Goal: Task Accomplishment & Management: Manage account settings

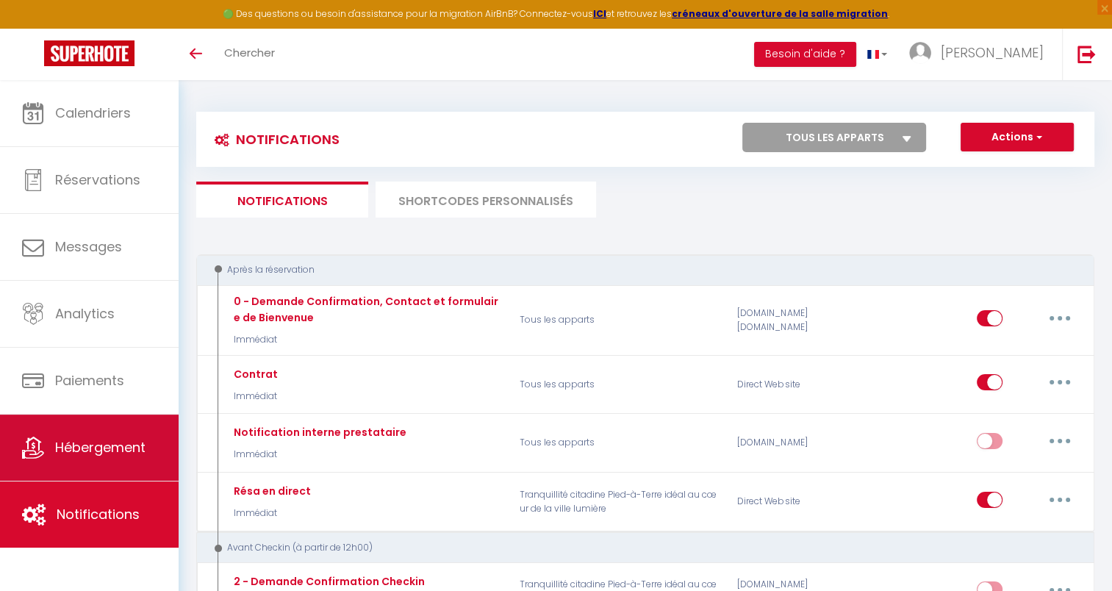
click at [97, 450] on span "Hébergement" at bounding box center [100, 447] width 90 height 18
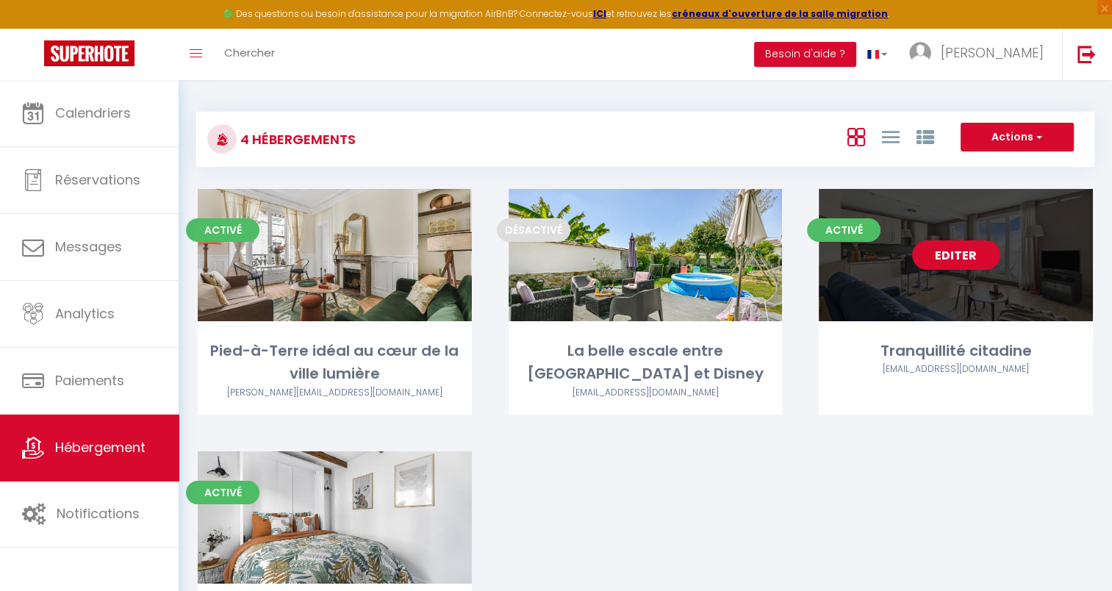
click at [964, 288] on div "Editer" at bounding box center [956, 255] width 274 height 132
select select "3"
select select "2"
select select "1"
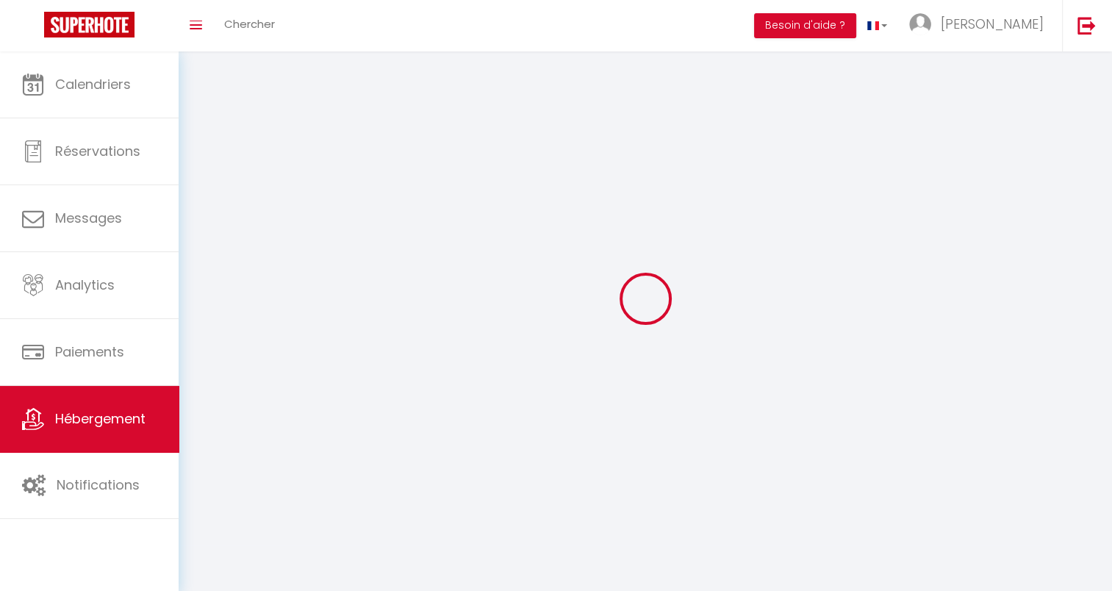
select select
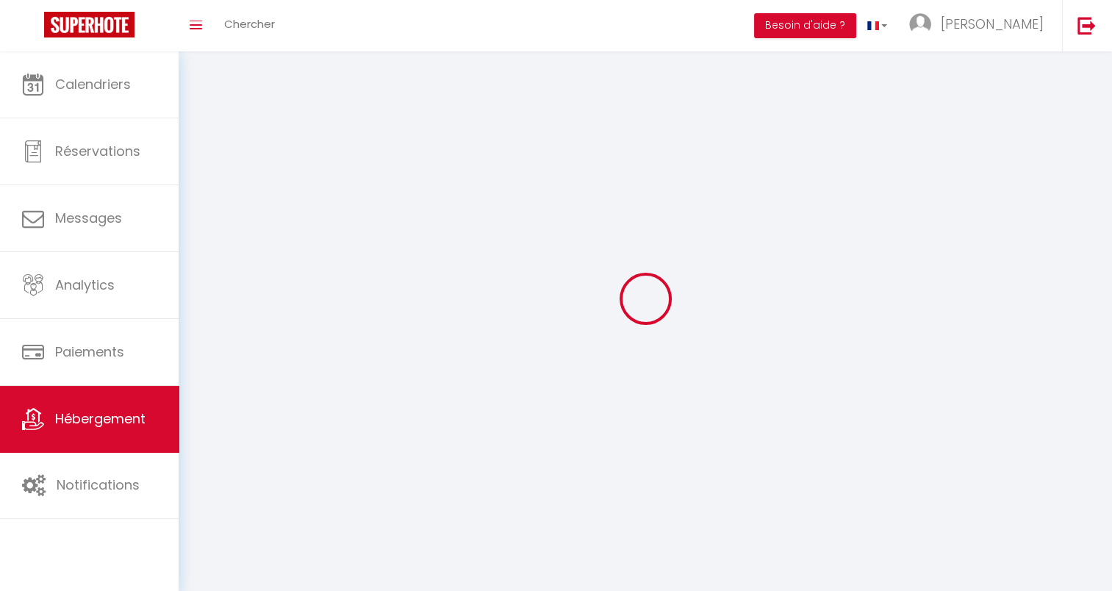
select select
checkbox input "false"
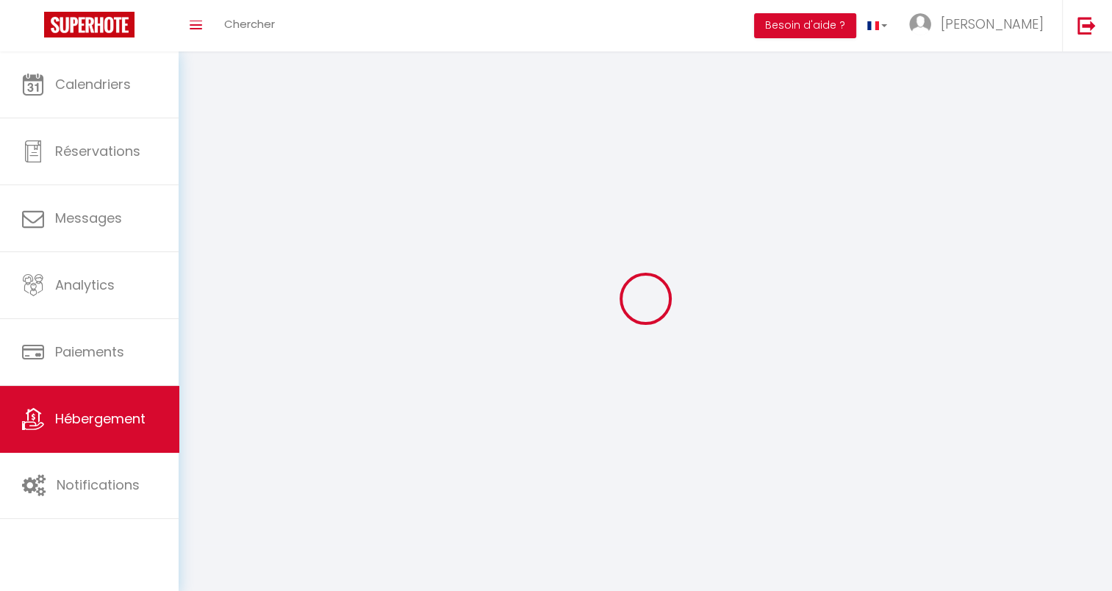
checkbox input "false"
select select
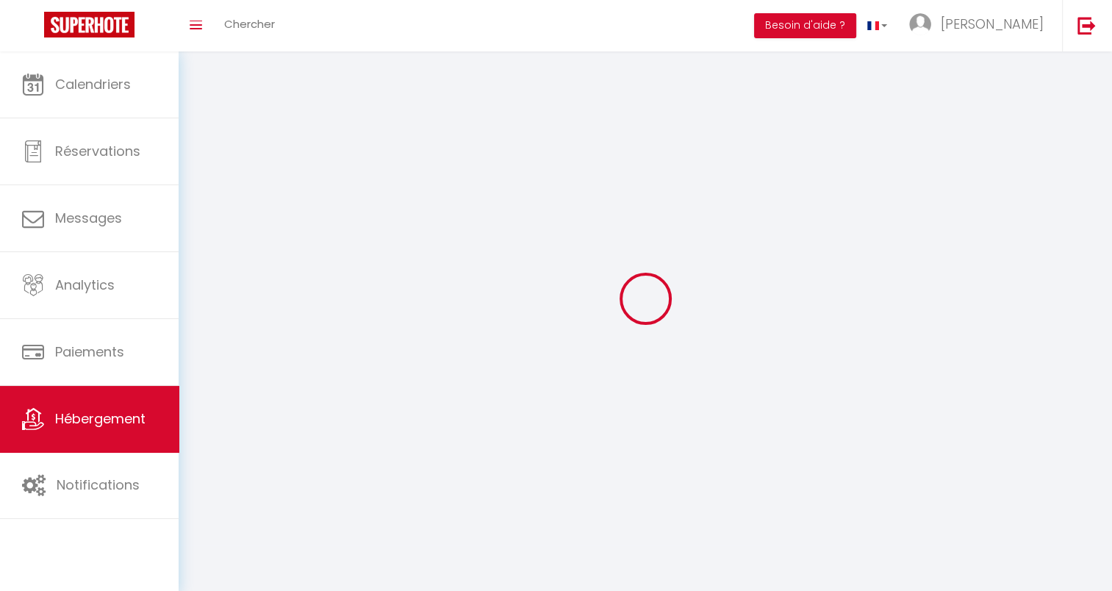
select select
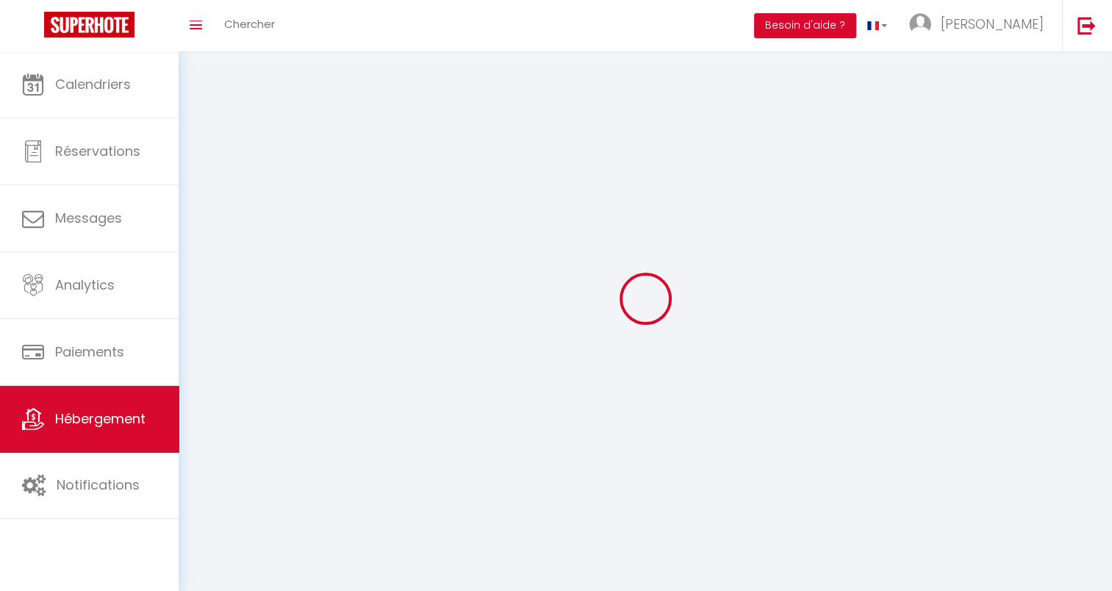
checkbox input "false"
select select
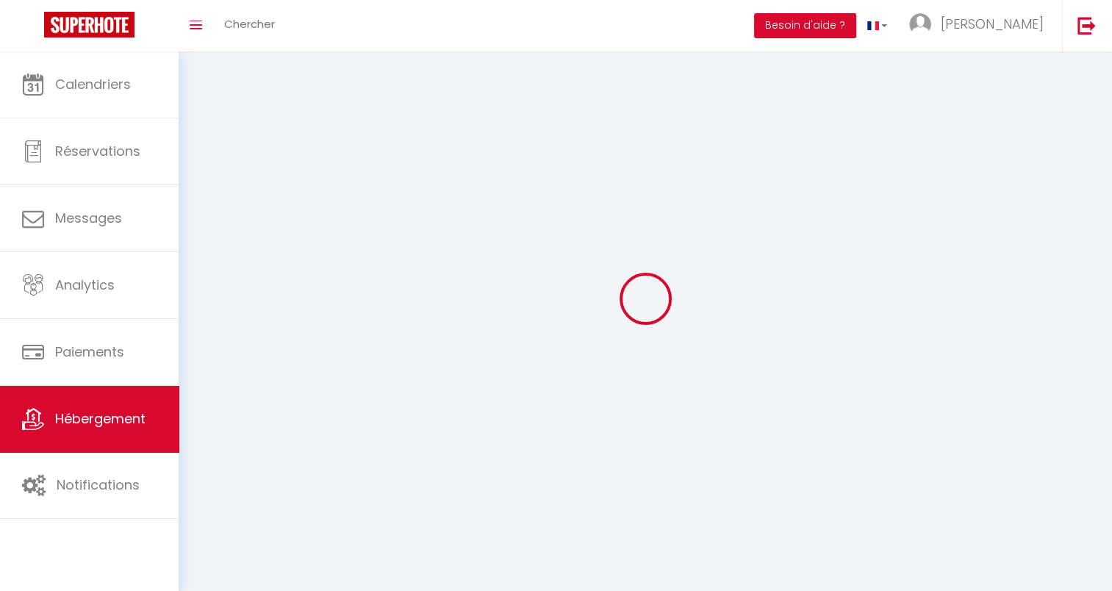
select select
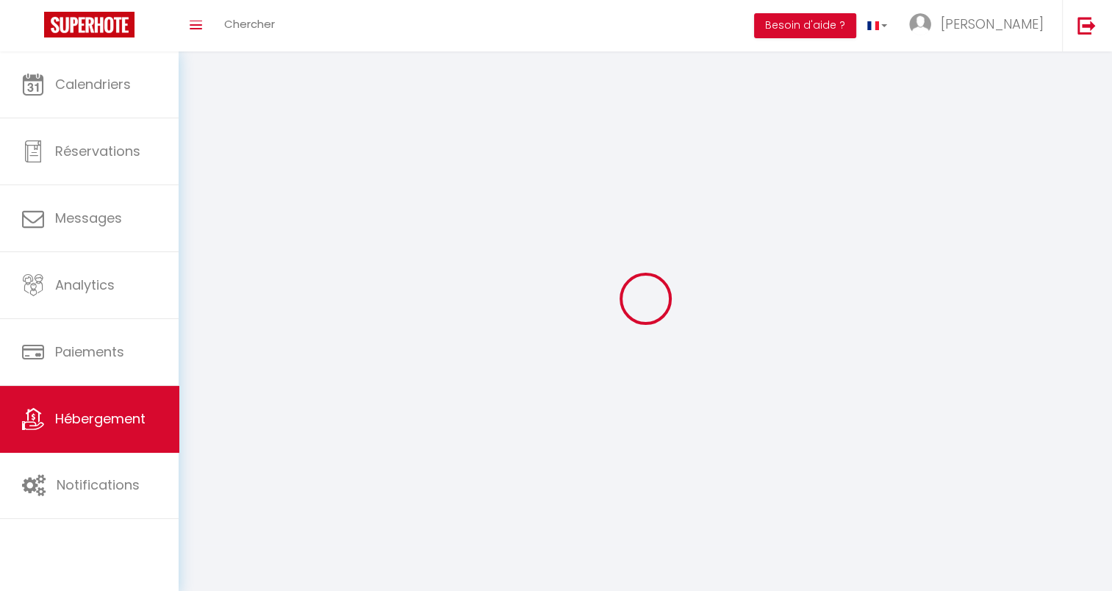
select select
checkbox input "false"
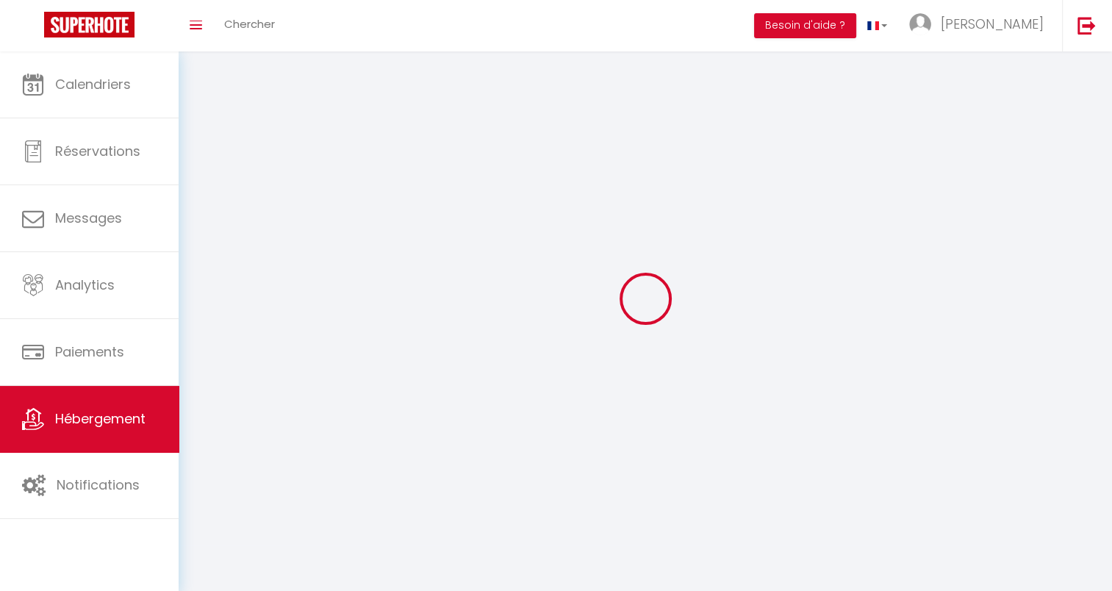
checkbox input "false"
select select
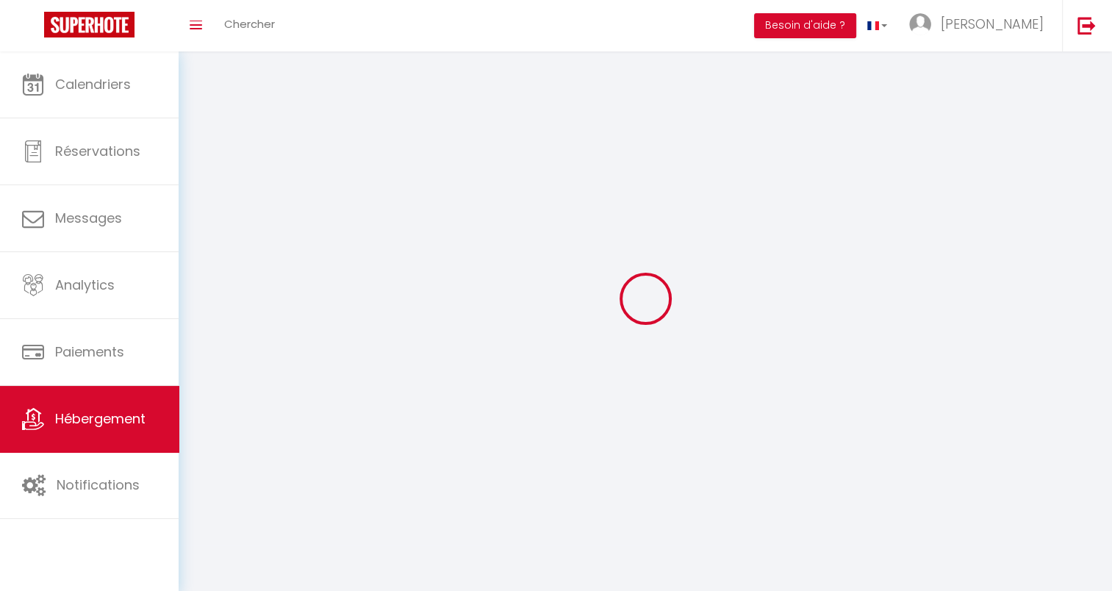
select select
checkbox input "false"
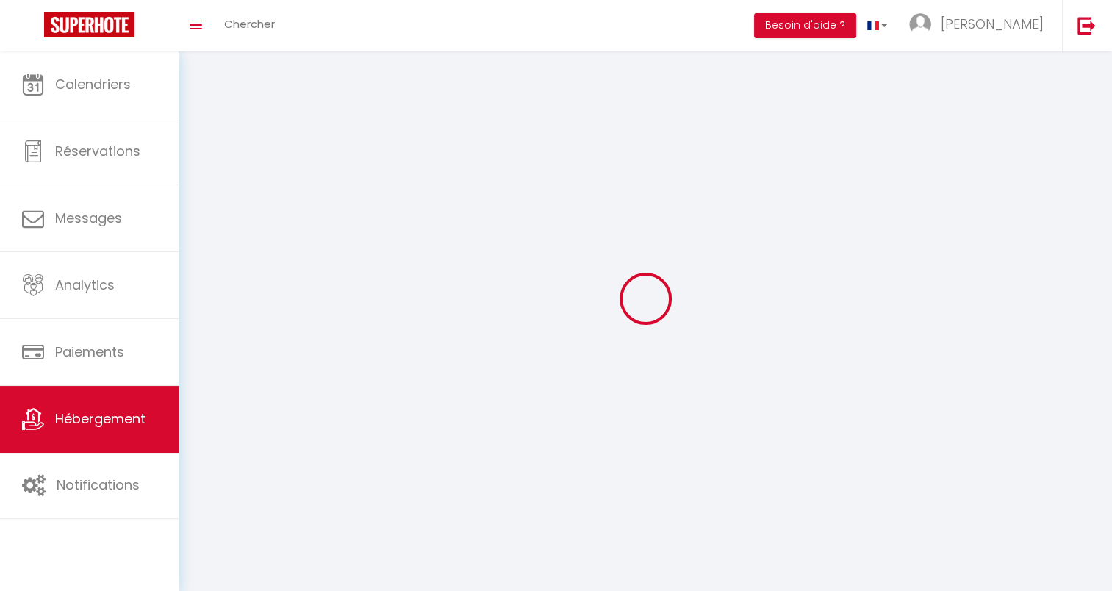
checkbox input "false"
select select
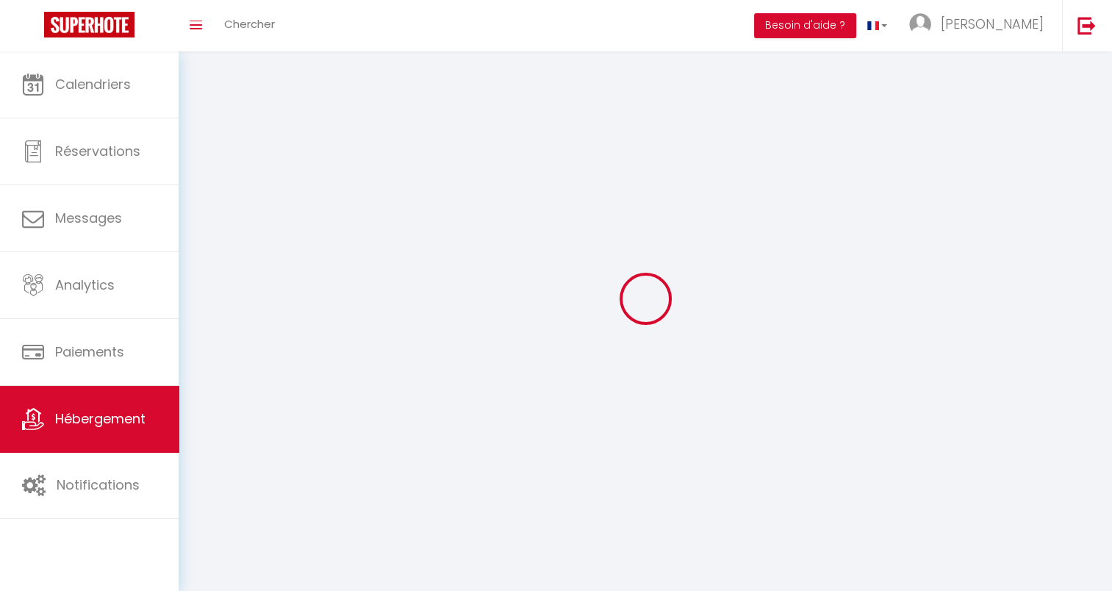
select select
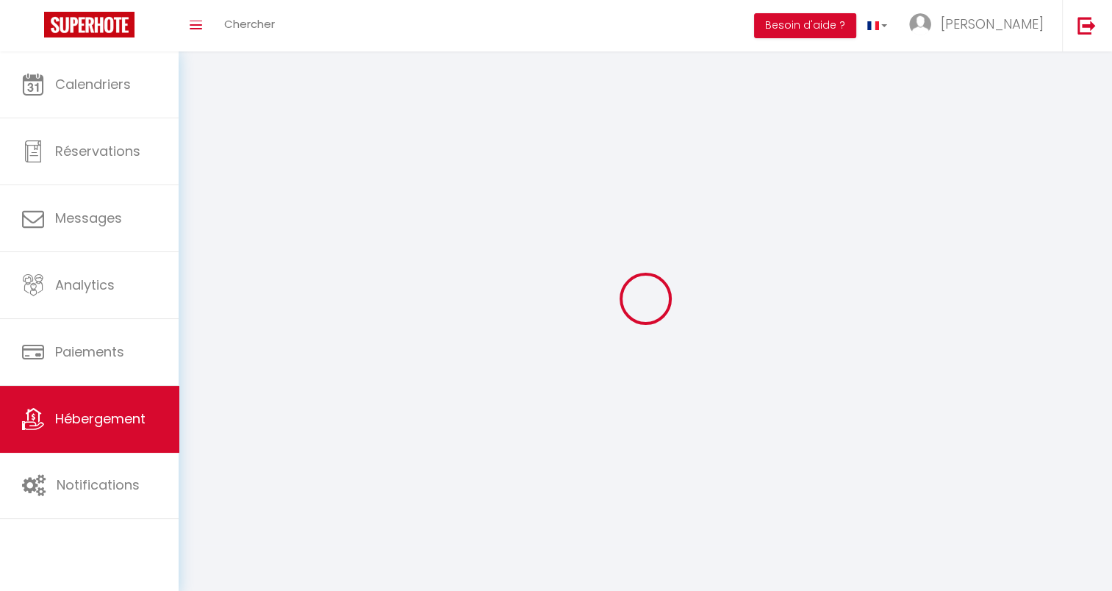
checkbox input "false"
select select
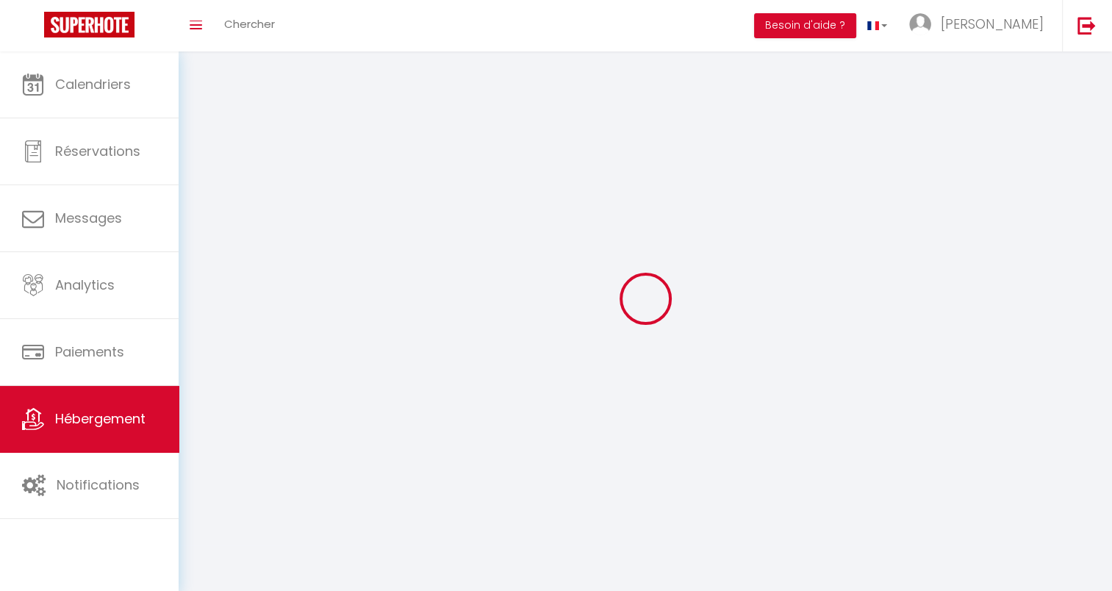
select select
select select "28"
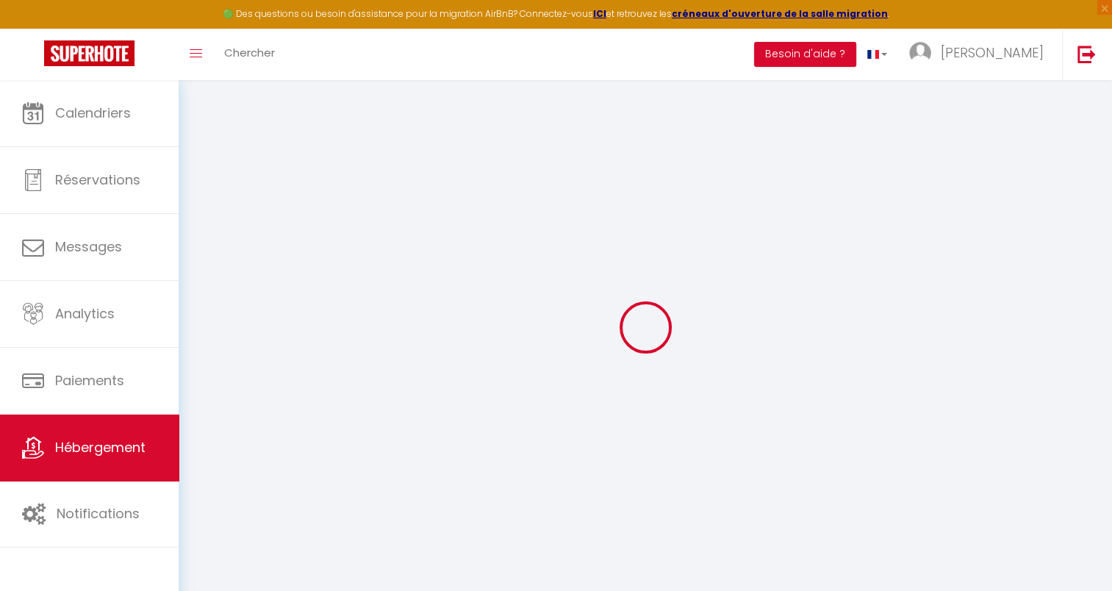
select select
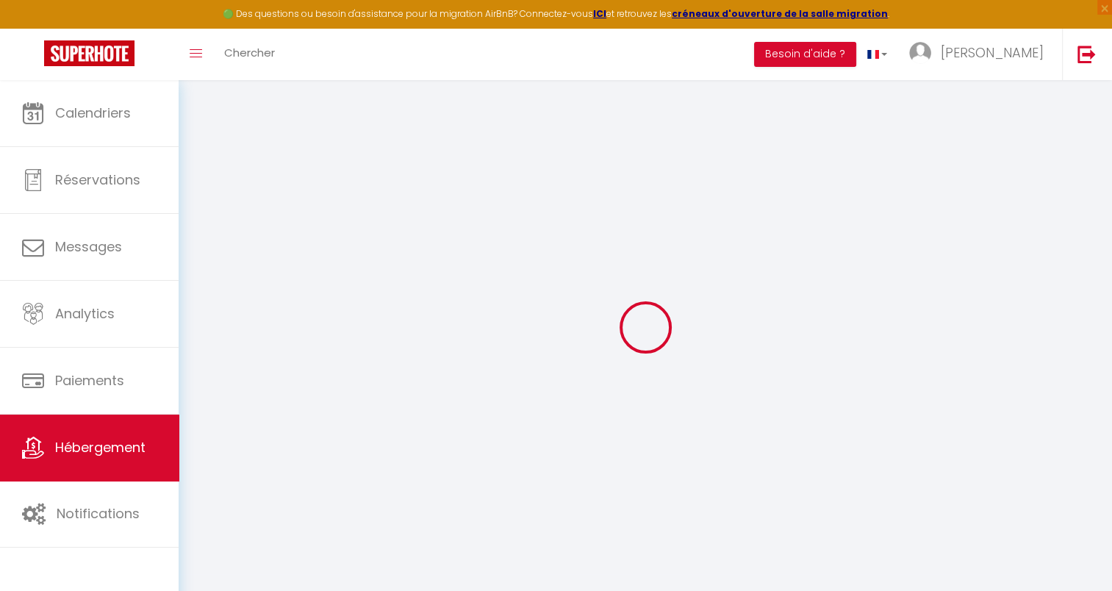
select select
checkbox input "false"
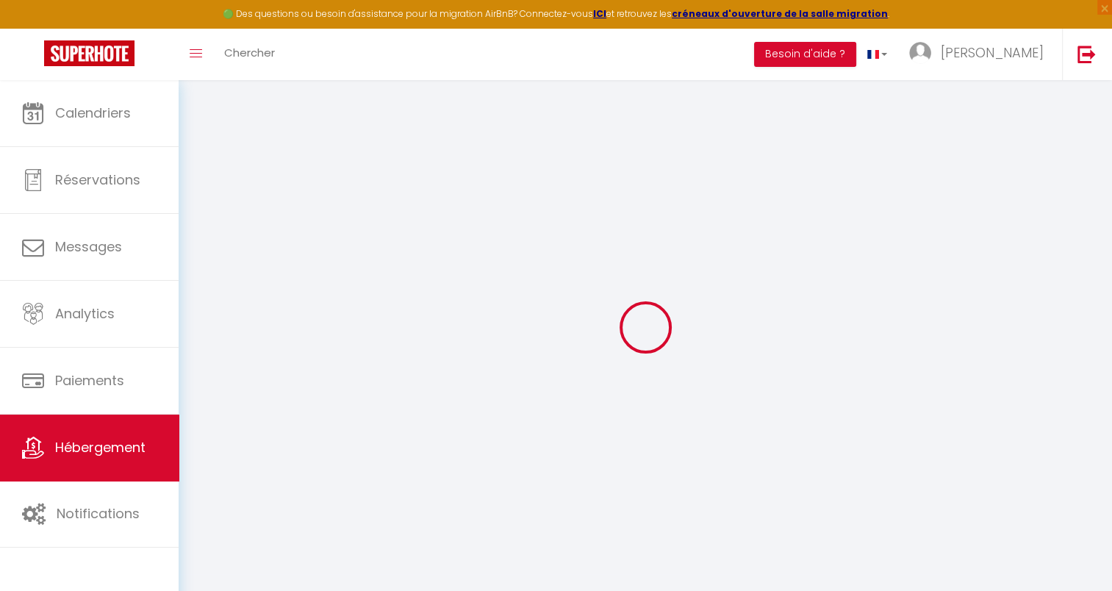
select select
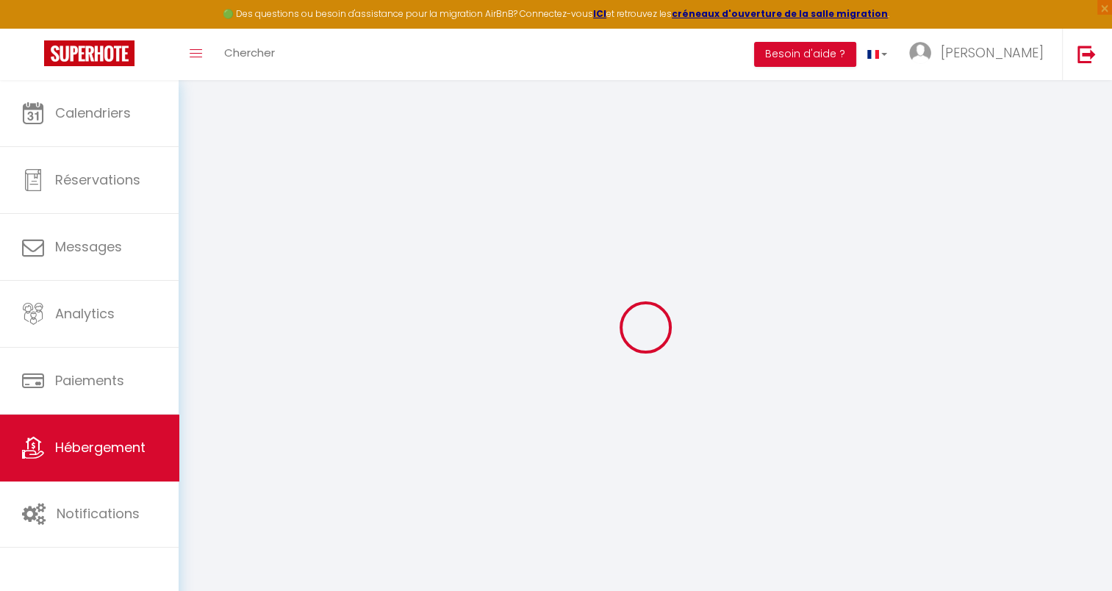
select select
checkbox input "false"
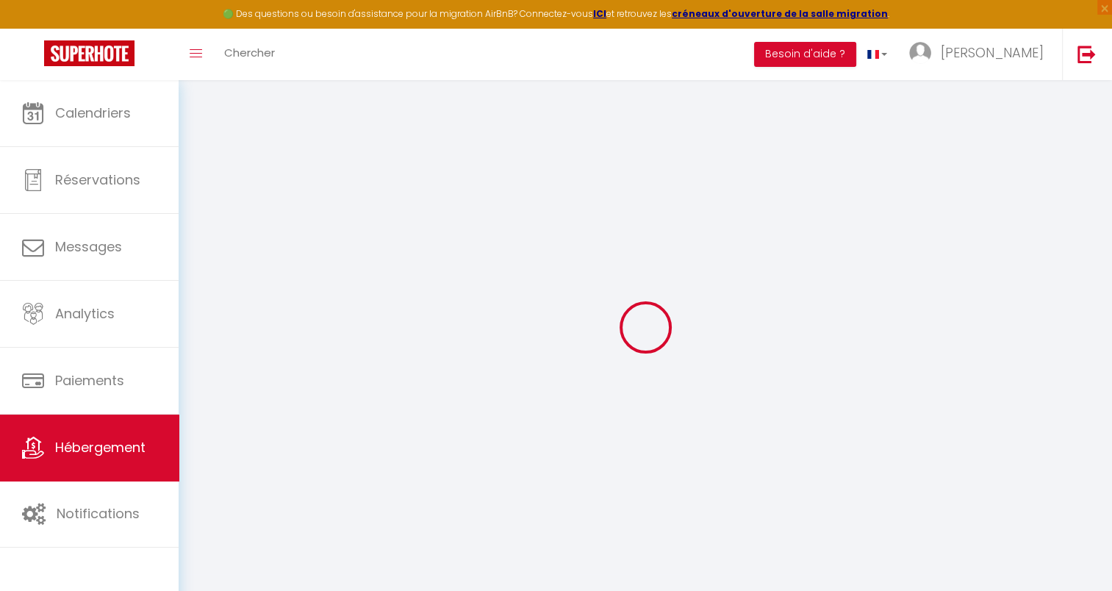
checkbox input "false"
select select
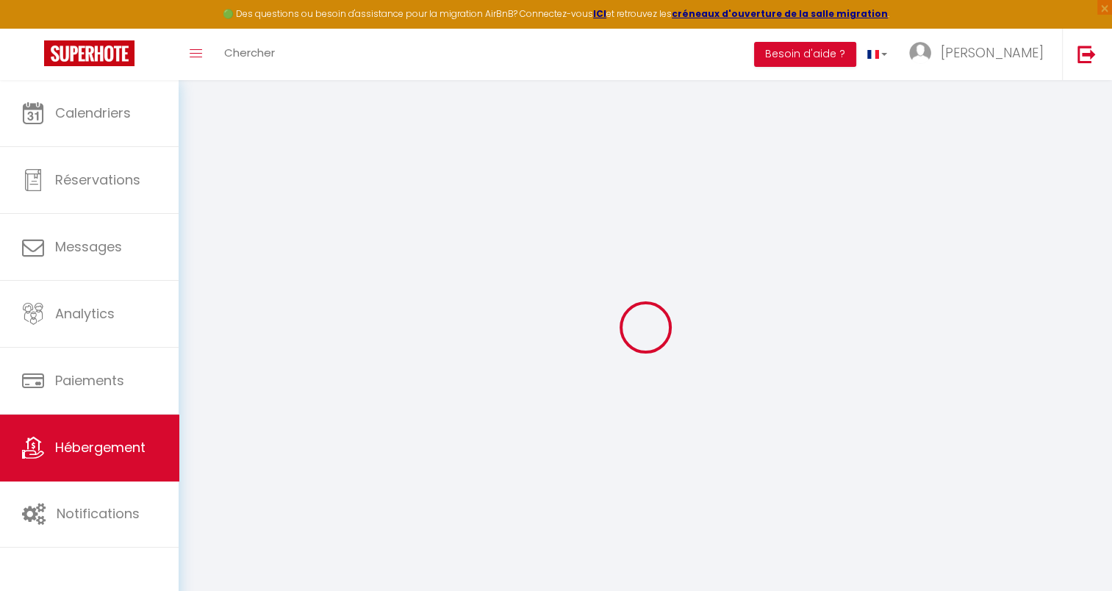
select select
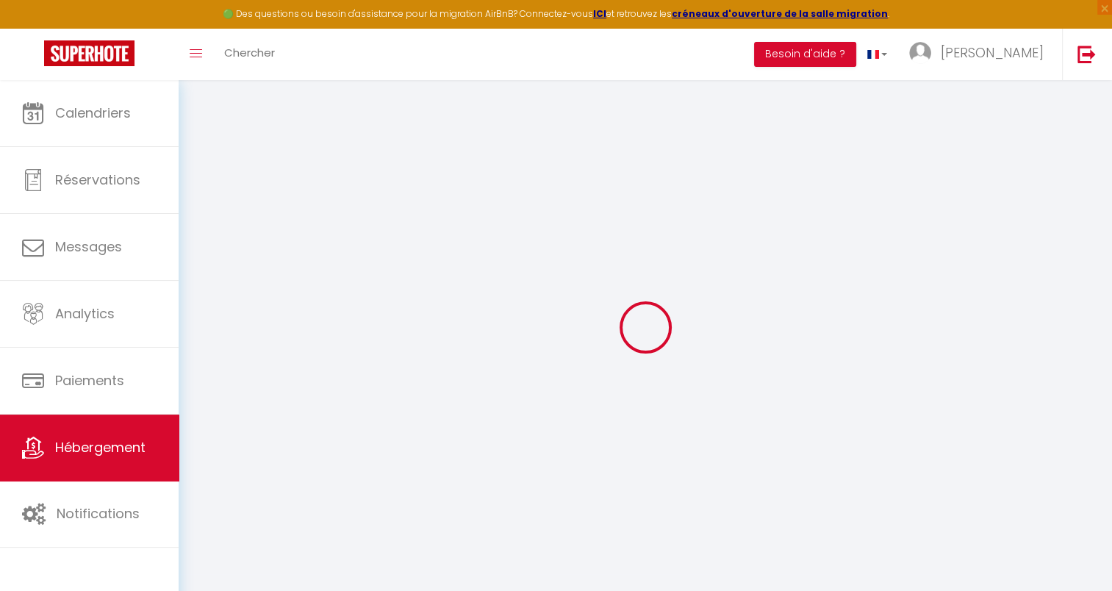
checkbox input "false"
select select
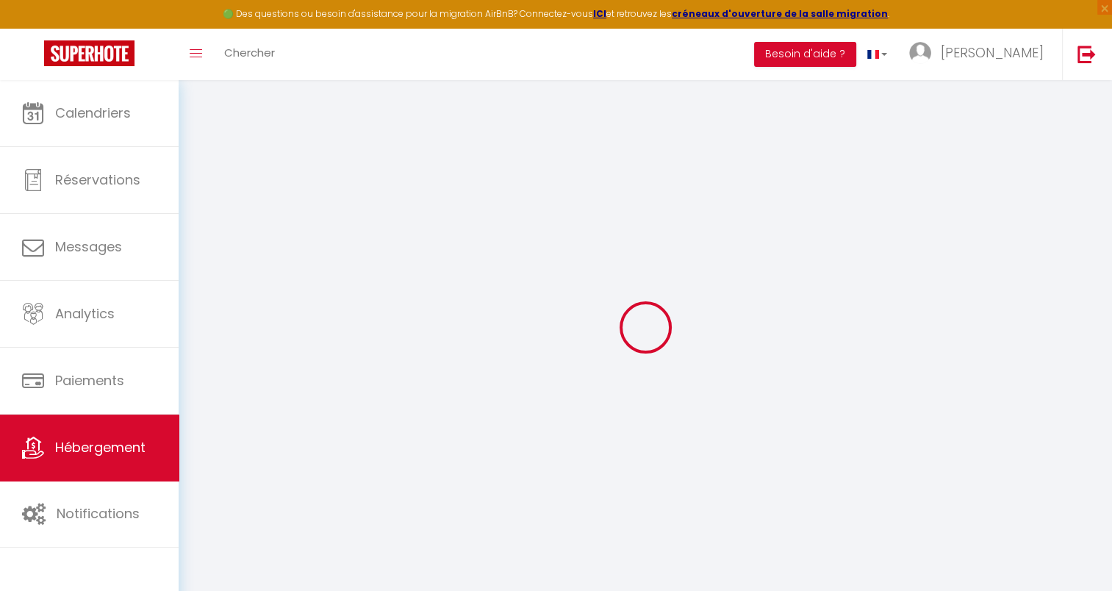
select select
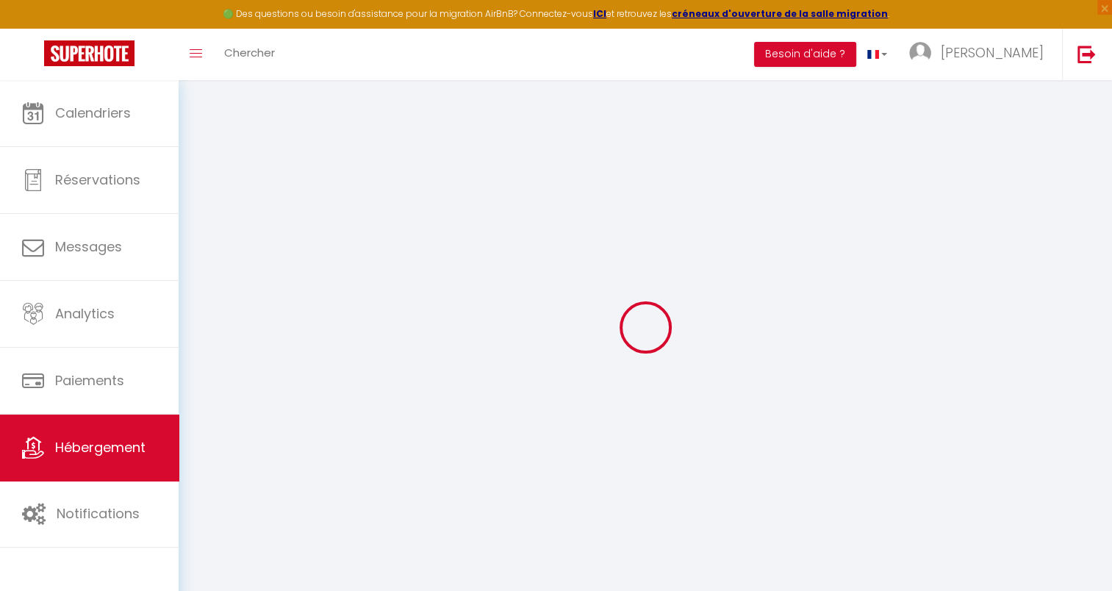
select select
checkbox input "false"
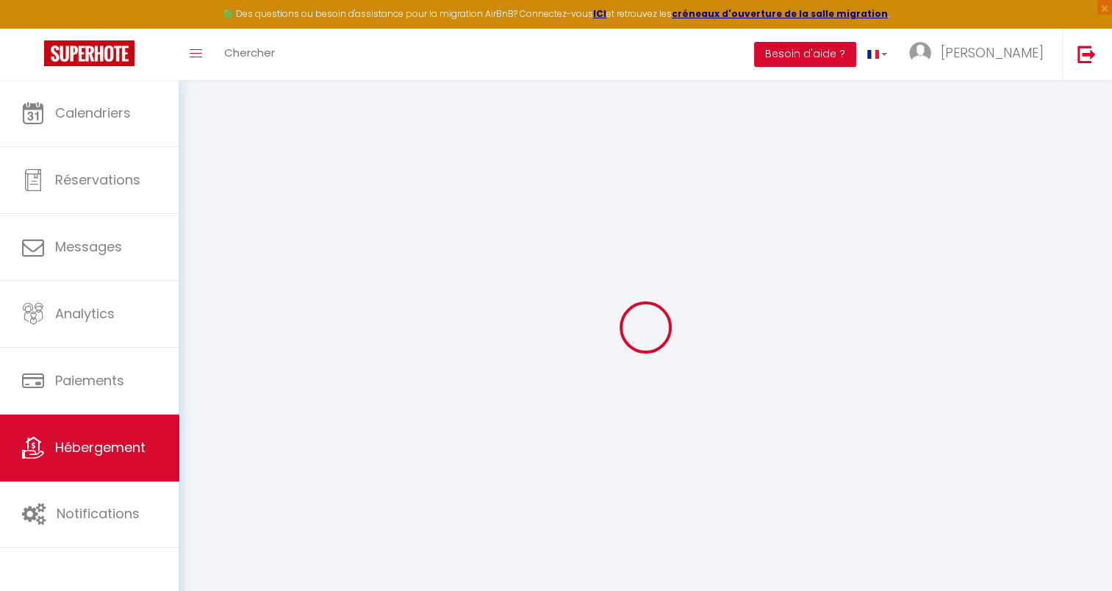
checkbox input "false"
select select
type input "Tranquillité citadine"
type input "[PERSON_NAME]"
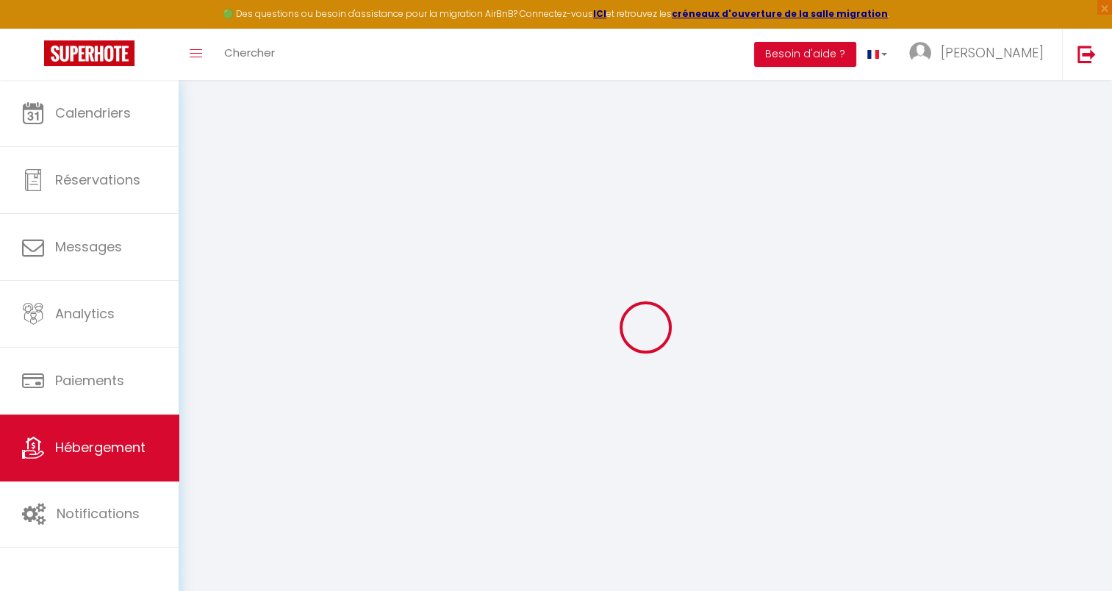
type input "[PERSON_NAME]"
type input "3, [PERSON_NAME]"
type input "93360"
type input "NEUILLY PLAISANCE"
select select "6"
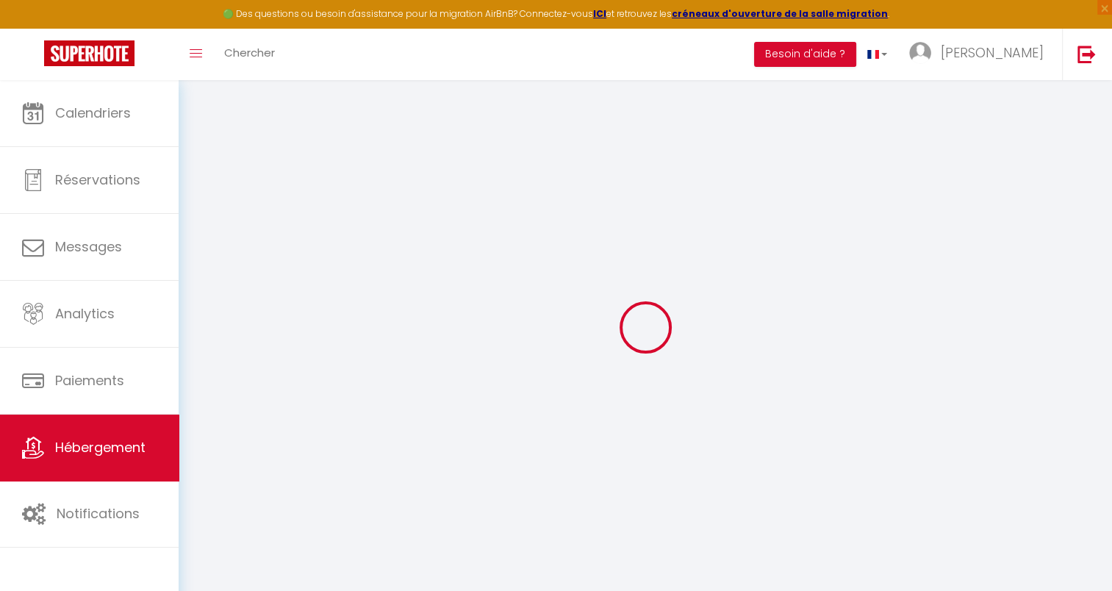
select select "2"
type input "90"
type input "75"
type input "1000"
select select
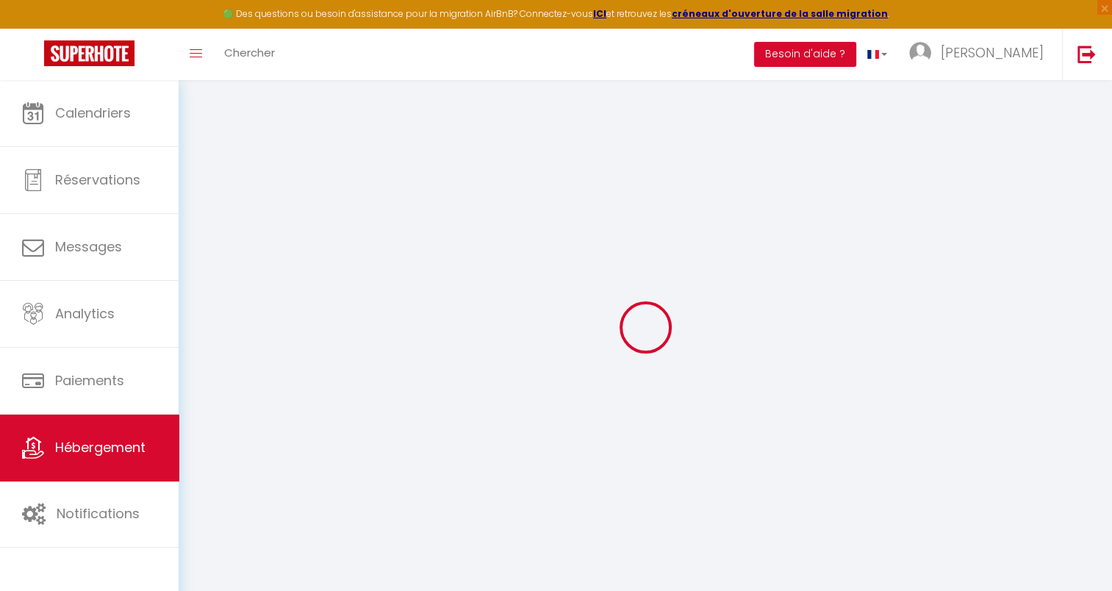
select select
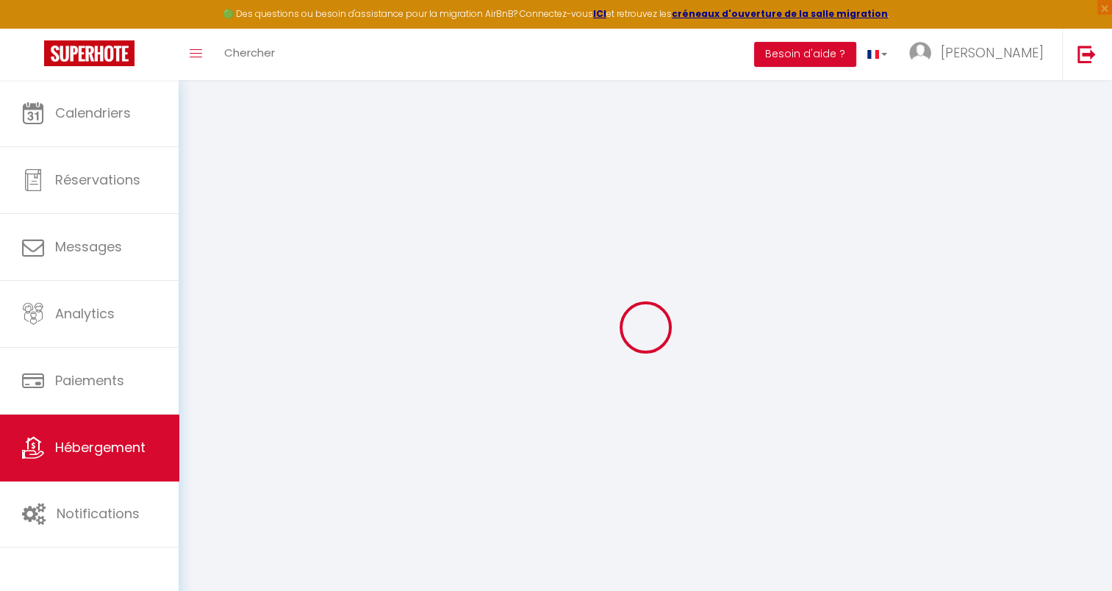
type input "[STREET_ADDRESS]"
type input "93110"
type input "Rosny sous Bois"
select select "75"
type input "[EMAIL_ADDRESS][DOMAIN_NAME]"
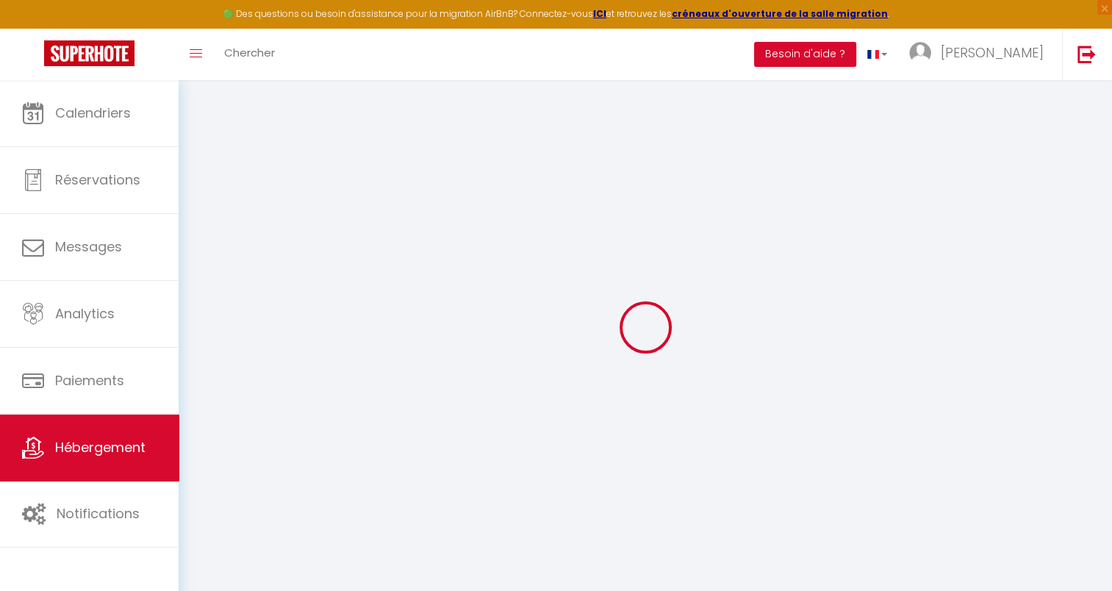
select select "9508"
checkbox input "false"
checkbox input "true"
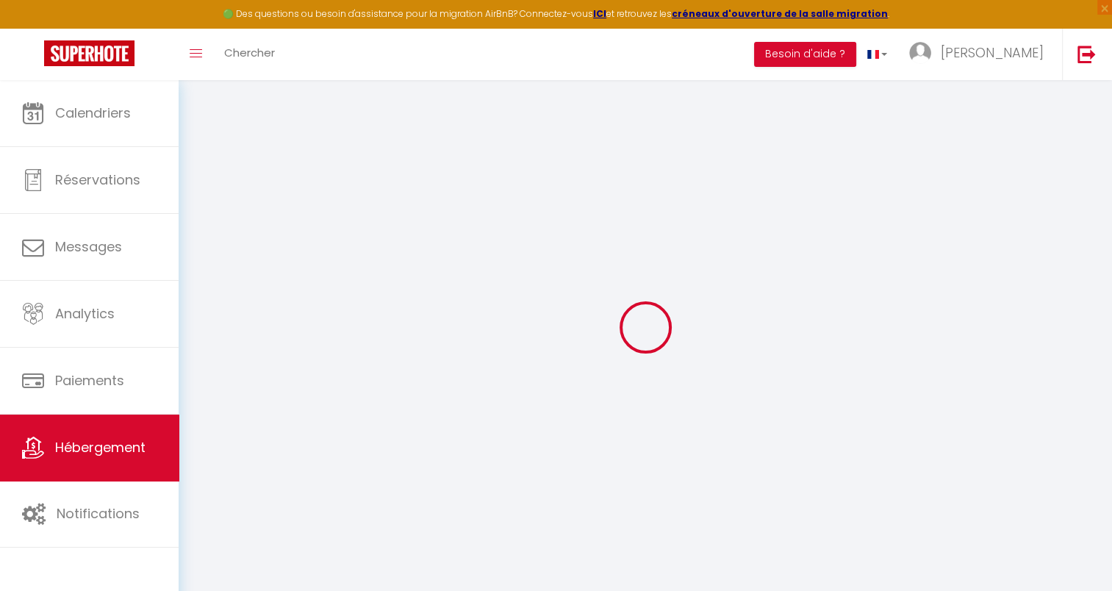
type input "24"
type input "75"
type input "0"
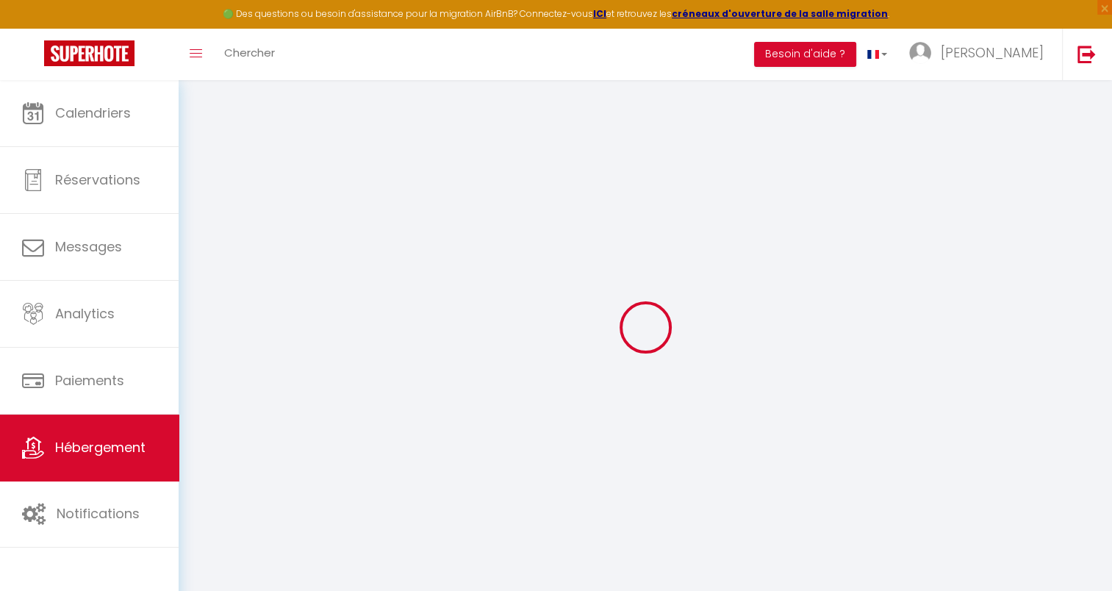
select select
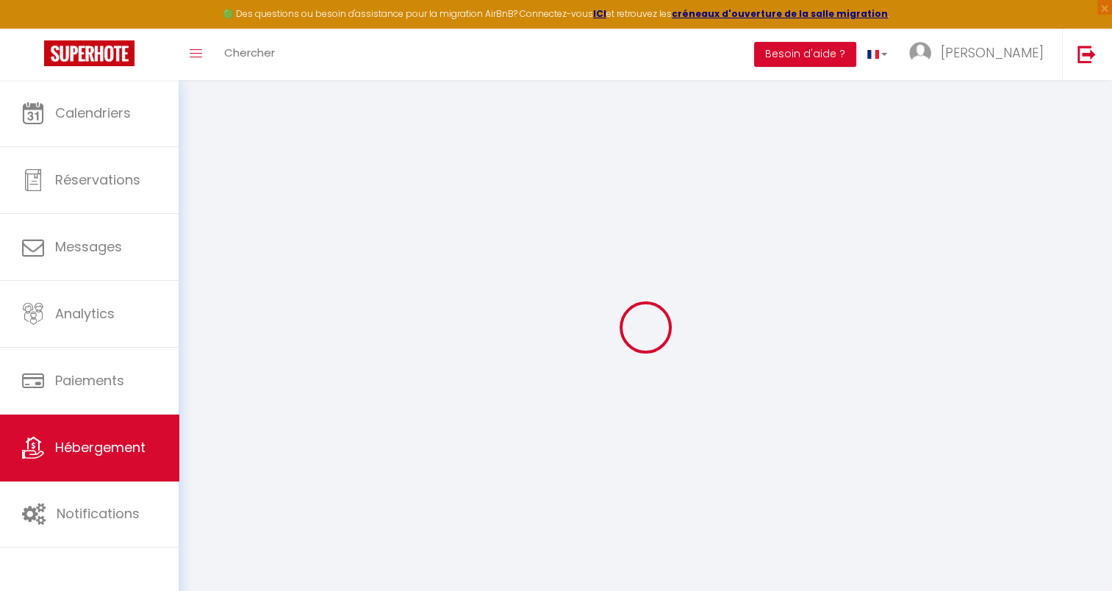
select select
checkbox input "false"
checkbox input "true"
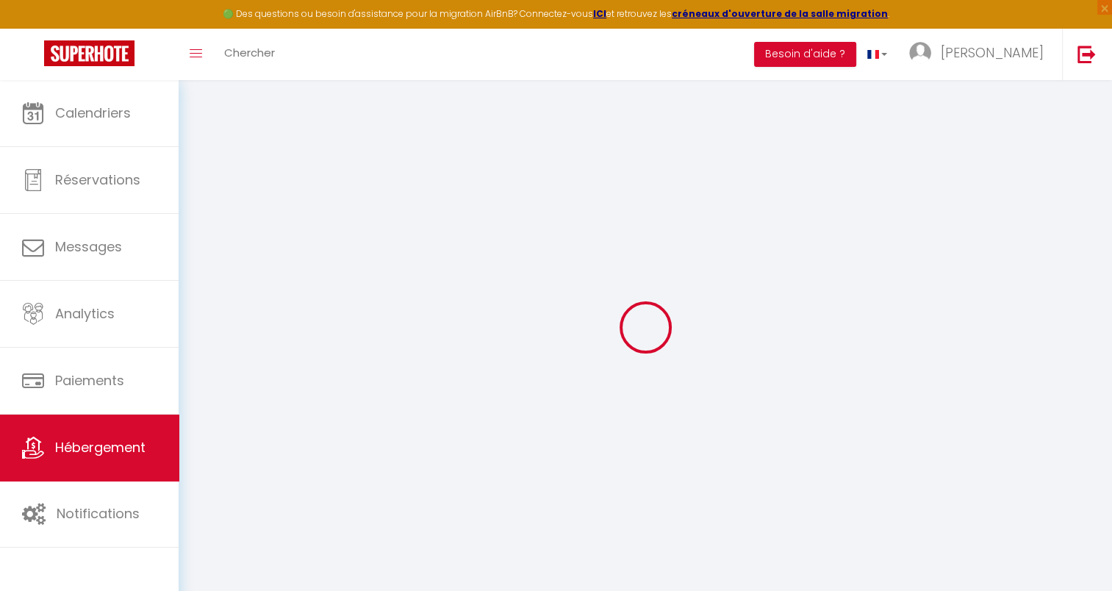
select select
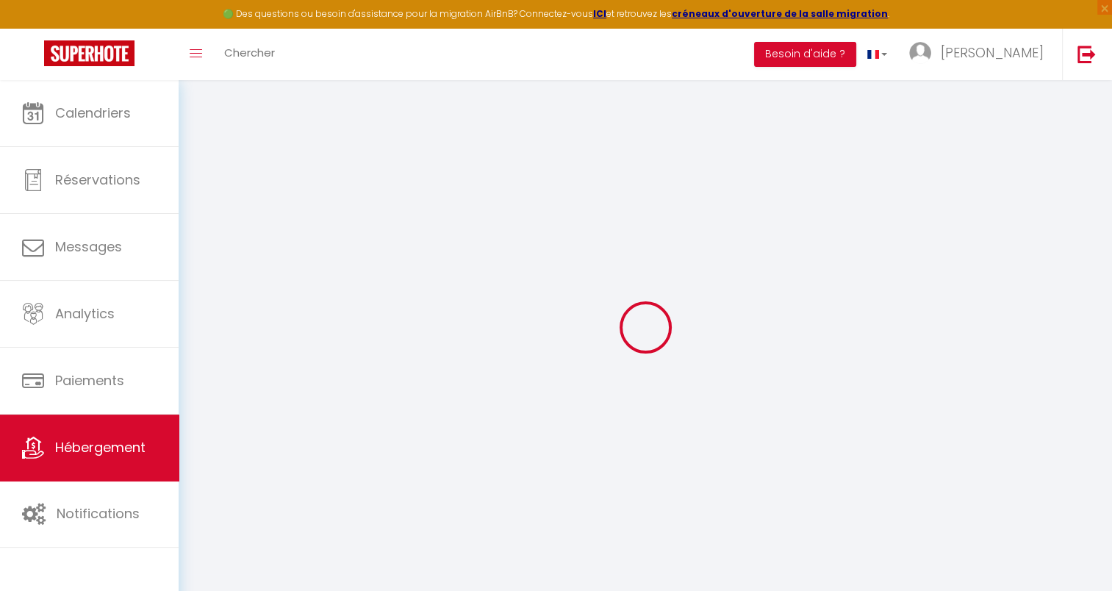
select select
checkbox input "false"
checkbox input "true"
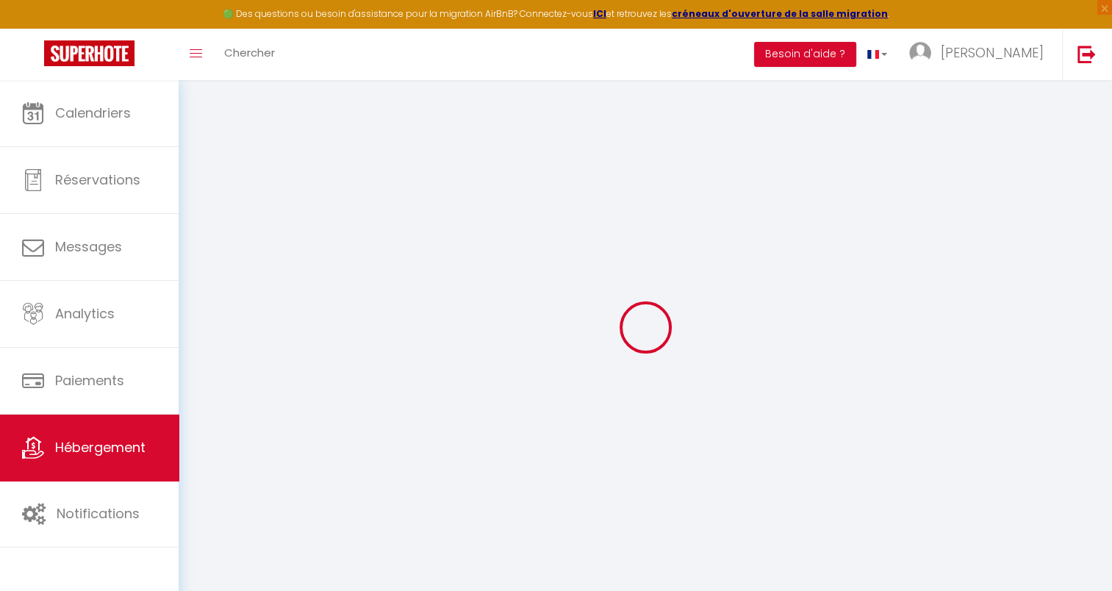
select select
select select "17:00"
select select "20:00"
select select "10:00"
select select "15"
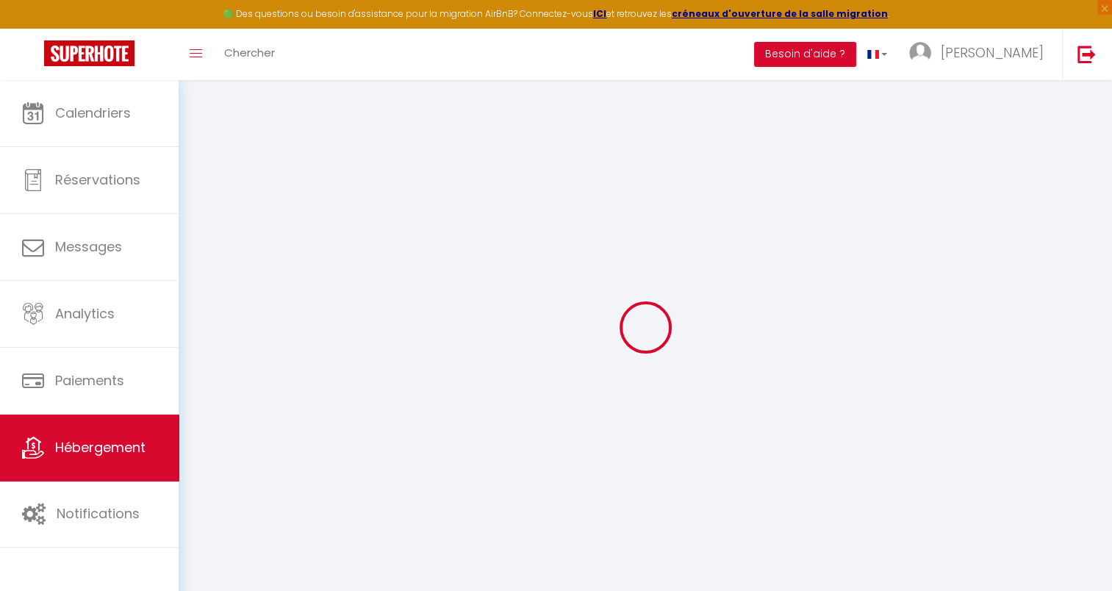
select select "15"
select select "12:00"
checkbox input "false"
checkbox input "true"
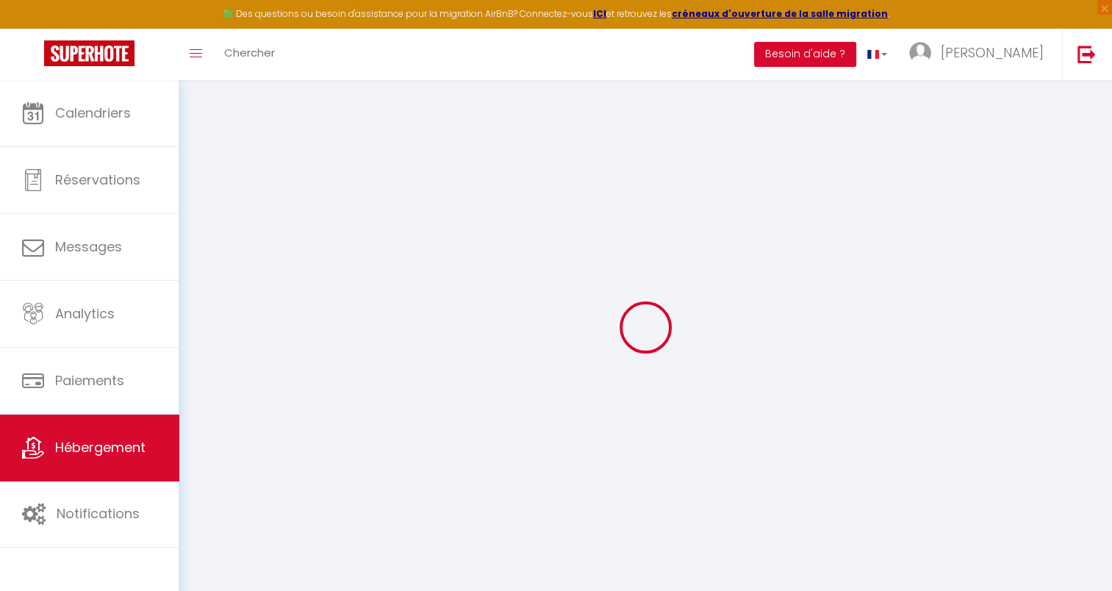
checkbox input "true"
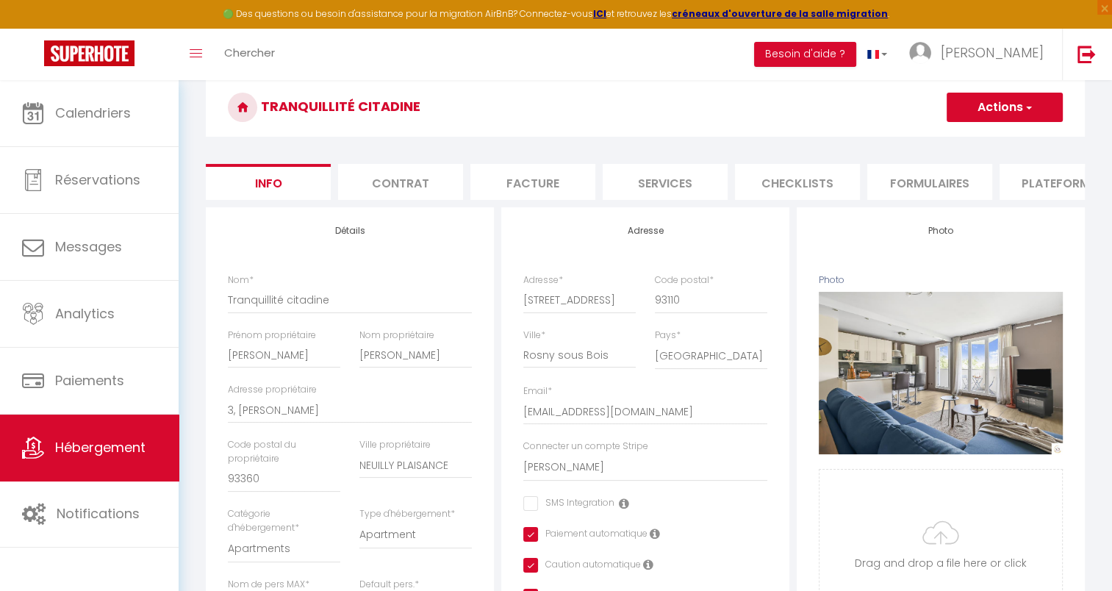
scroll to position [73, 0]
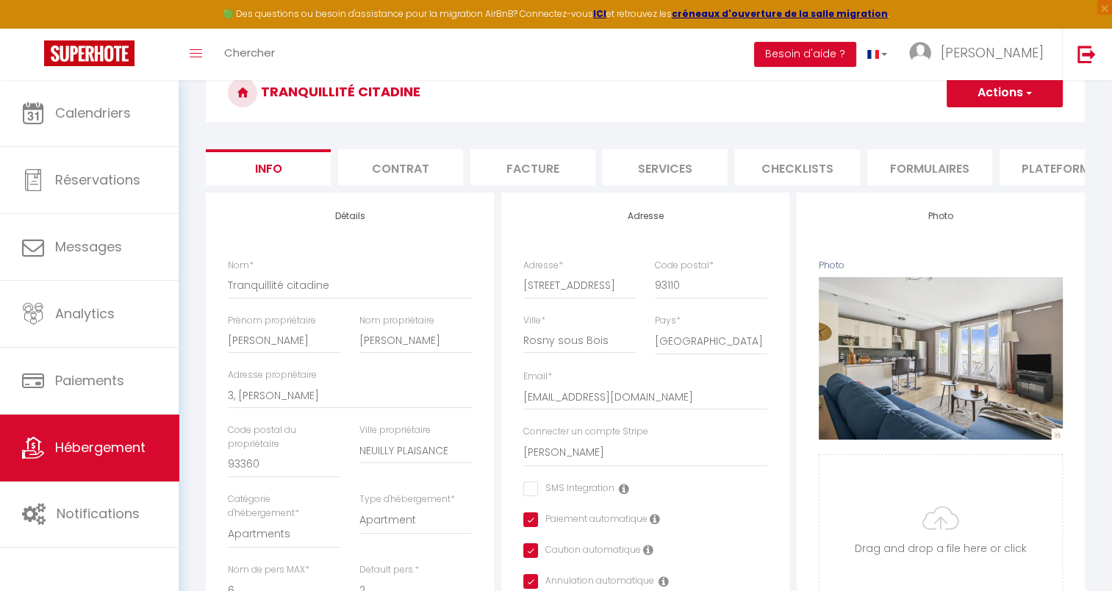
checkbox input "false"
checkbox input "true"
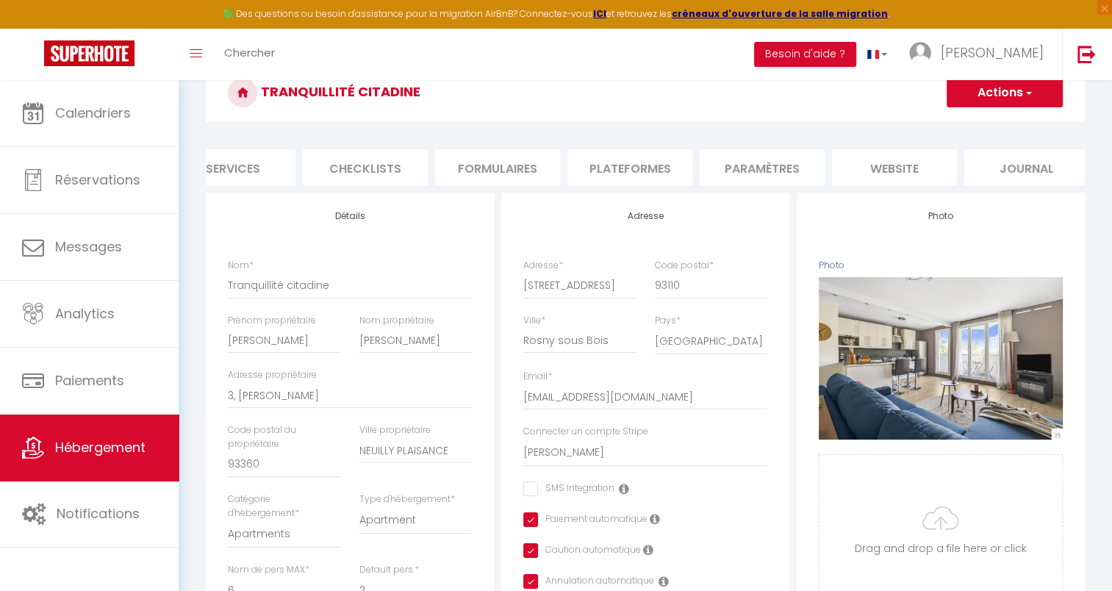
scroll to position [0, 444]
click at [238, 168] on li "Services" at bounding box center [221, 167] width 125 height 36
select select
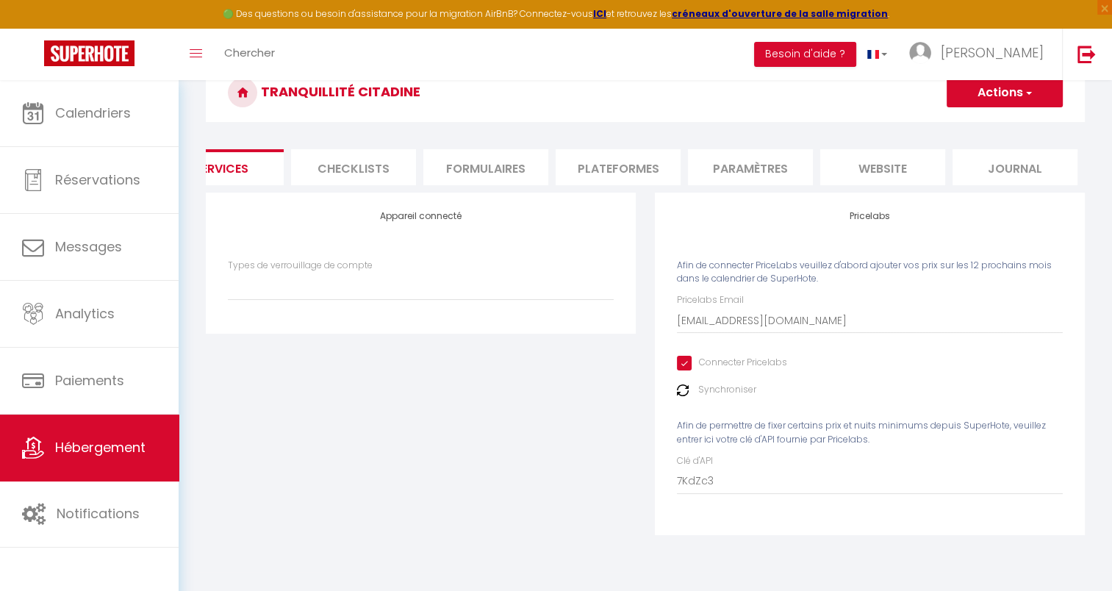
click at [681, 396] on img at bounding box center [683, 390] width 12 height 12
click at [1004, 91] on button "Actions" at bounding box center [1005, 92] width 116 height 29
click at [991, 123] on link "Enregistrer" at bounding box center [1004, 124] width 116 height 19
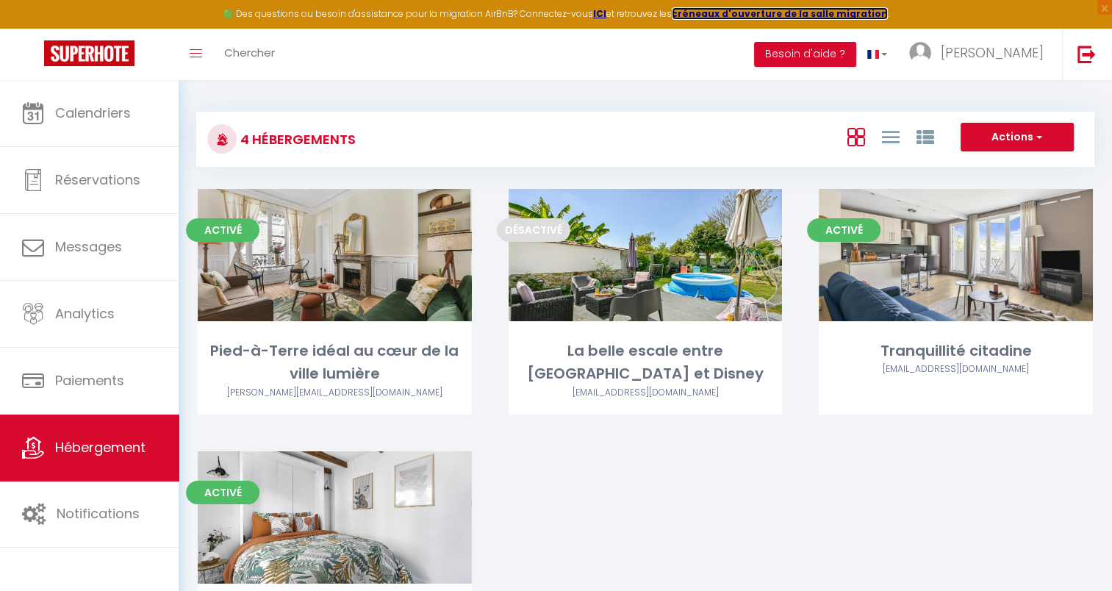
click at [781, 12] on strong "créneaux d'ouverture de la salle migration" at bounding box center [780, 13] width 216 height 12
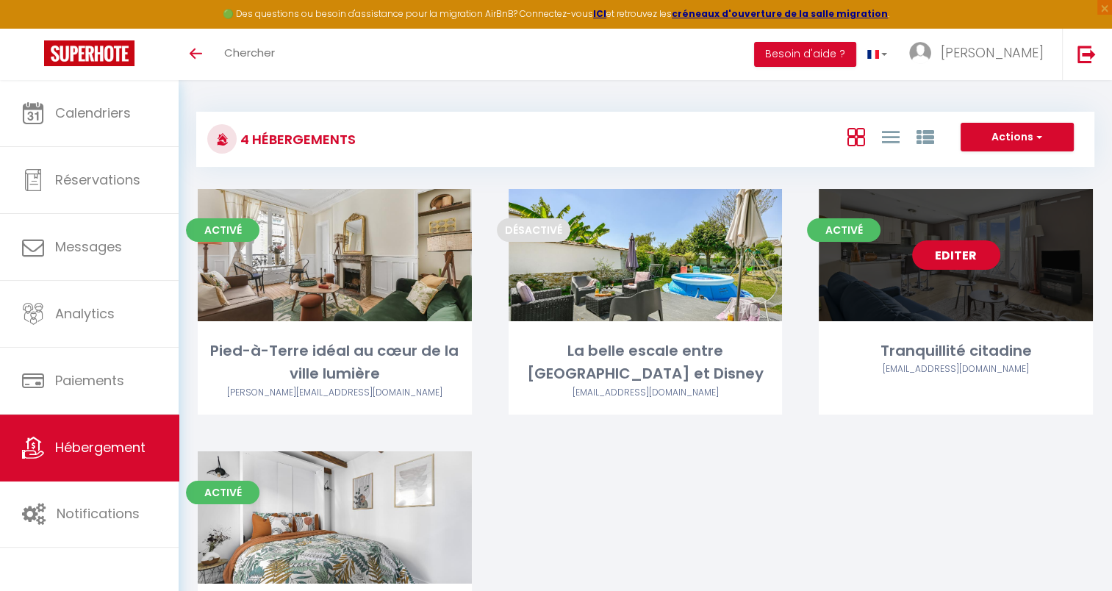
drag, startPoint x: 938, startPoint y: 245, endPoint x: 858, endPoint y: 232, distance: 80.5
click at [939, 245] on link "Editer" at bounding box center [956, 254] width 88 height 29
click at [927, 255] on link "Editer" at bounding box center [956, 254] width 88 height 29
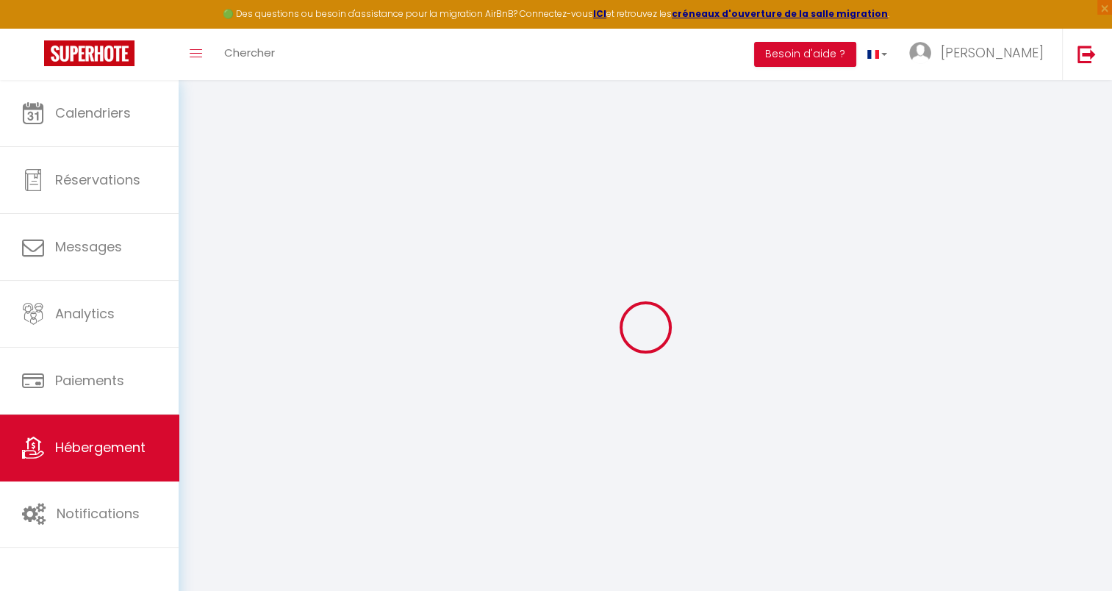
select select
type input "[EMAIL_ADDRESS][DOMAIN_NAME]"
checkbox input "true"
type input "7KdZc3"
select select
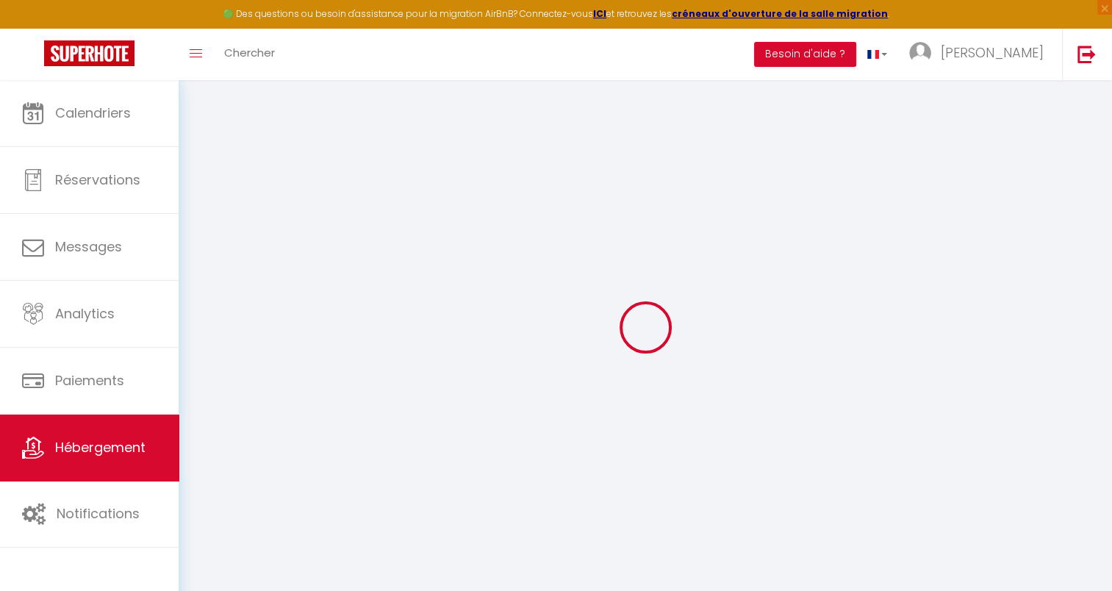
checkbox input "false"
checkbox input "true"
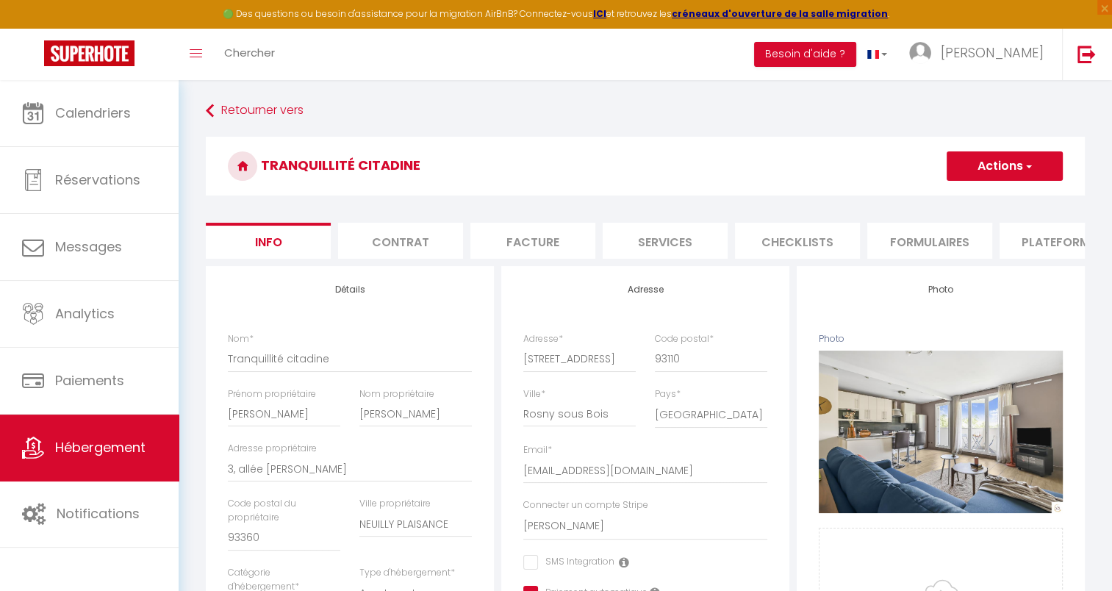
click at [684, 243] on li "Services" at bounding box center [665, 241] width 125 height 36
select select
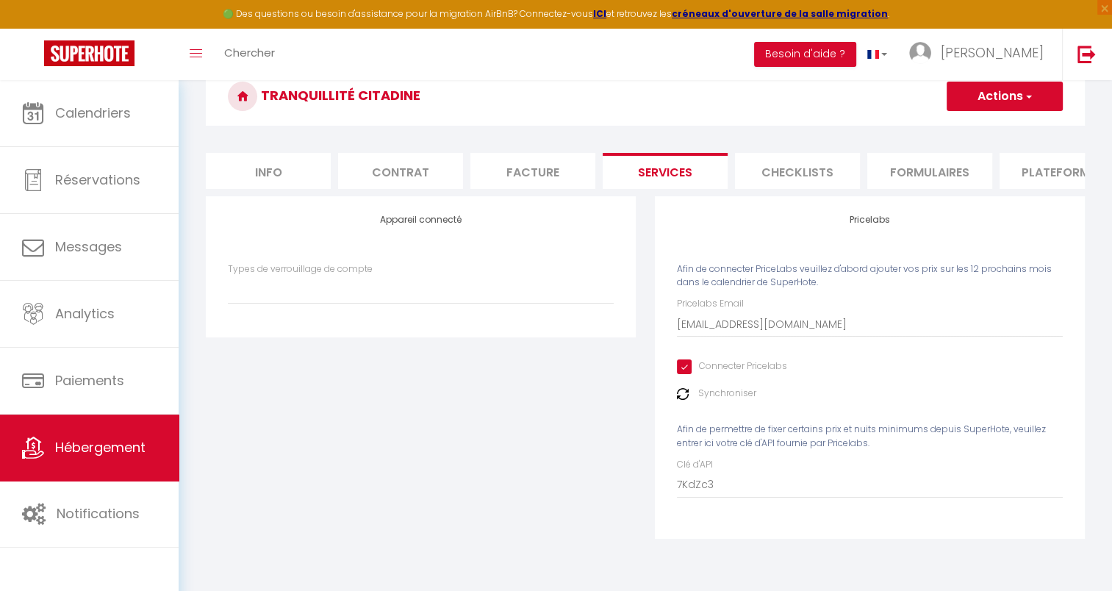
scroll to position [73, 0]
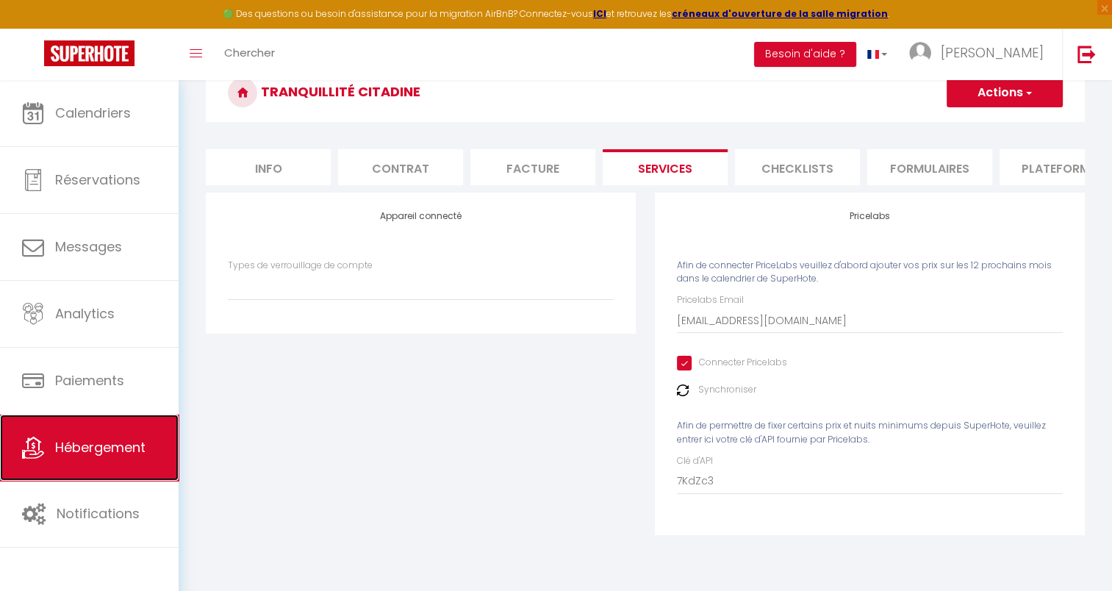
click at [105, 430] on link "Hébergement" at bounding box center [89, 448] width 179 height 66
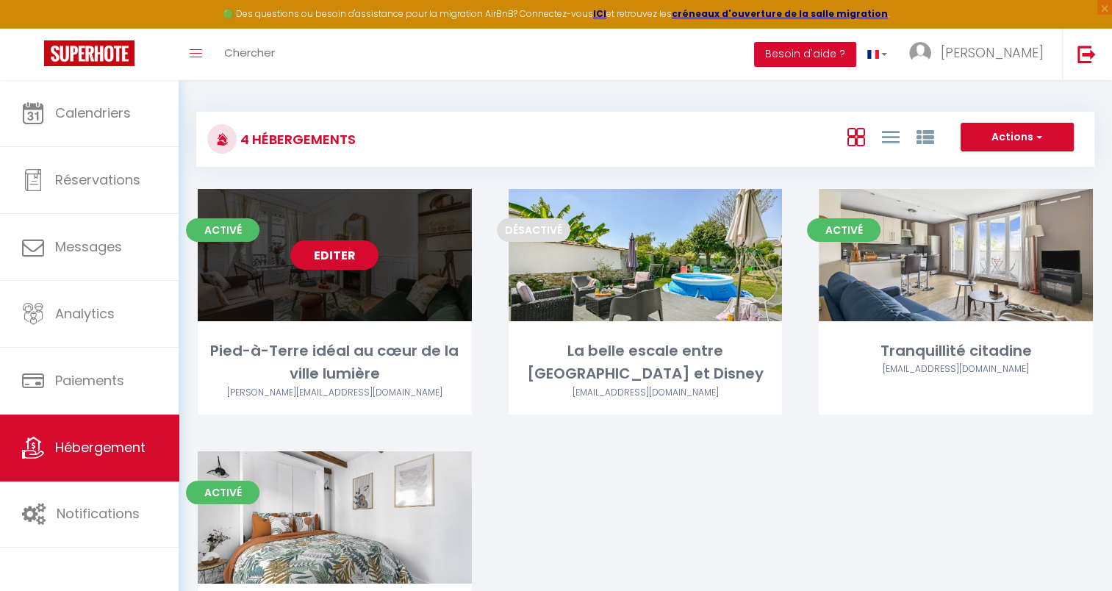
click at [333, 291] on div "Editer" at bounding box center [335, 255] width 274 height 132
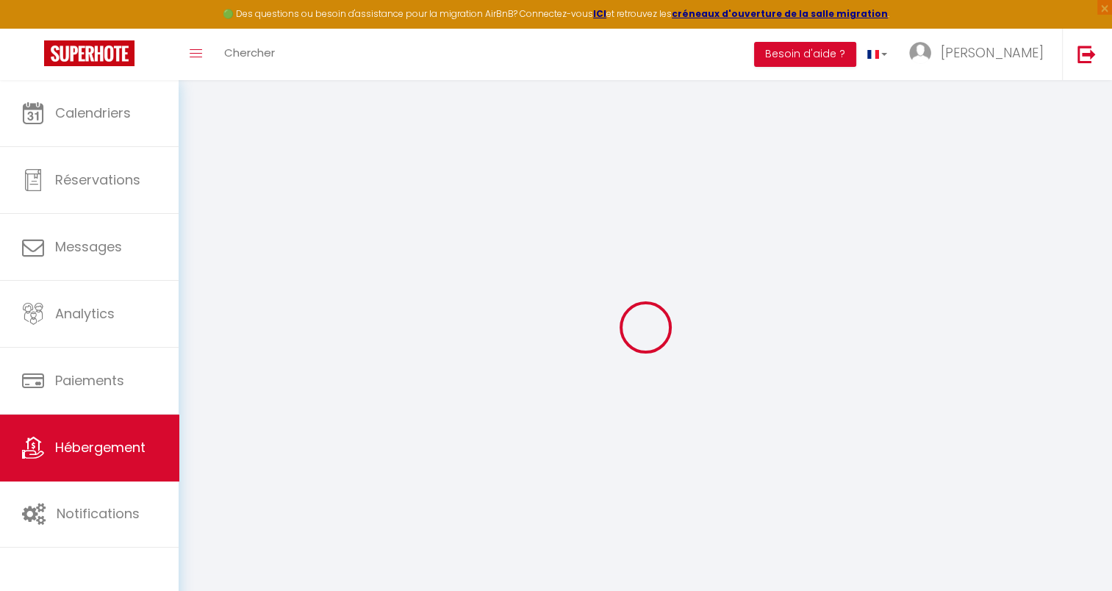
select select
type input "[EMAIL_ADDRESS][DOMAIN_NAME]"
checkbox input "true"
select select
checkbox input "false"
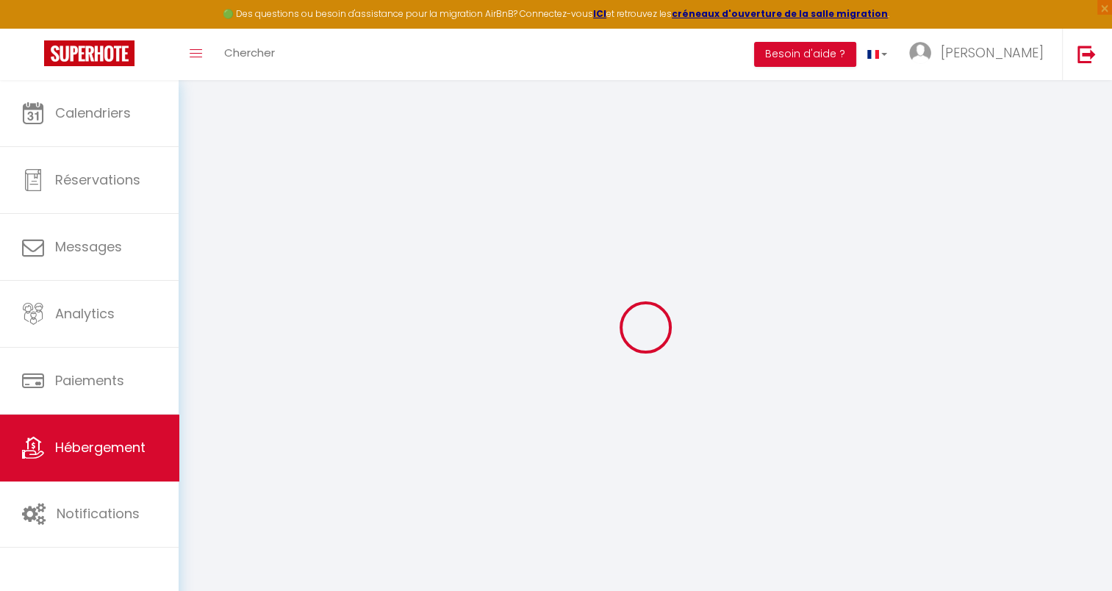
checkbox input "true"
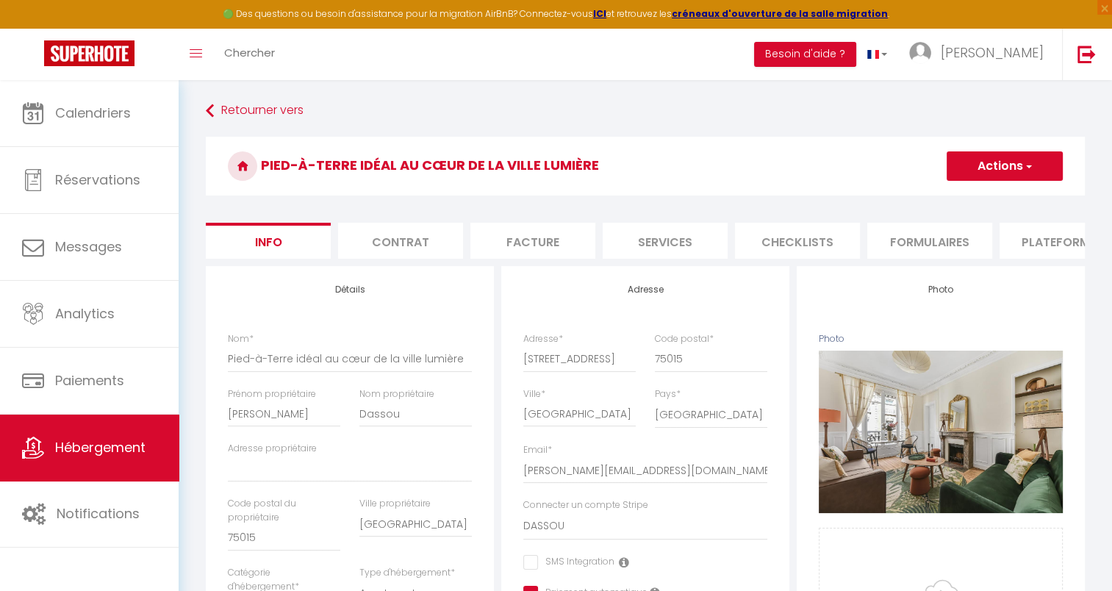
click at [691, 237] on li "Services" at bounding box center [665, 241] width 125 height 36
select select
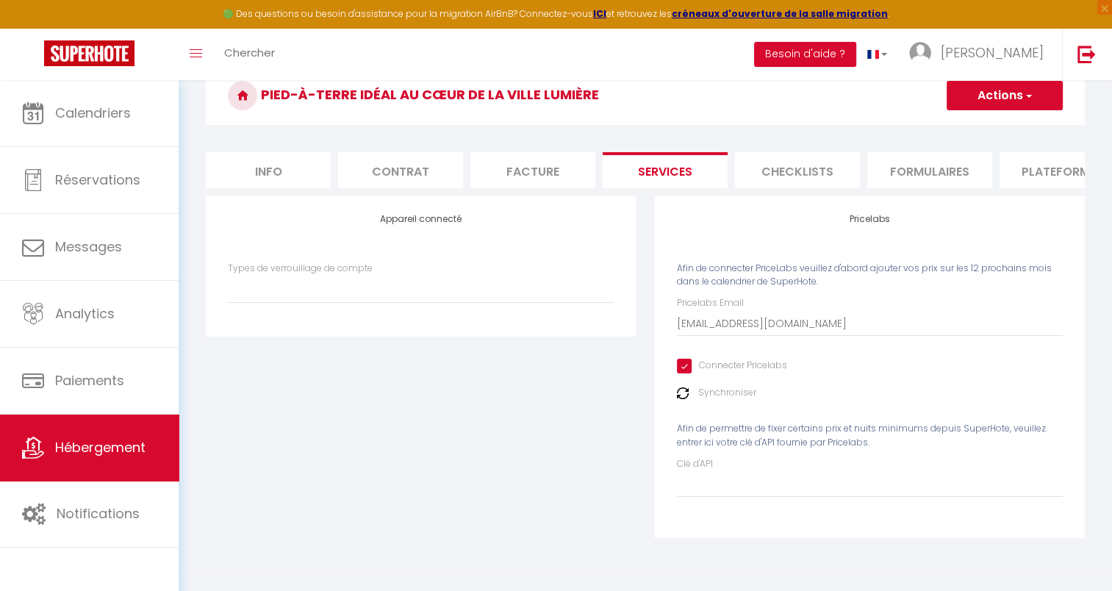
scroll to position [73, 0]
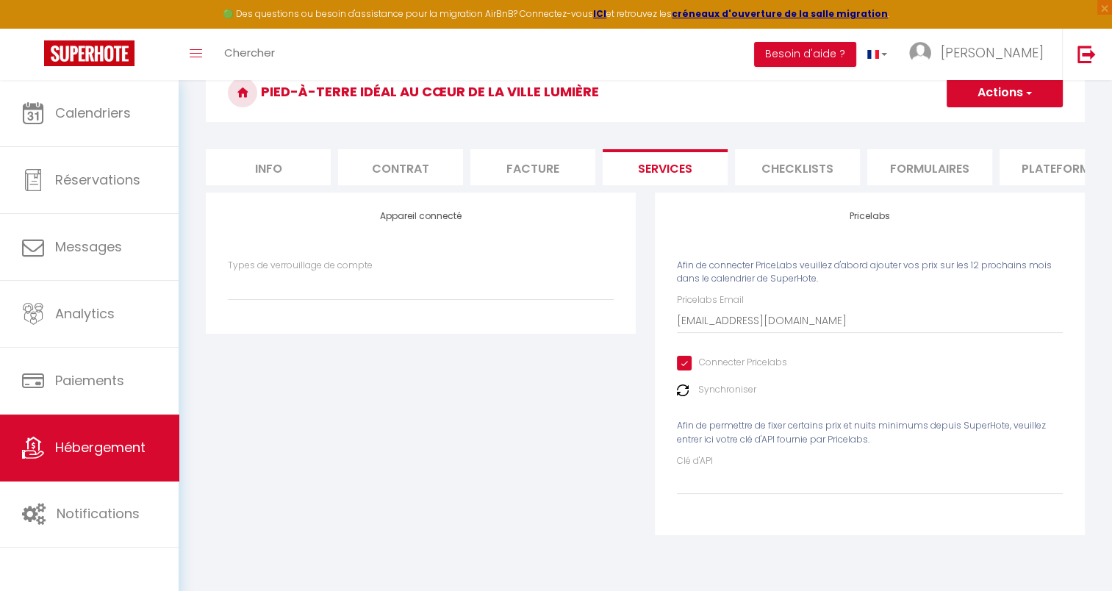
click at [1076, 182] on li "Plateformes" at bounding box center [1062, 167] width 125 height 36
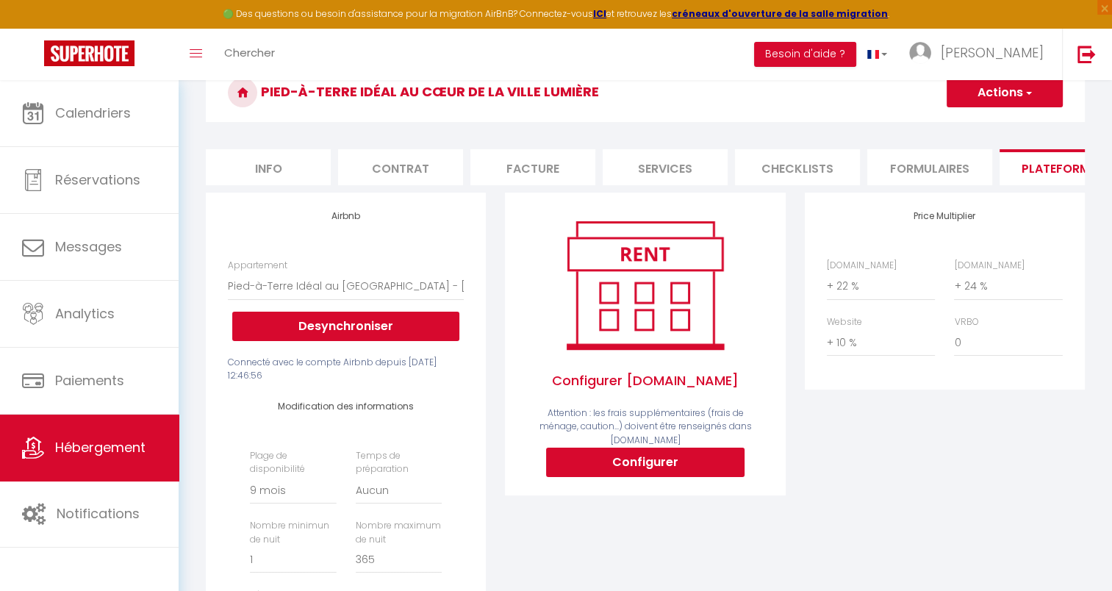
click at [1076, 182] on li "Plateformes" at bounding box center [1062, 167] width 125 height 36
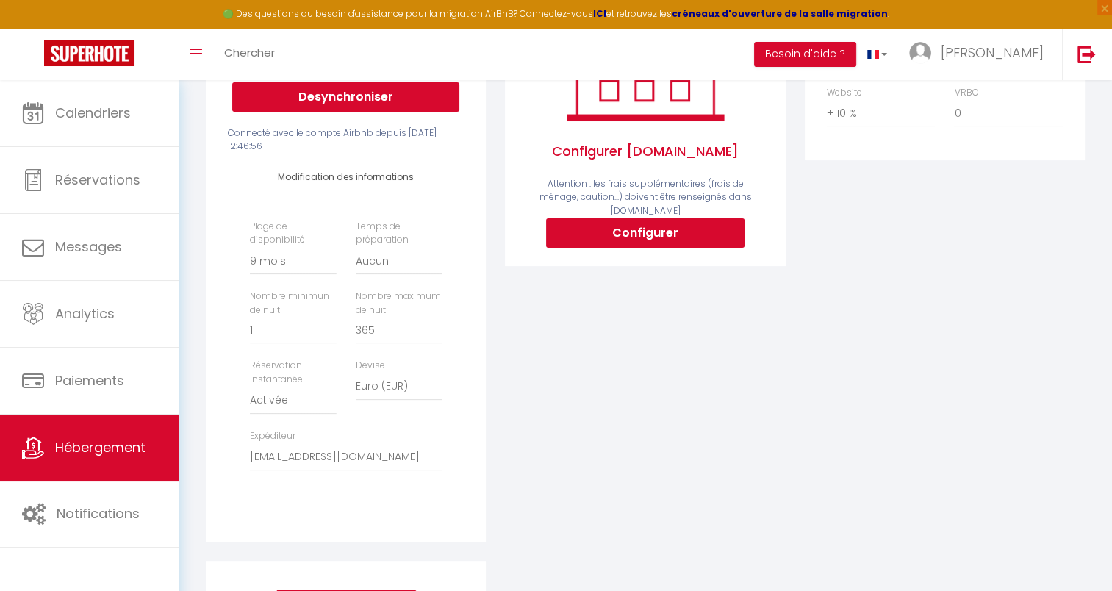
scroll to position [367, 0]
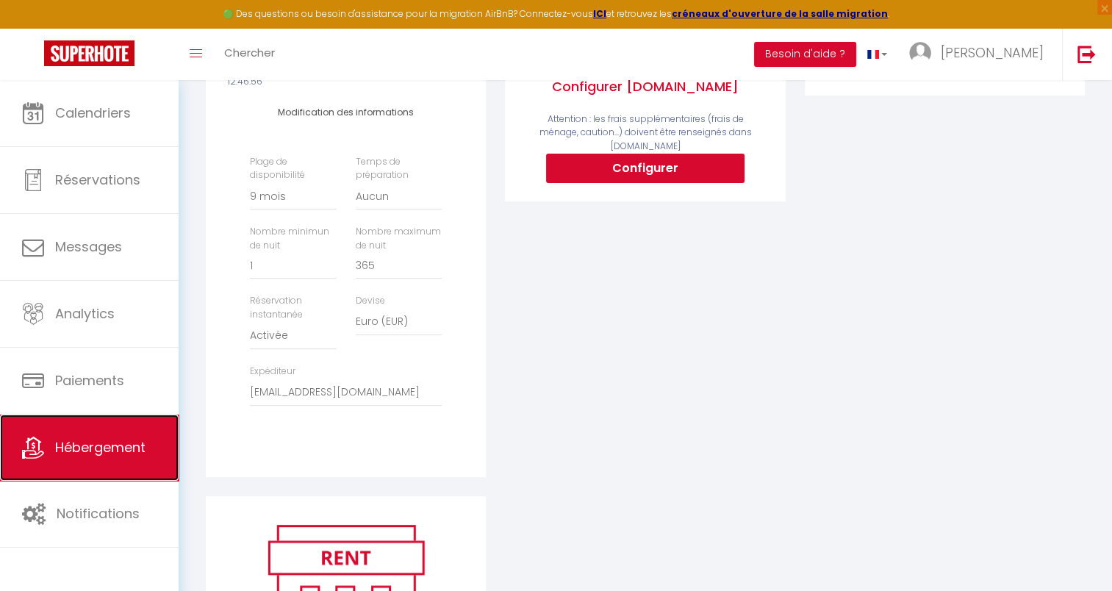
click at [87, 435] on link "Hébergement" at bounding box center [89, 448] width 179 height 66
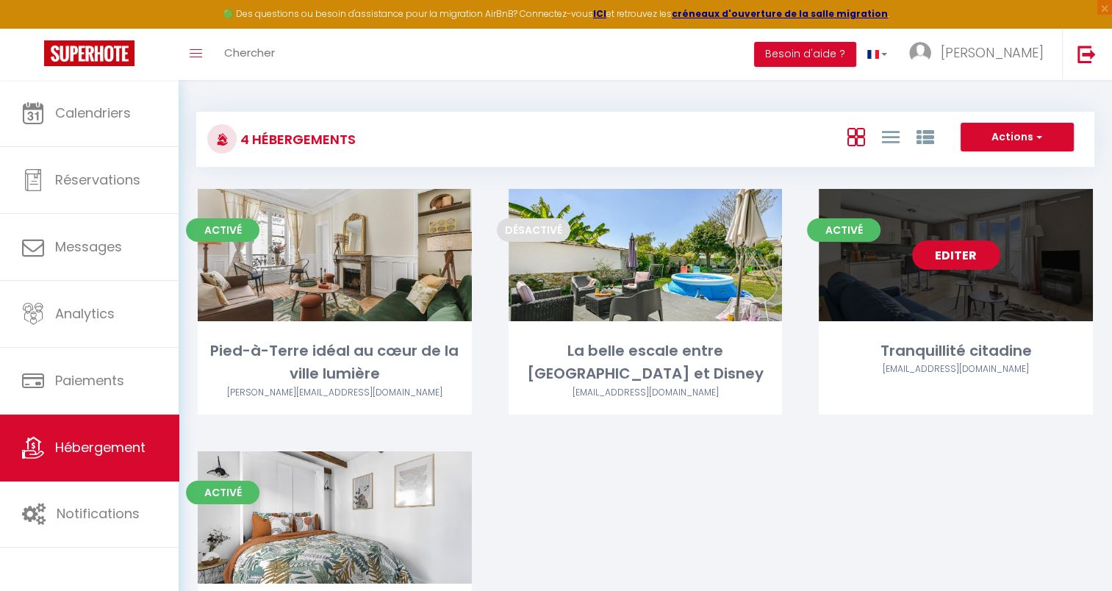
click at [917, 252] on link "Editer" at bounding box center [956, 254] width 88 height 29
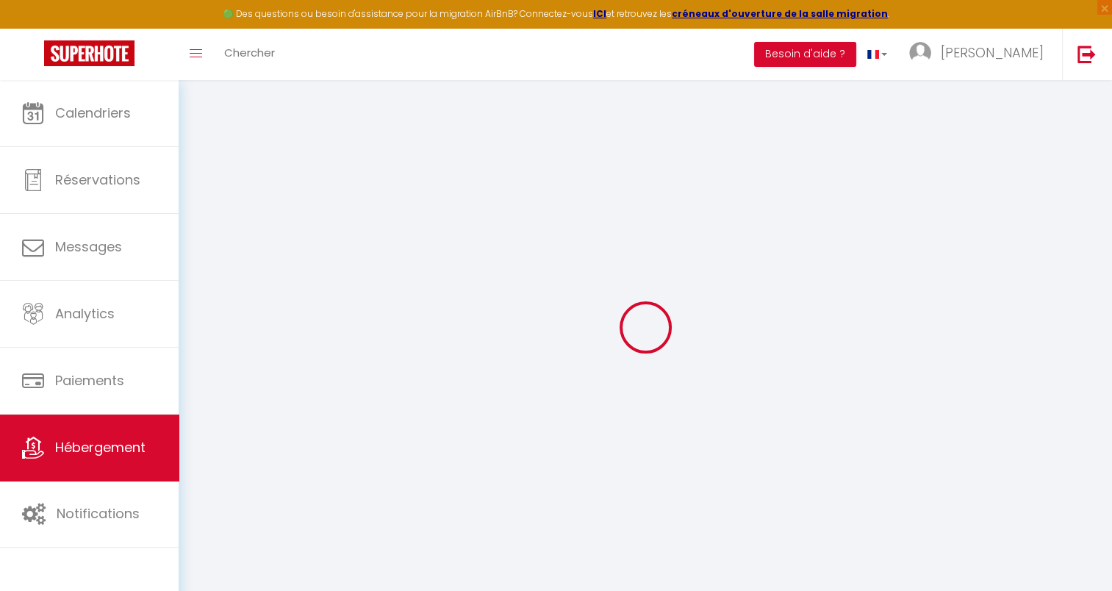
select select
type input "[EMAIL_ADDRESS][DOMAIN_NAME]"
checkbox input "true"
type input "7KdZc3"
select select
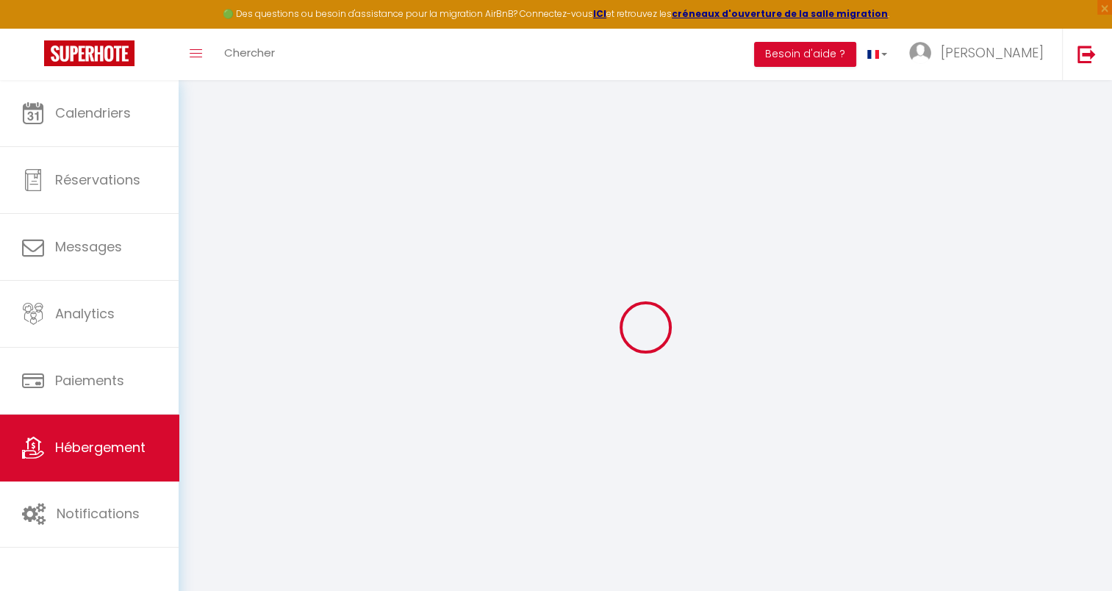
checkbox input "false"
checkbox input "true"
select select "17:00"
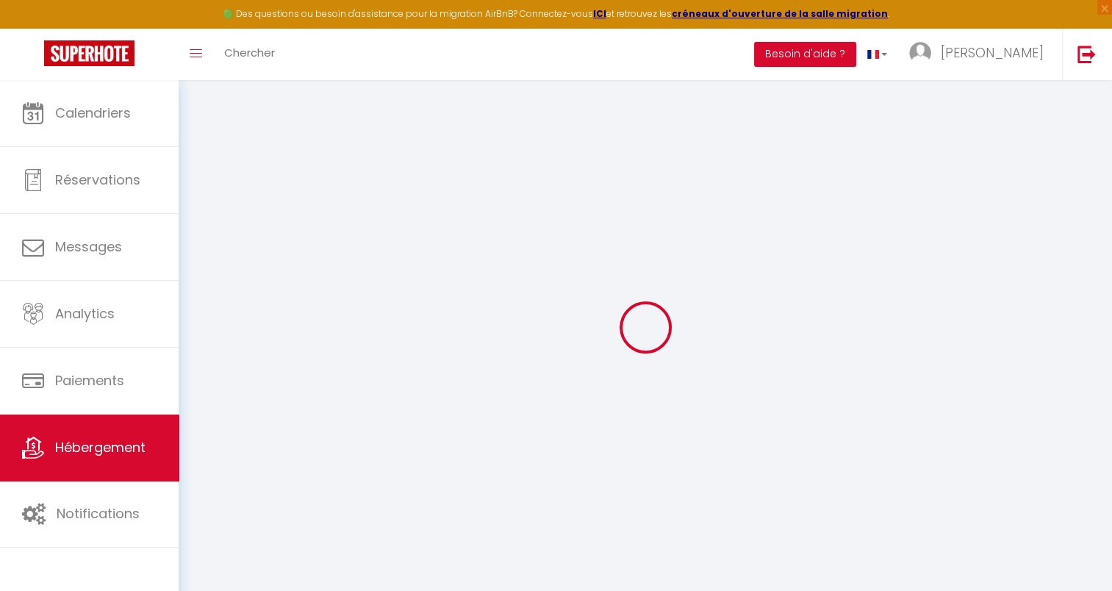
select select "20:00"
select select "10:00"
select select "15"
select select "12:00"
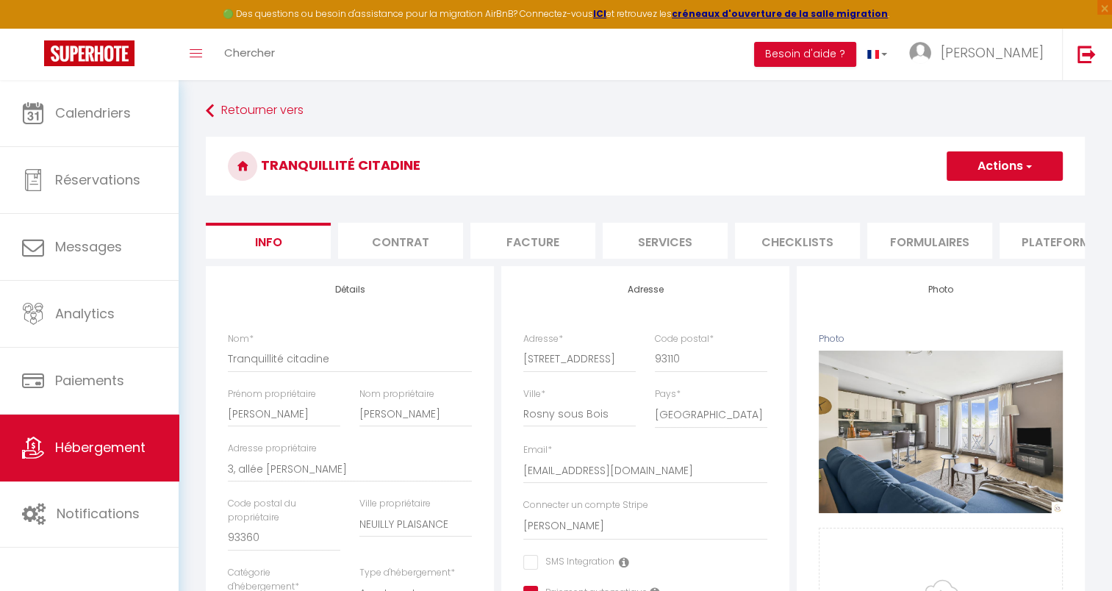
click at [643, 245] on li "Services" at bounding box center [665, 241] width 125 height 36
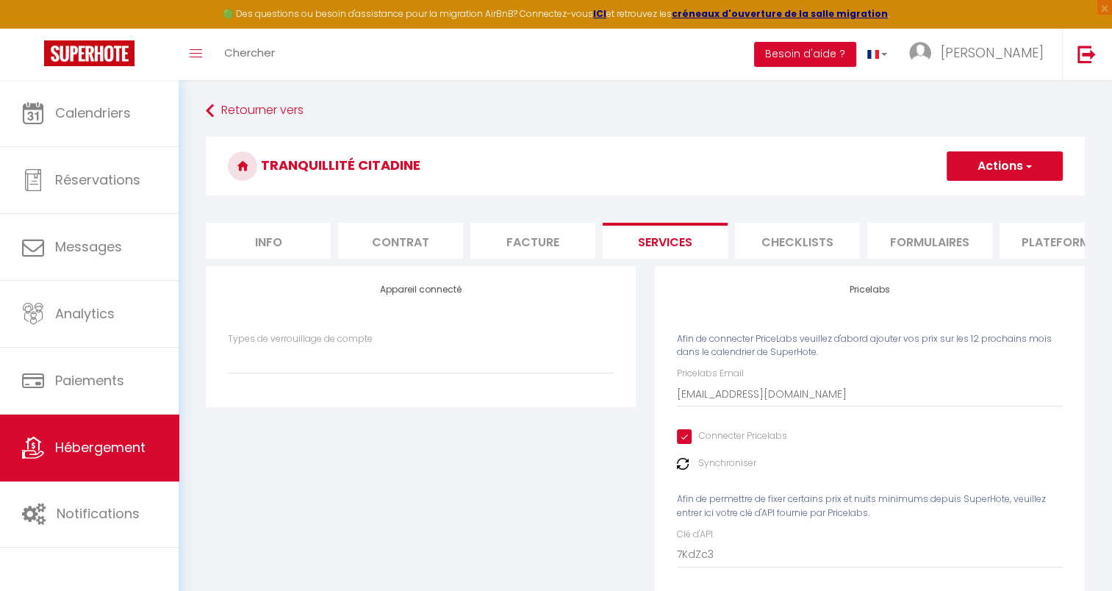
select select
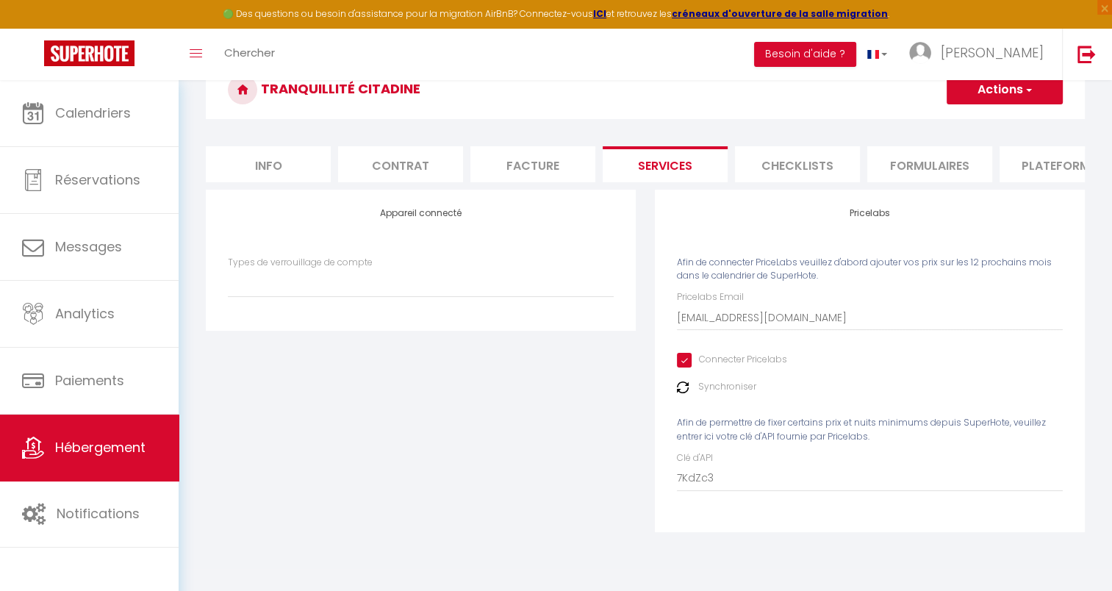
scroll to position [79, 0]
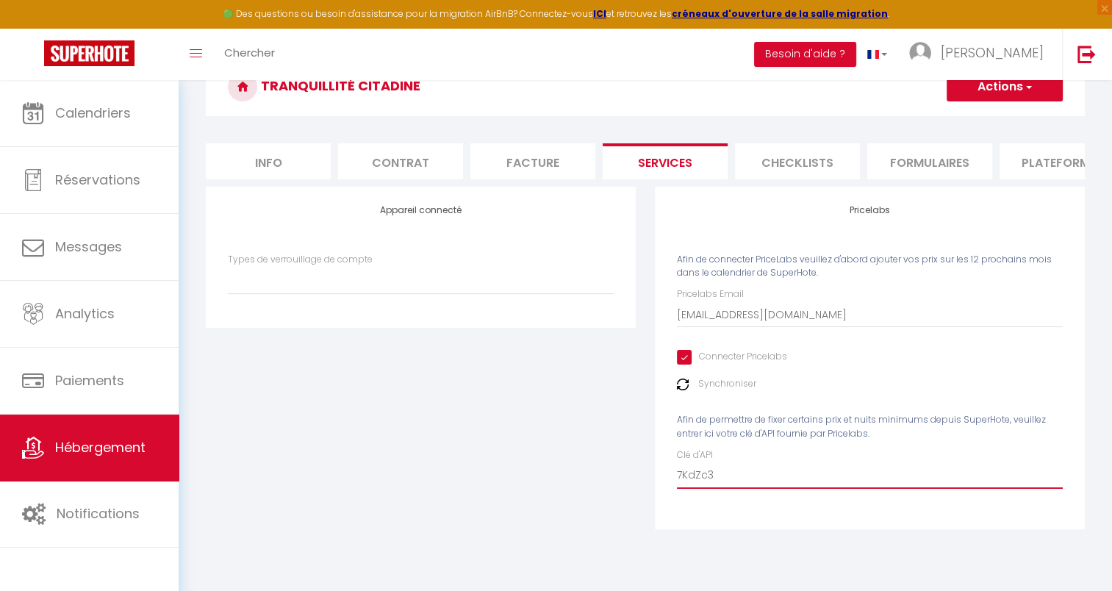
drag, startPoint x: 717, startPoint y: 487, endPoint x: 637, endPoint y: 485, distance: 80.1
click at [637, 485] on div "Appareil connecté Types de verrouillage de compte Pricelabs Afin de connecter P…" at bounding box center [645, 368] width 898 height 362
select select
click at [512, 432] on div "Appareil connecté Types de verrouillage de compte" at bounding box center [420, 368] width 449 height 362
click at [725, 391] on label "Synchroniser" at bounding box center [727, 384] width 58 height 14
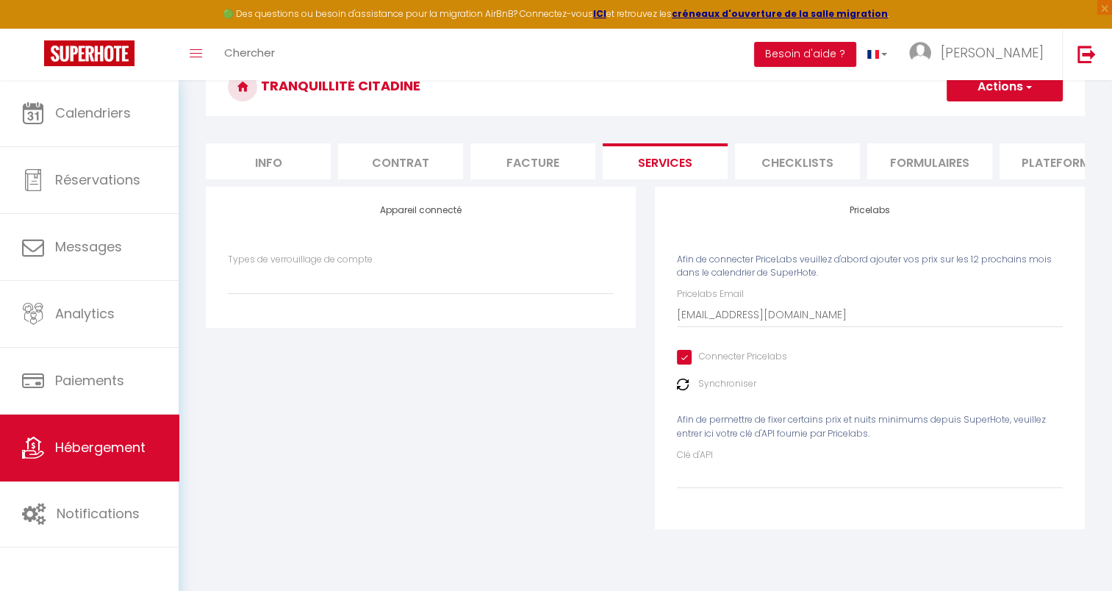
click at [705, 365] on input "Connecter Pricelabs" at bounding box center [732, 357] width 110 height 15
checkbox input "false"
select select
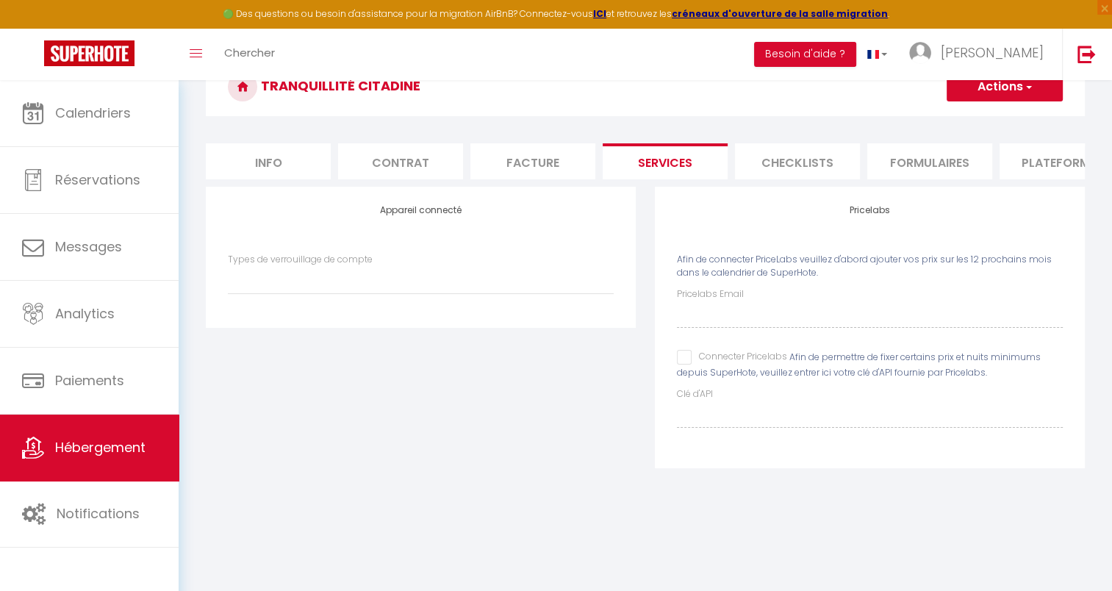
click at [532, 412] on div "Appareil connecté Types de verrouillage de compte" at bounding box center [420, 337] width 449 height 301
click at [556, 395] on div "Appareil connecté Types de verrouillage de compte" at bounding box center [420, 337] width 449 height 301
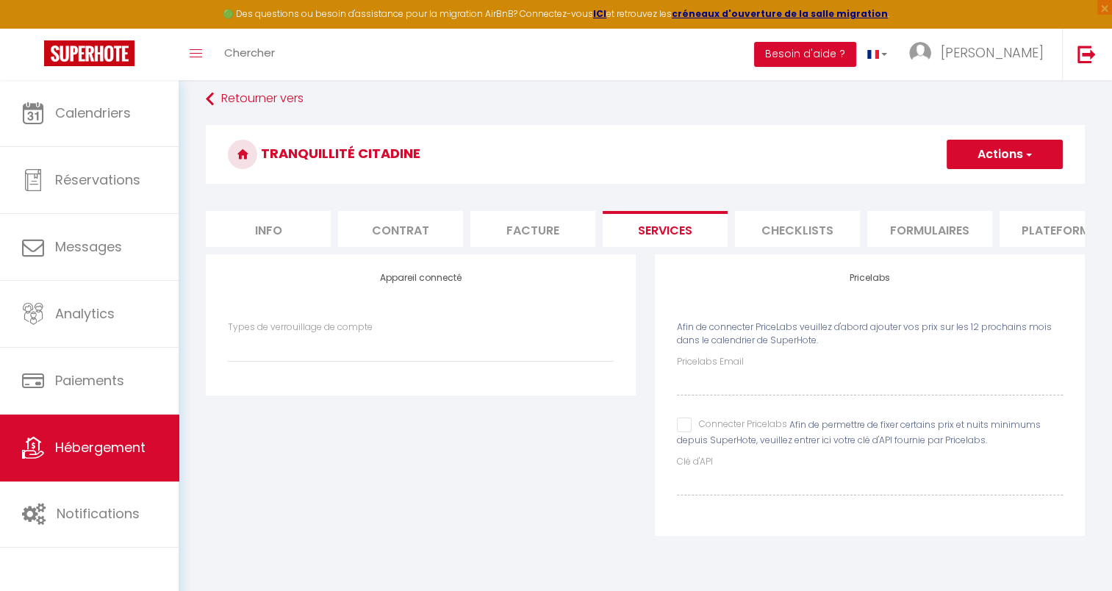
scroll to position [0, 0]
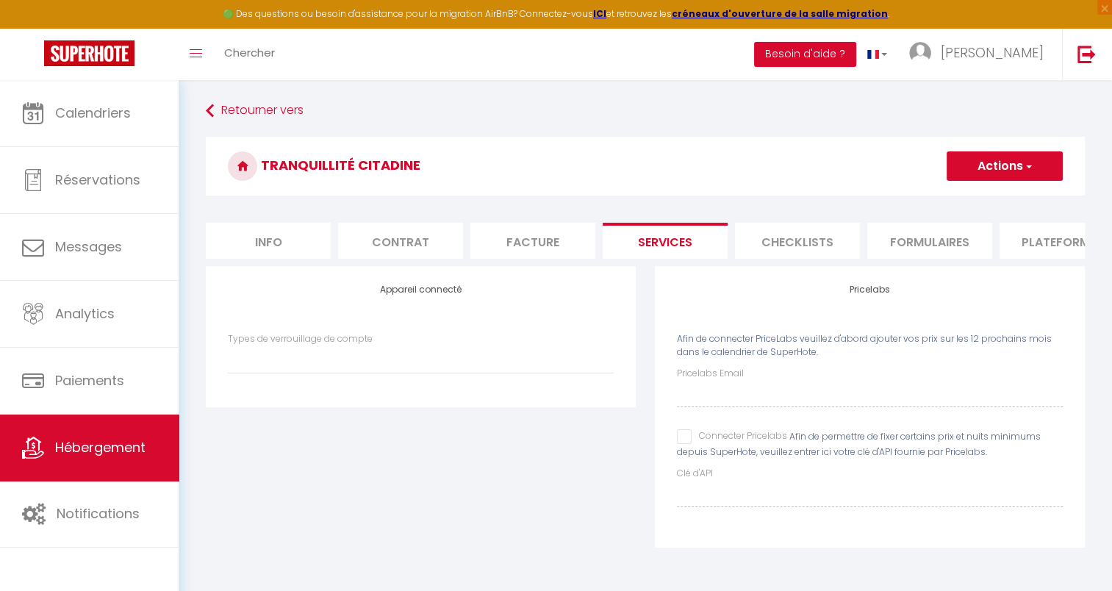
click at [536, 235] on li "Facture" at bounding box center [532, 241] width 125 height 36
select select
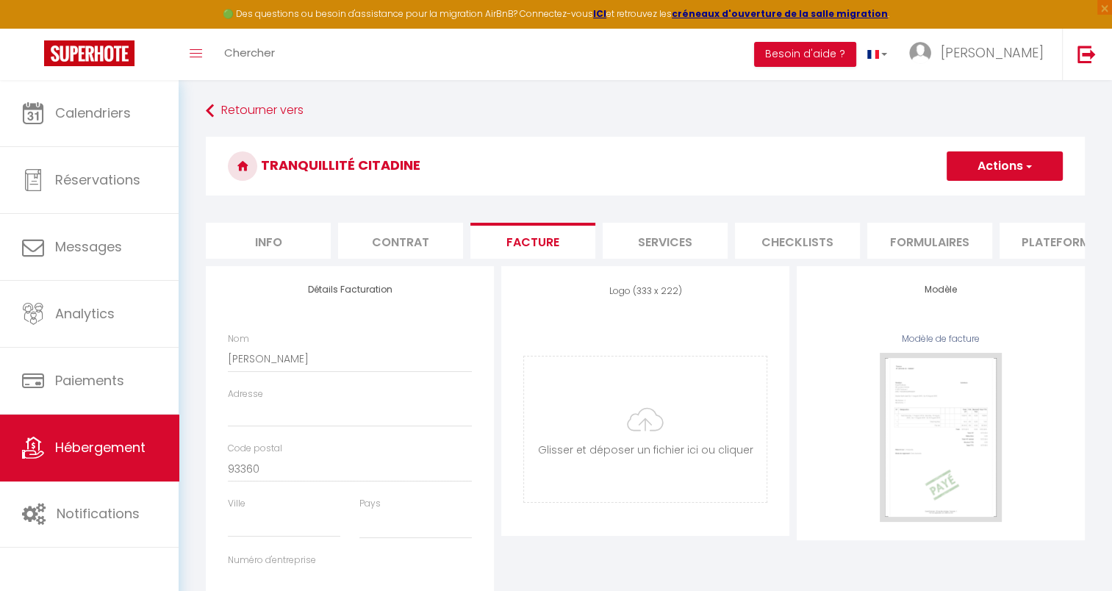
click at [636, 239] on li "Services" at bounding box center [665, 241] width 125 height 36
select select
type input "[EMAIL_ADDRESS][DOMAIN_NAME]"
checkbox input "true"
type input "7KdZc3"
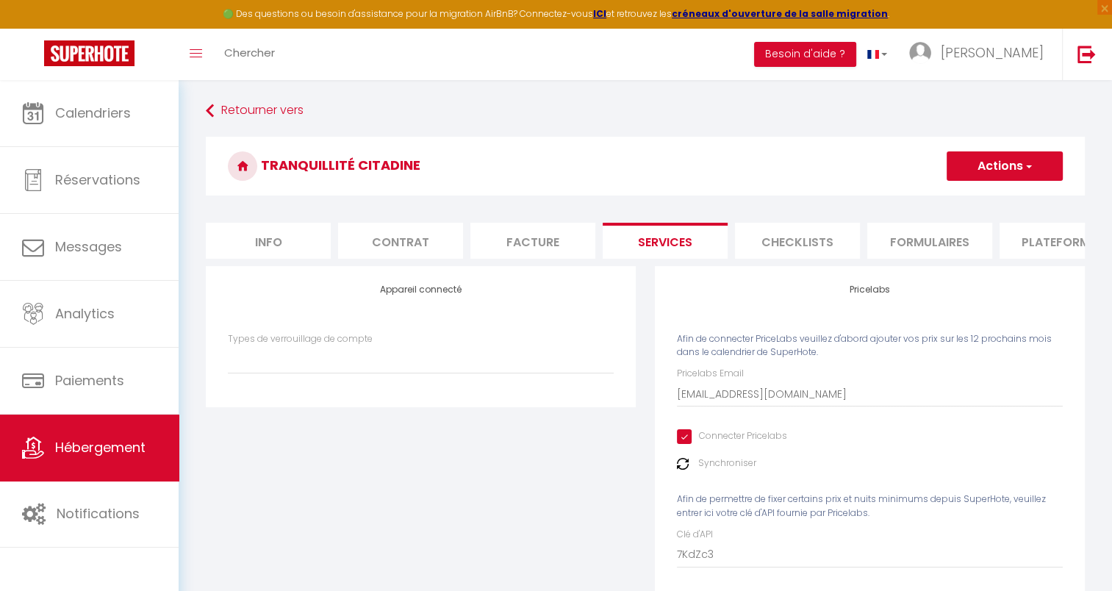
select select
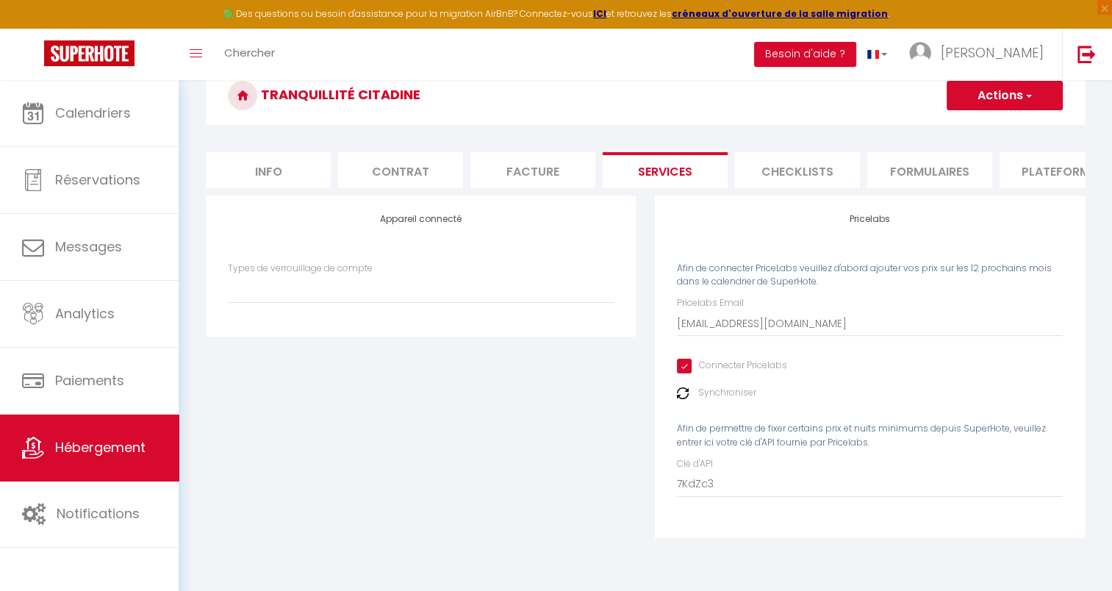
scroll to position [73, 0]
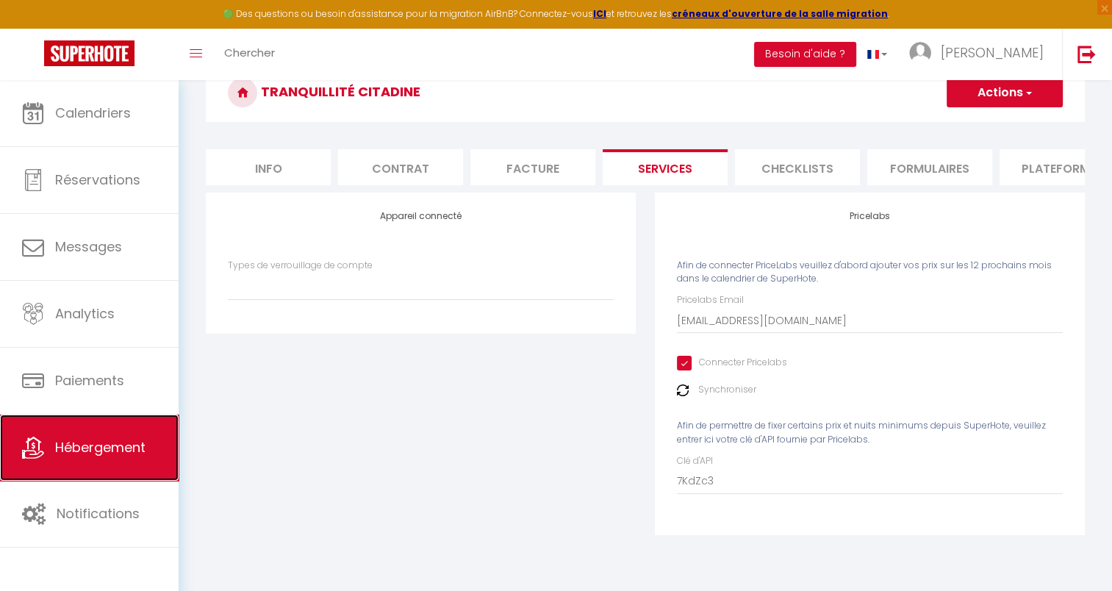
click at [62, 445] on span "Hébergement" at bounding box center [100, 447] width 90 height 18
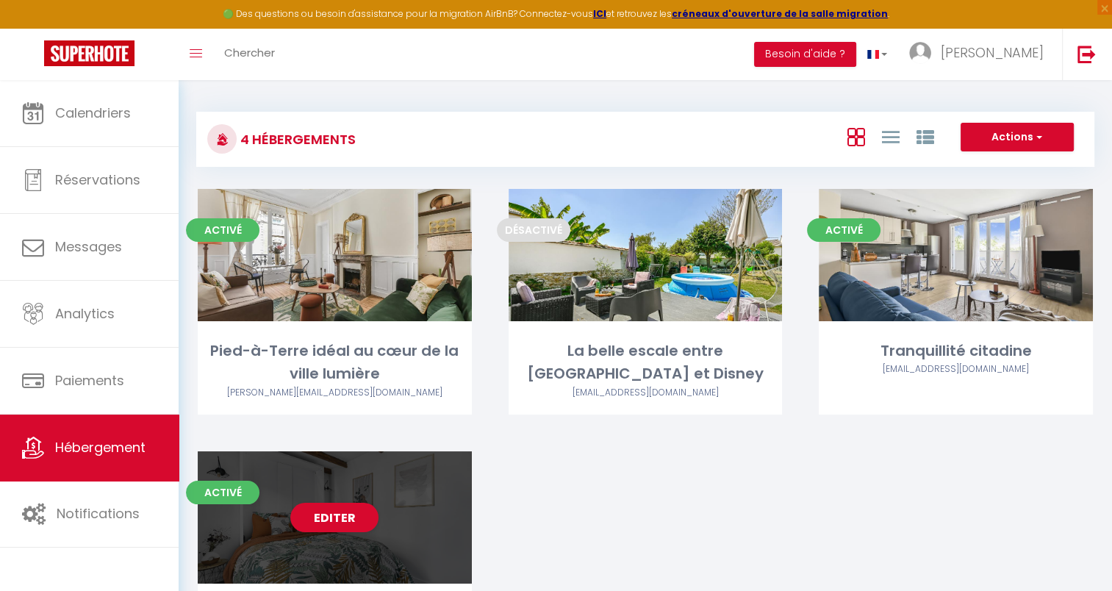
click at [295, 535] on div "Editer" at bounding box center [335, 517] width 274 height 132
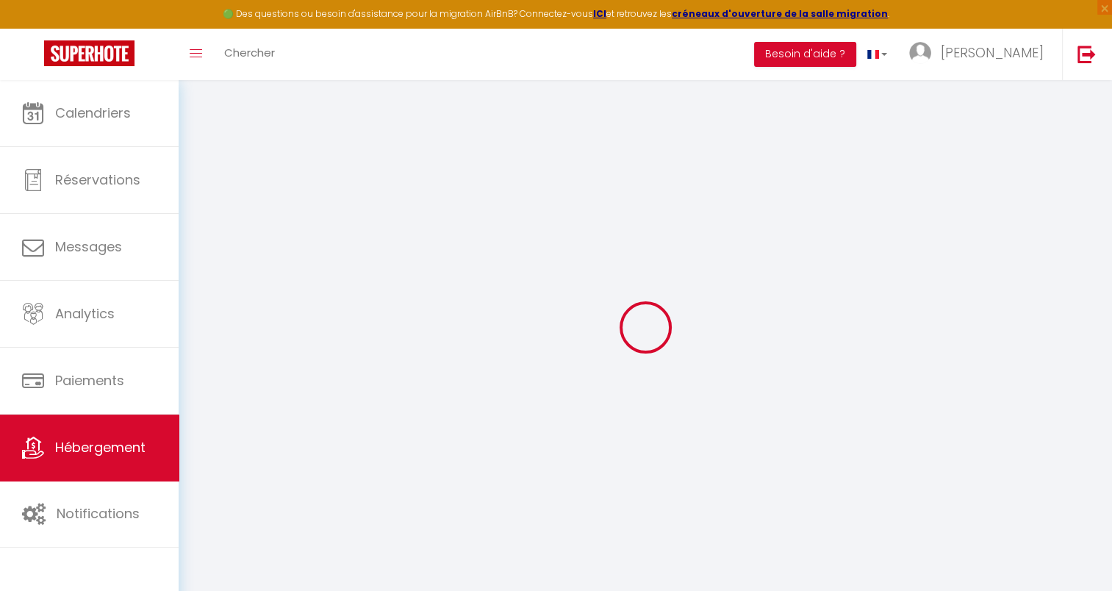
select select
type input "[EMAIL_ADDRESS][DOMAIN_NAME]"
checkbox input "true"
select select
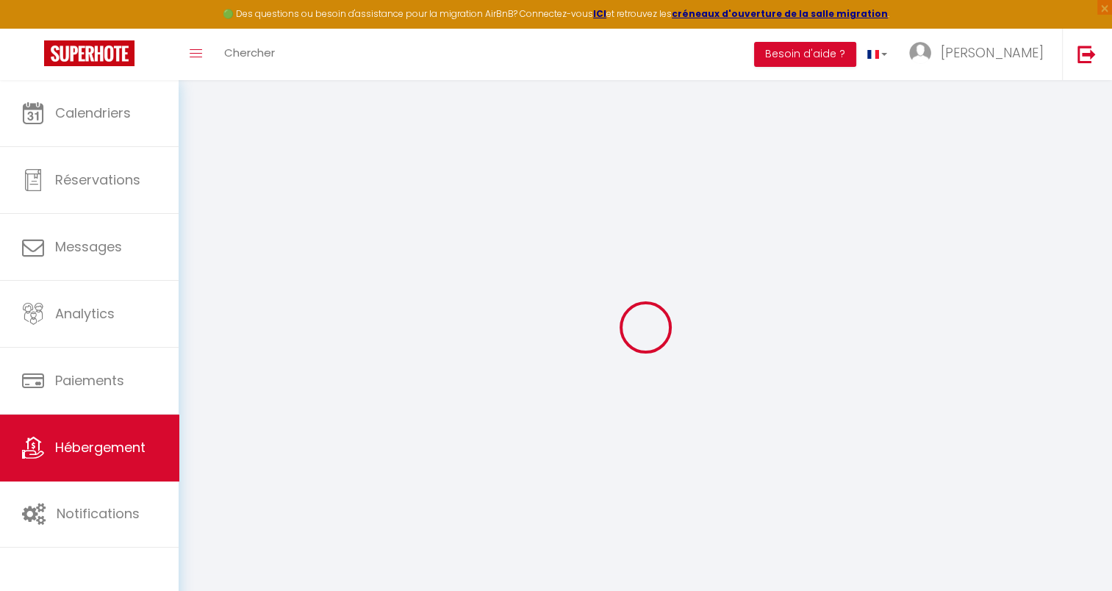
checkbox input "false"
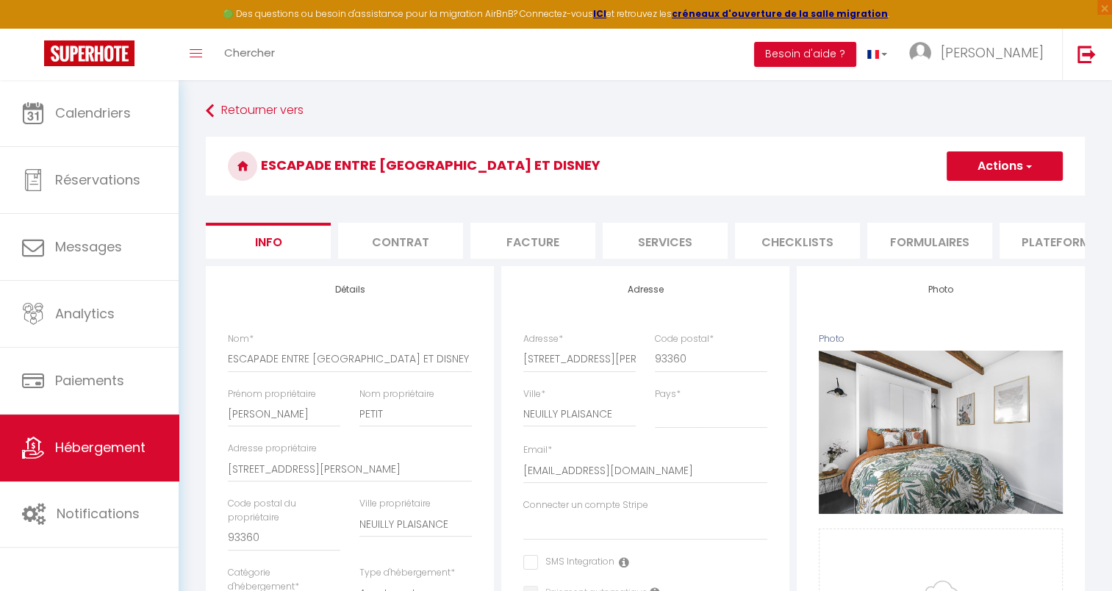
click at [679, 244] on li "Services" at bounding box center [665, 241] width 125 height 36
select select
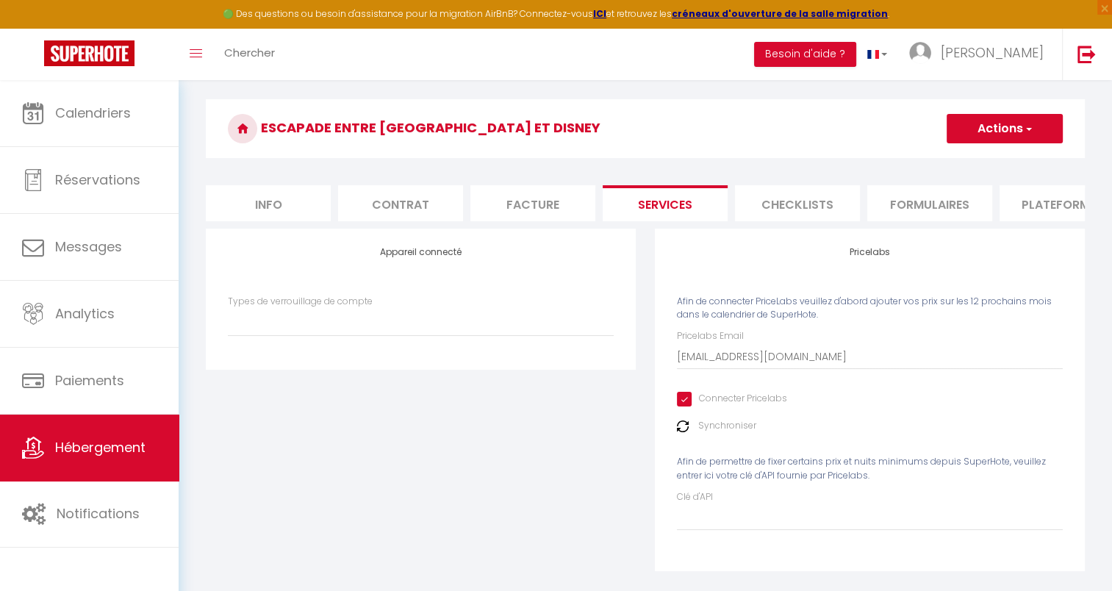
scroll to position [6, 0]
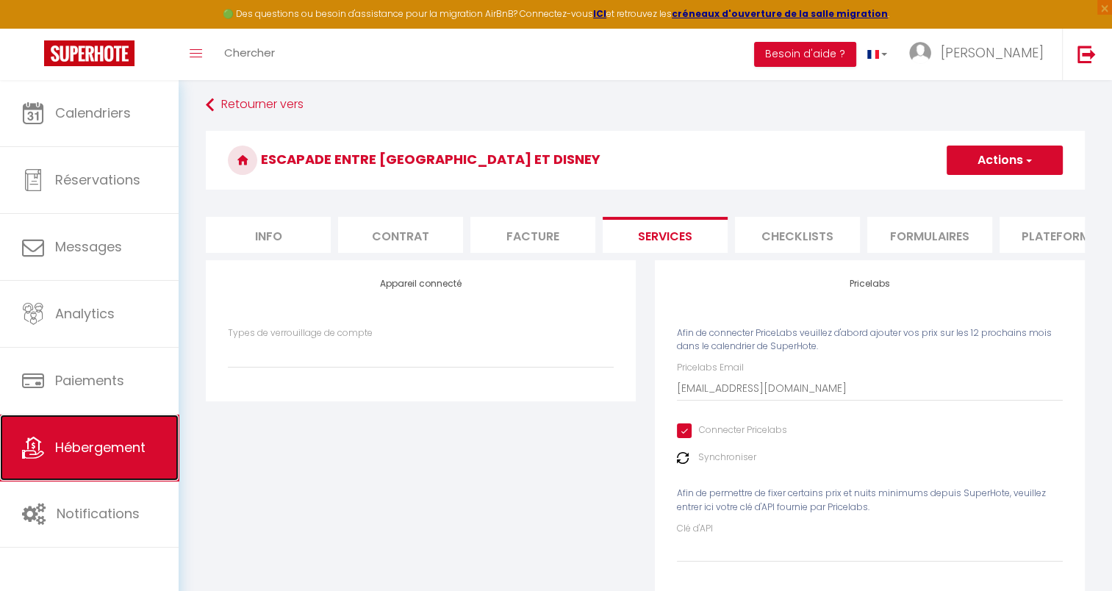
click at [101, 444] on span "Hébergement" at bounding box center [100, 447] width 90 height 18
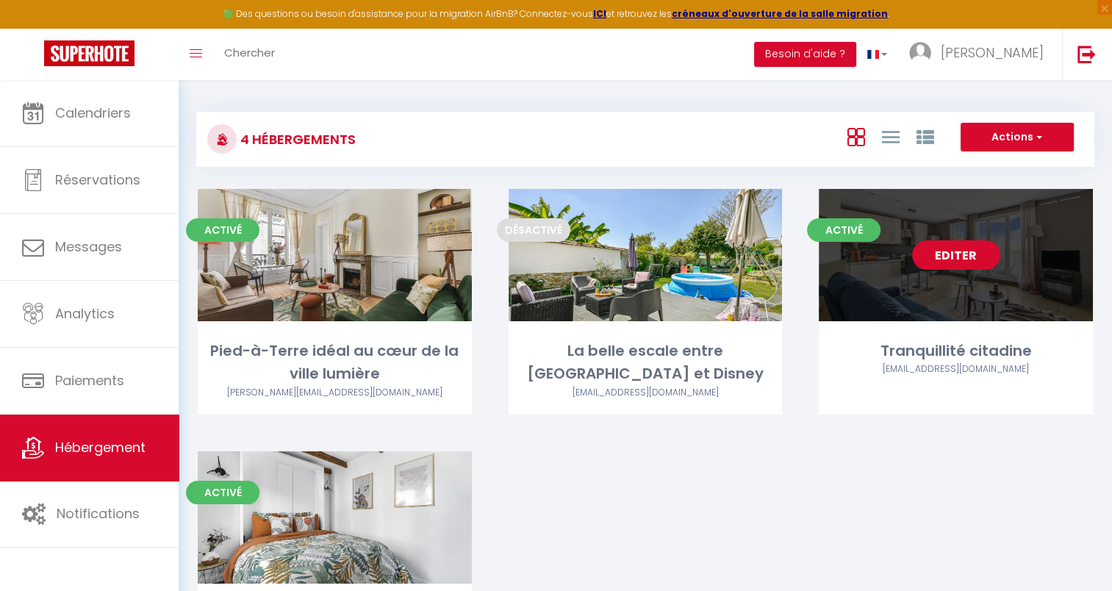
click at [886, 297] on div "Editer" at bounding box center [956, 255] width 274 height 132
select select "3"
select select "2"
select select "1"
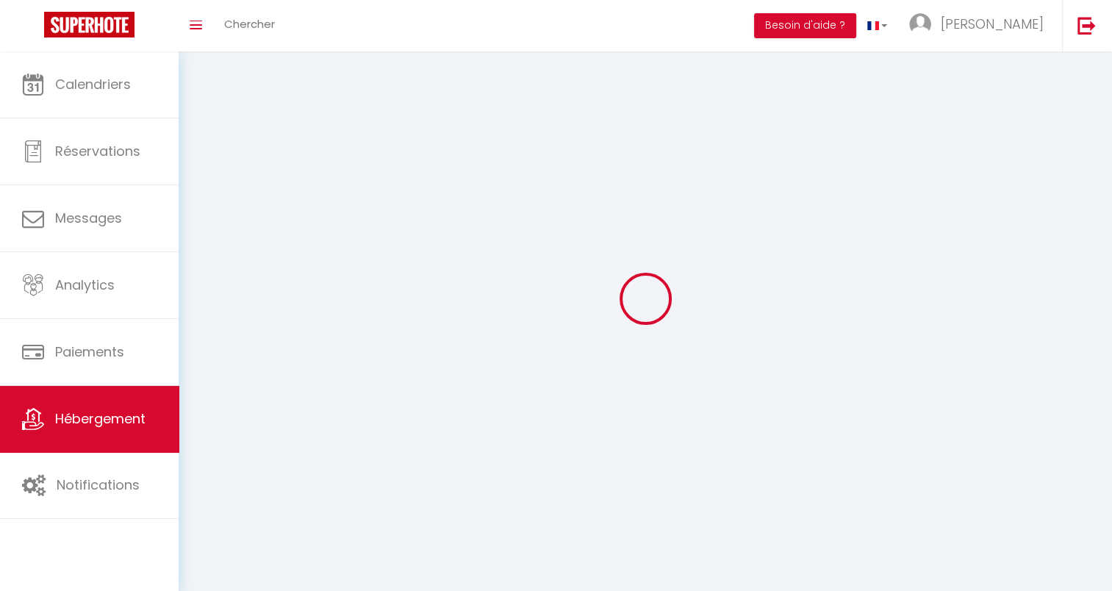
select select
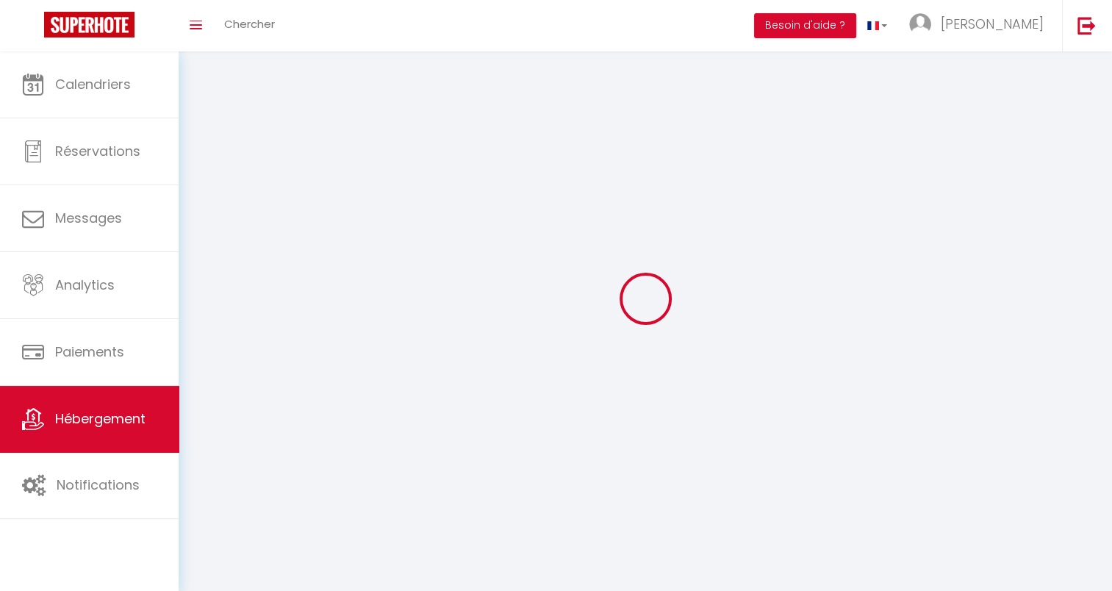
select select
checkbox input "false"
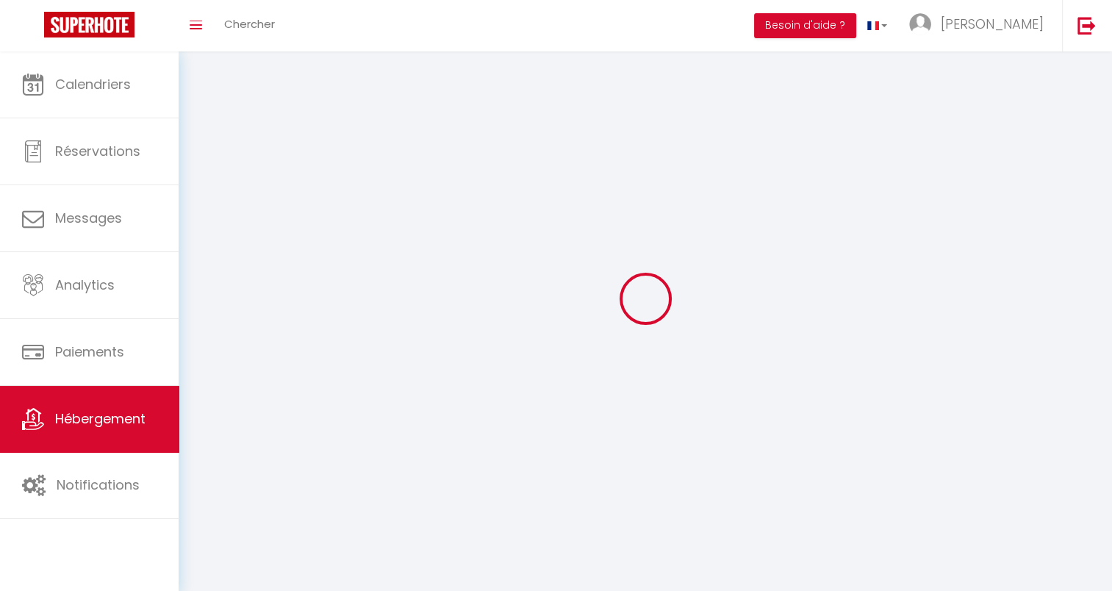
checkbox input "false"
select select
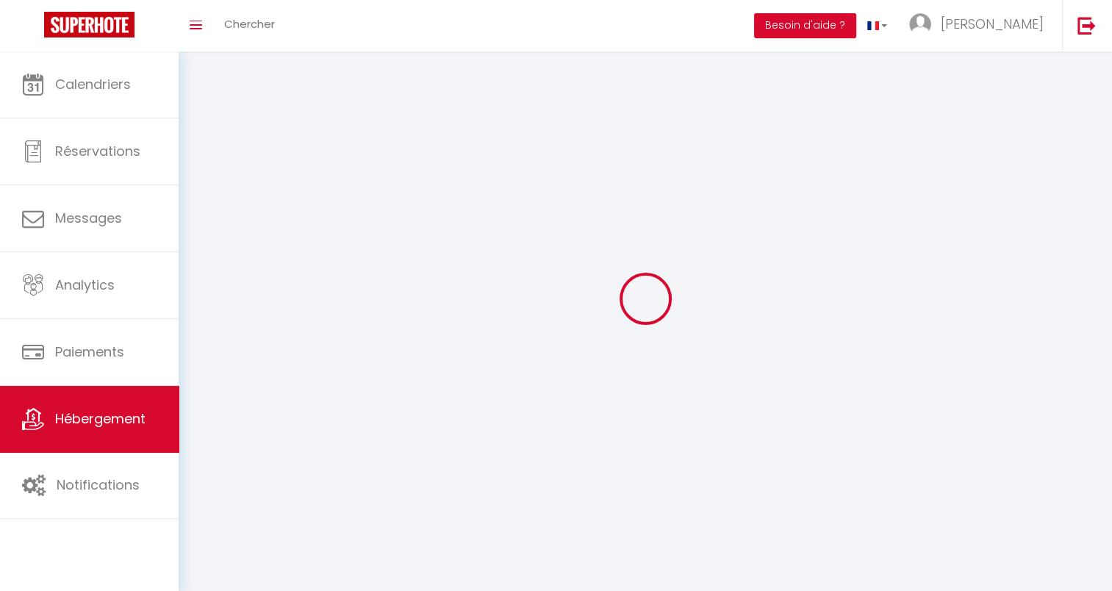
select select
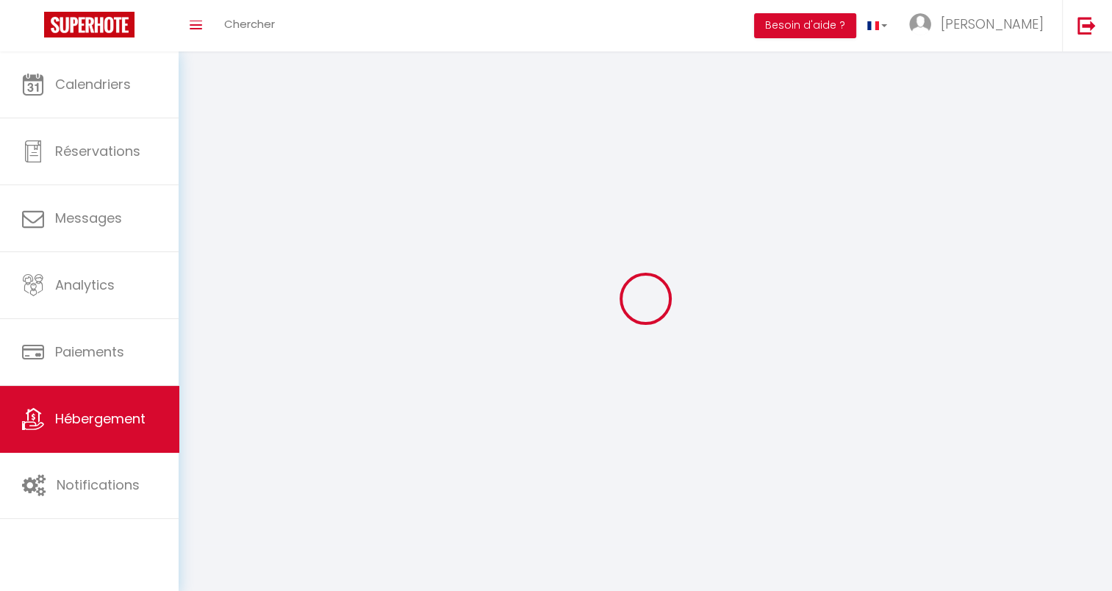
checkbox input "false"
select select
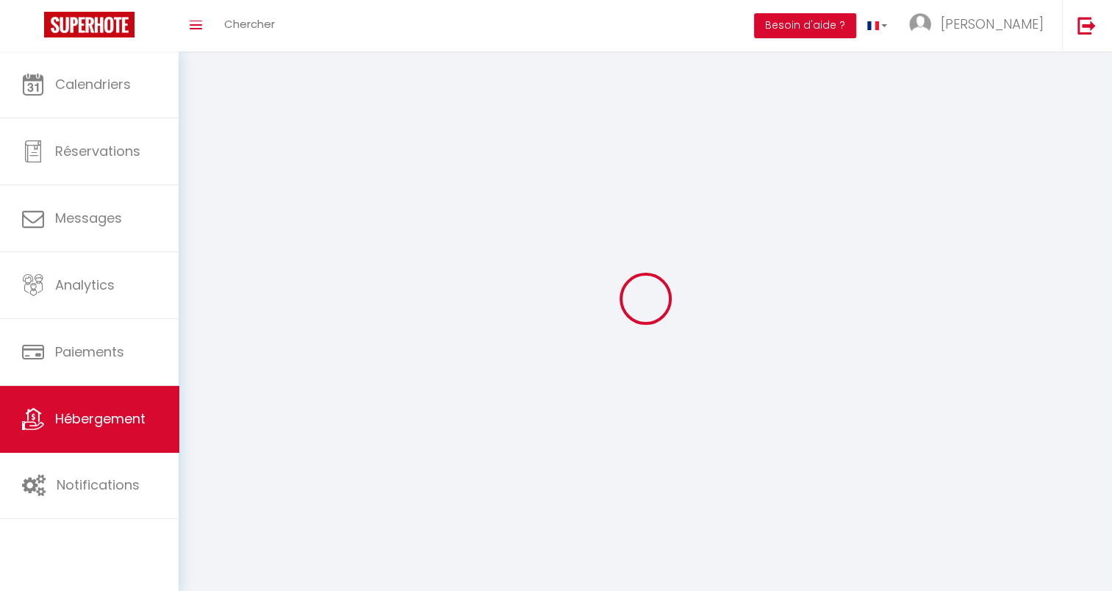
select select
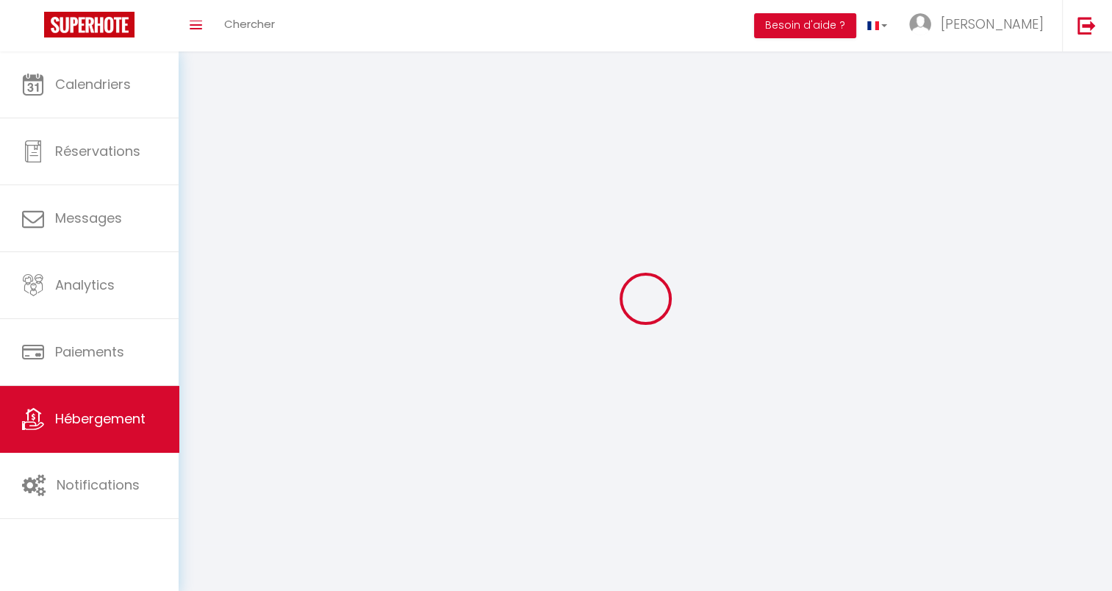
select select
checkbox input "false"
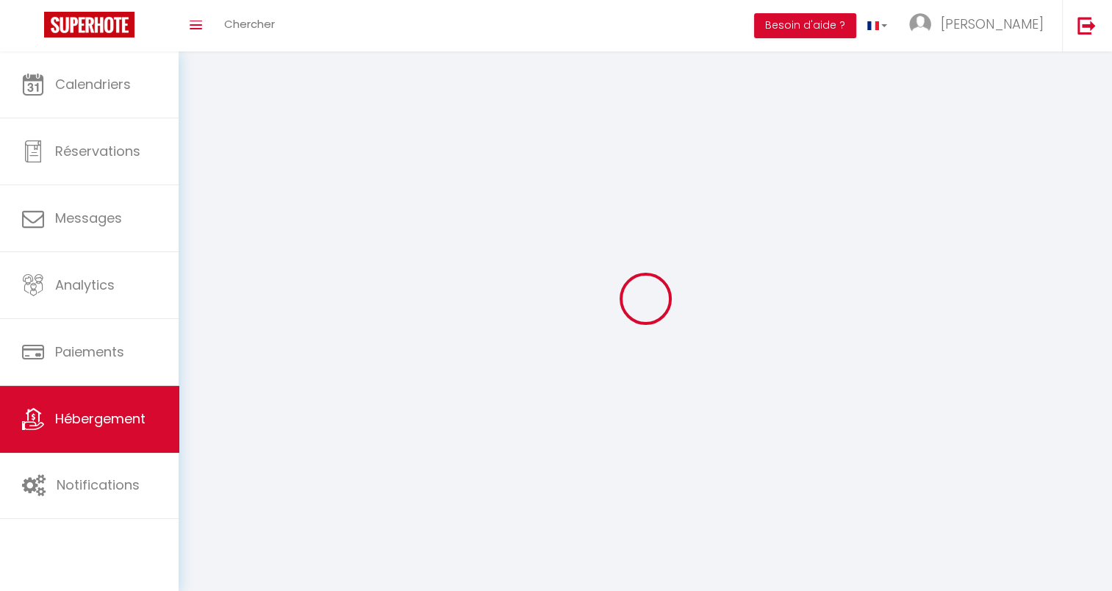
checkbox input "false"
select select
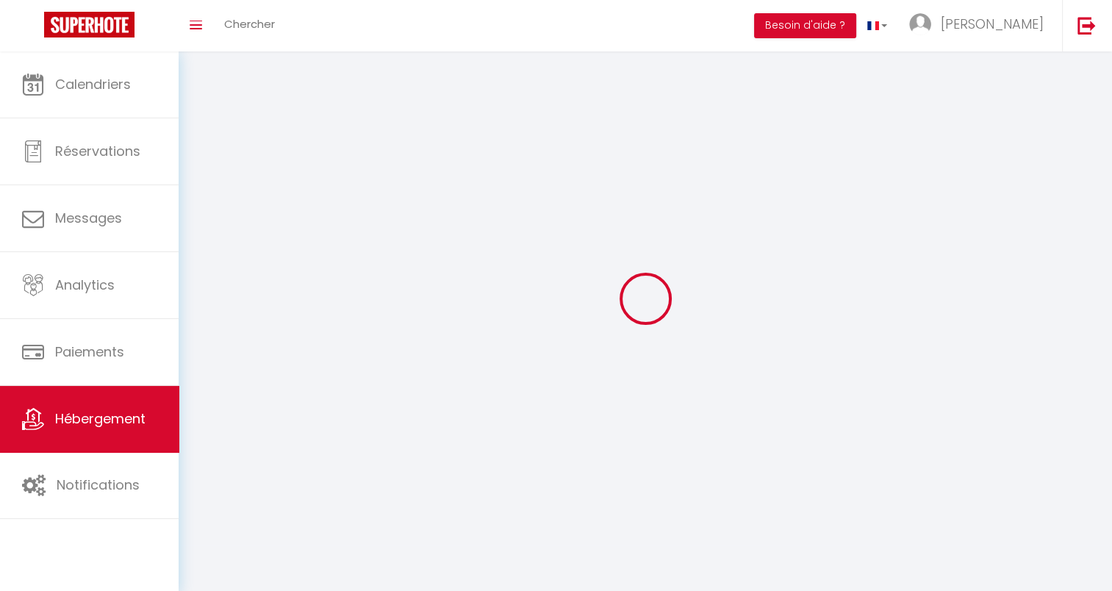
select select
checkbox input "false"
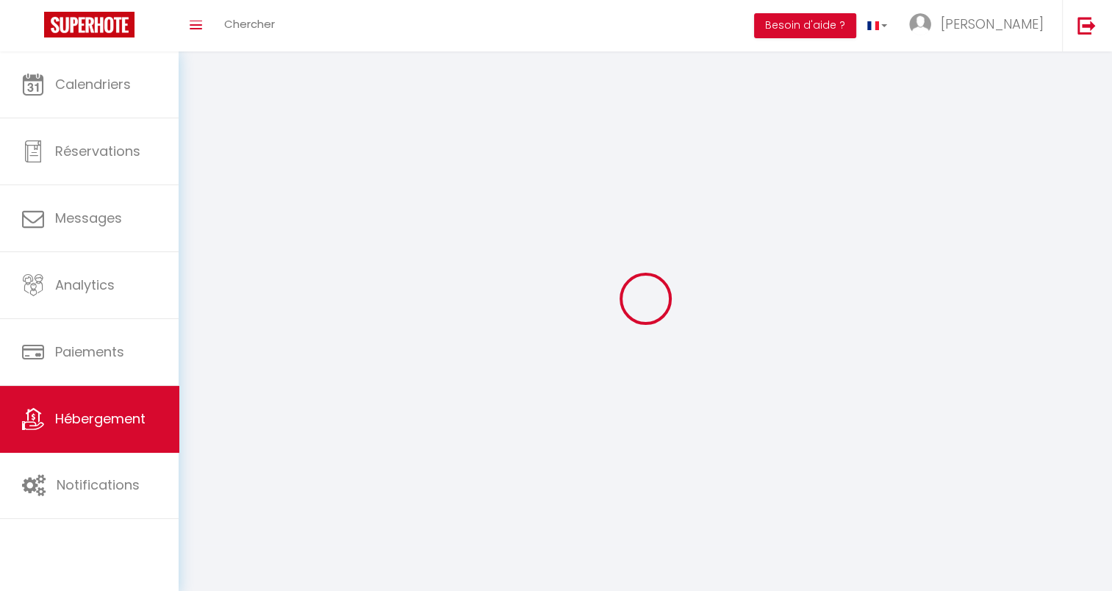
checkbox input "false"
select select
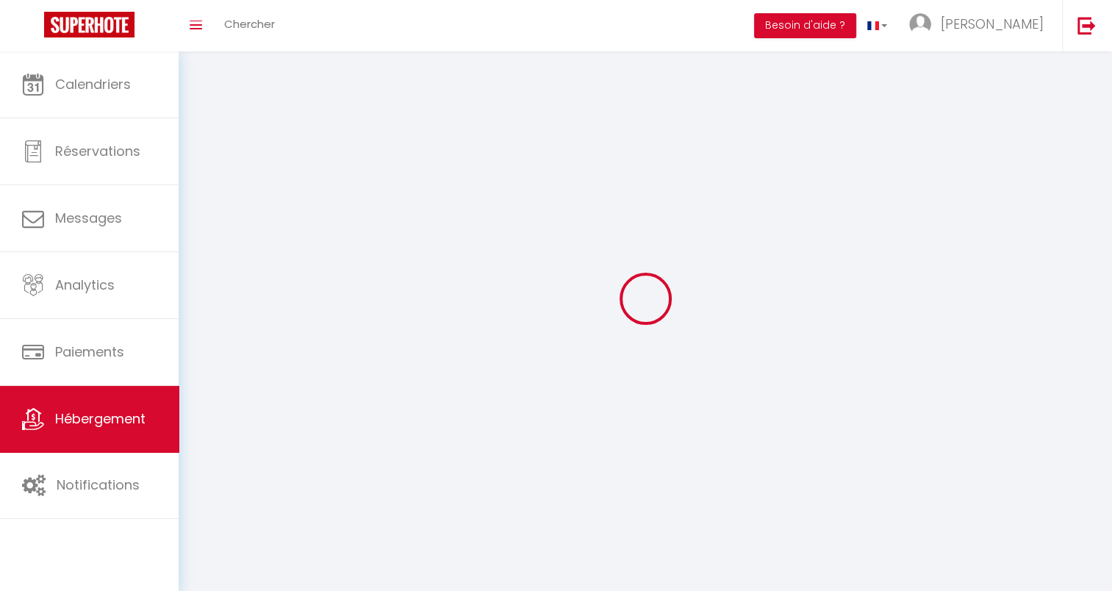
select select "28"
select select
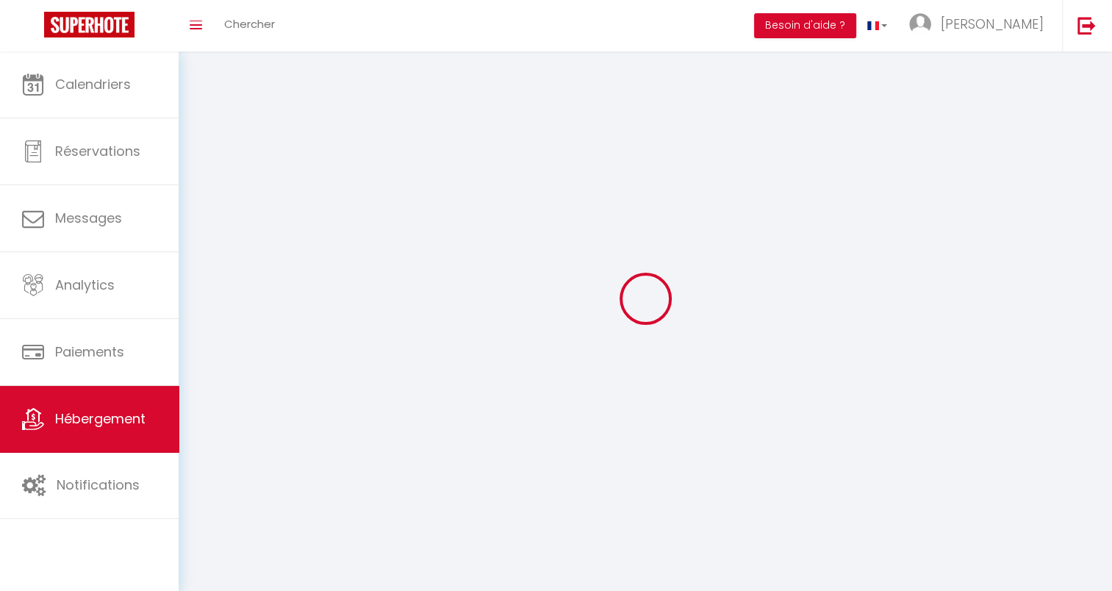
select select
checkbox input "false"
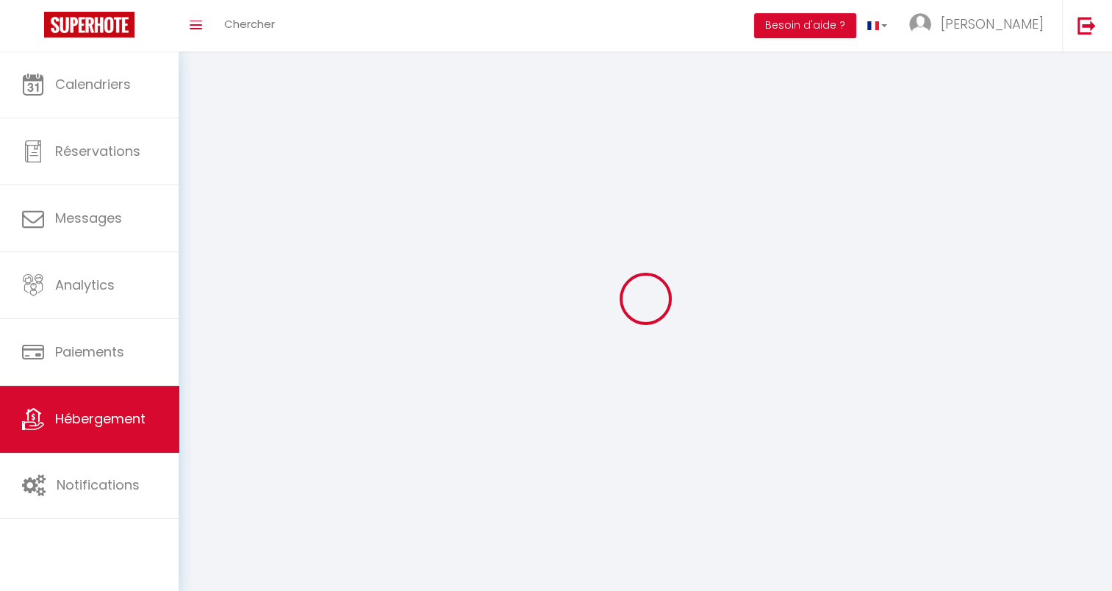
select select
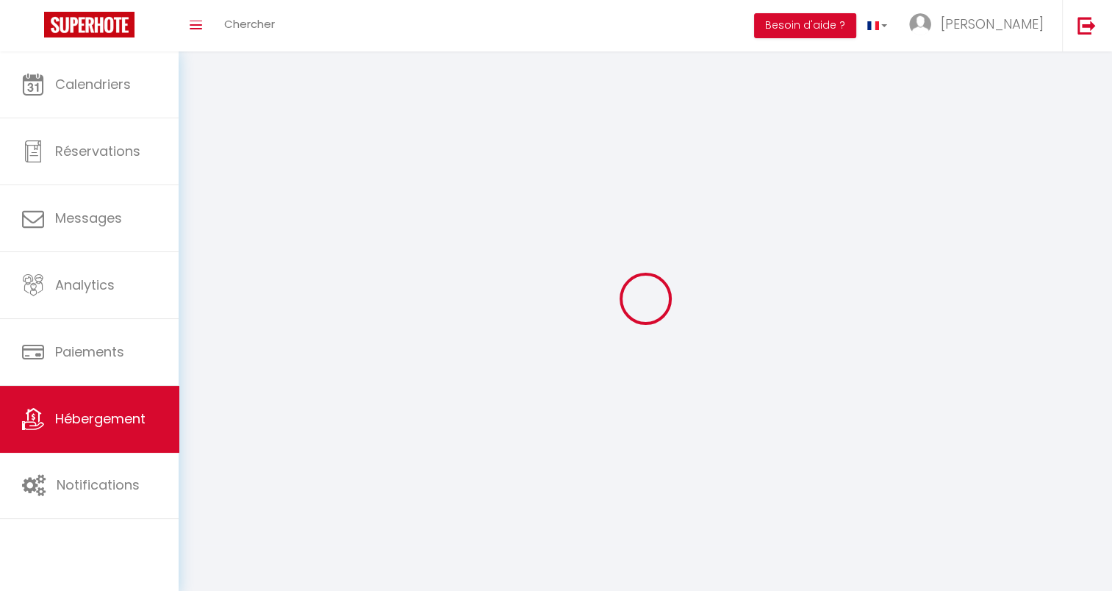
select select
checkbox input "false"
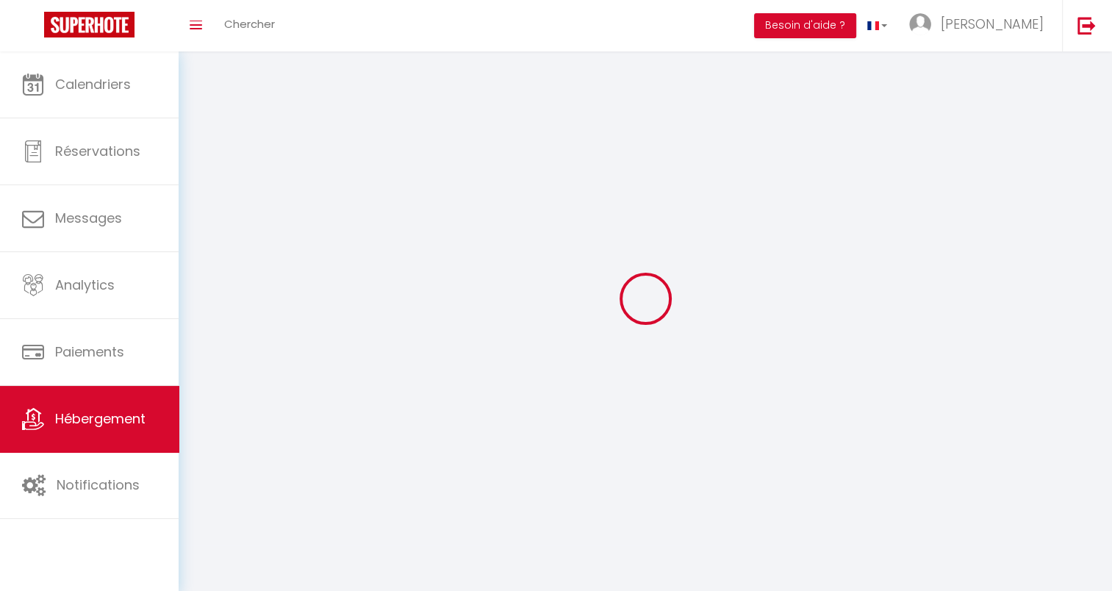
checkbox input "false"
select select
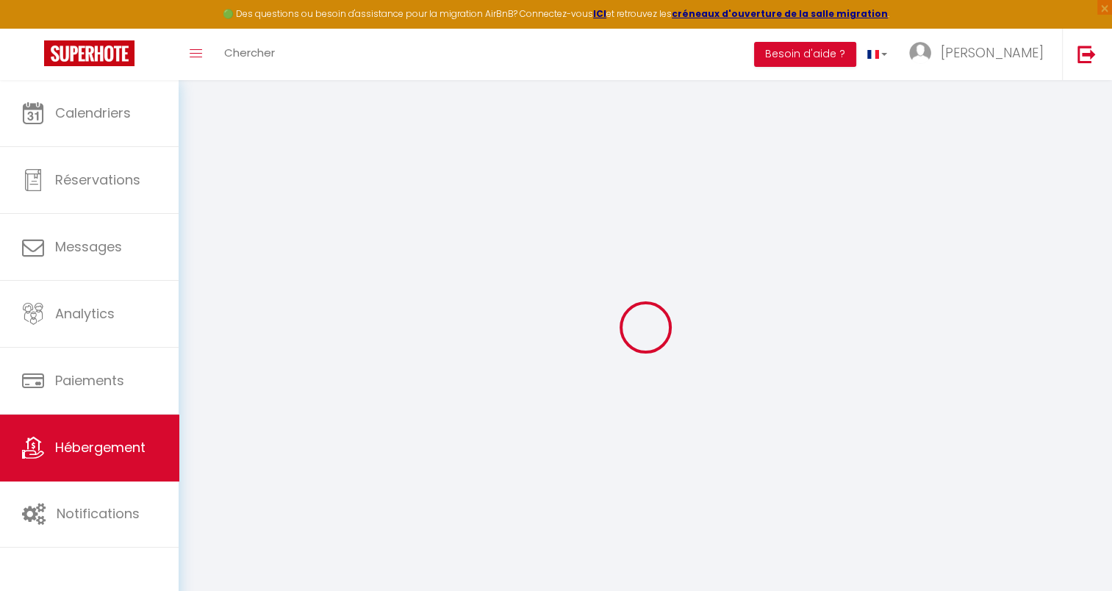
select select
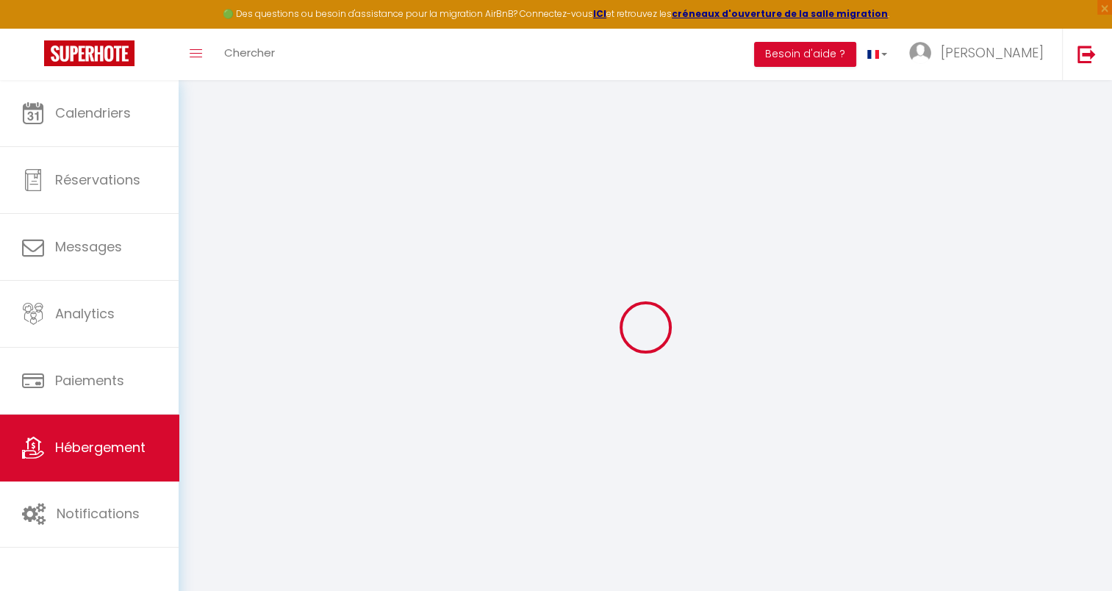
select select
checkbox input "false"
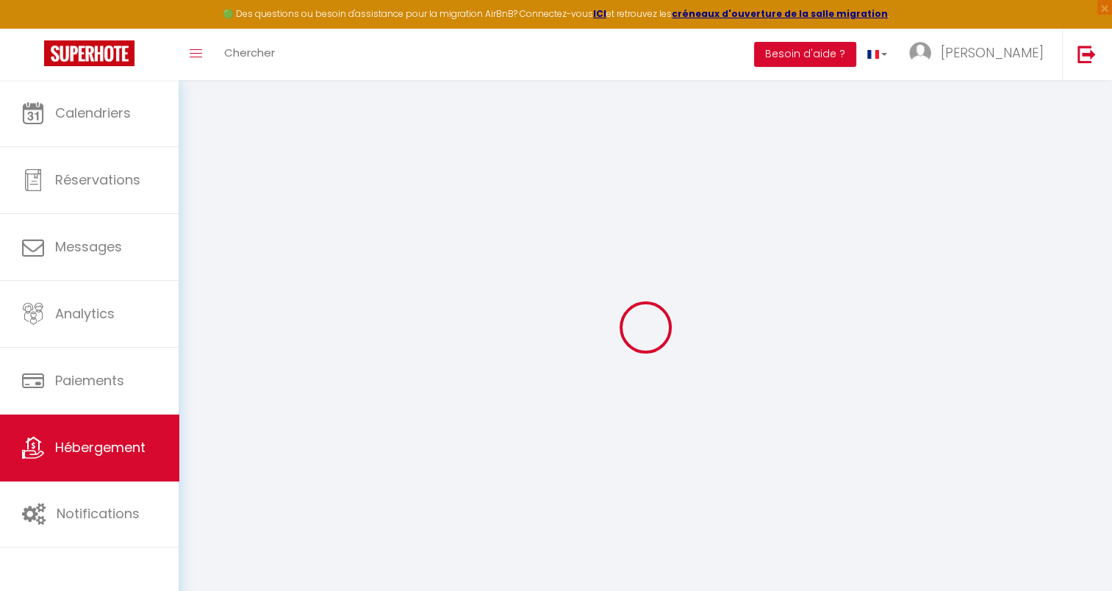
select select
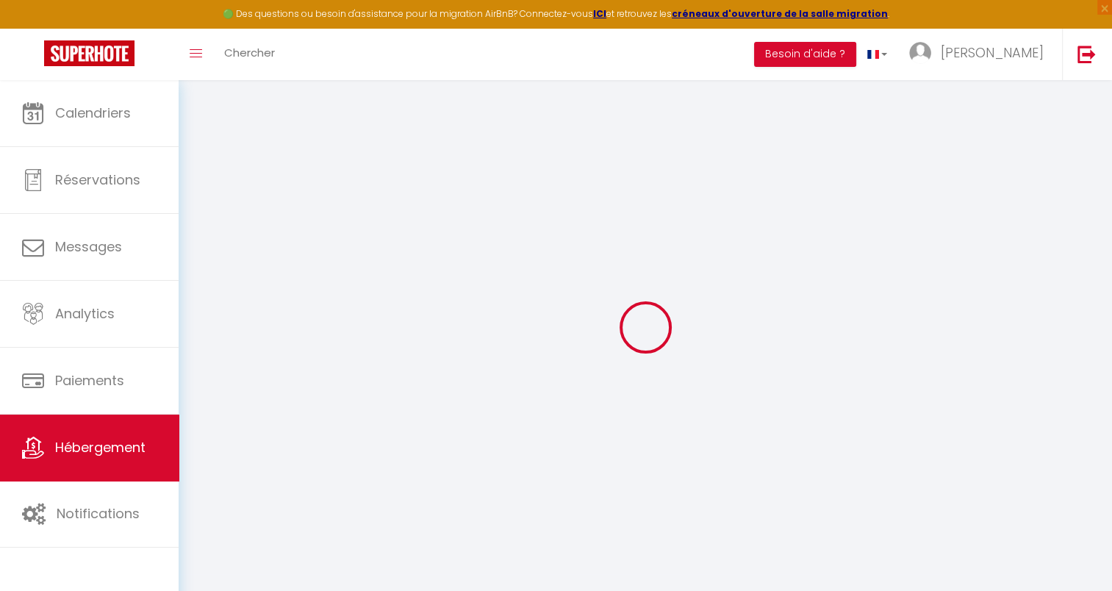
select select
checkbox input "false"
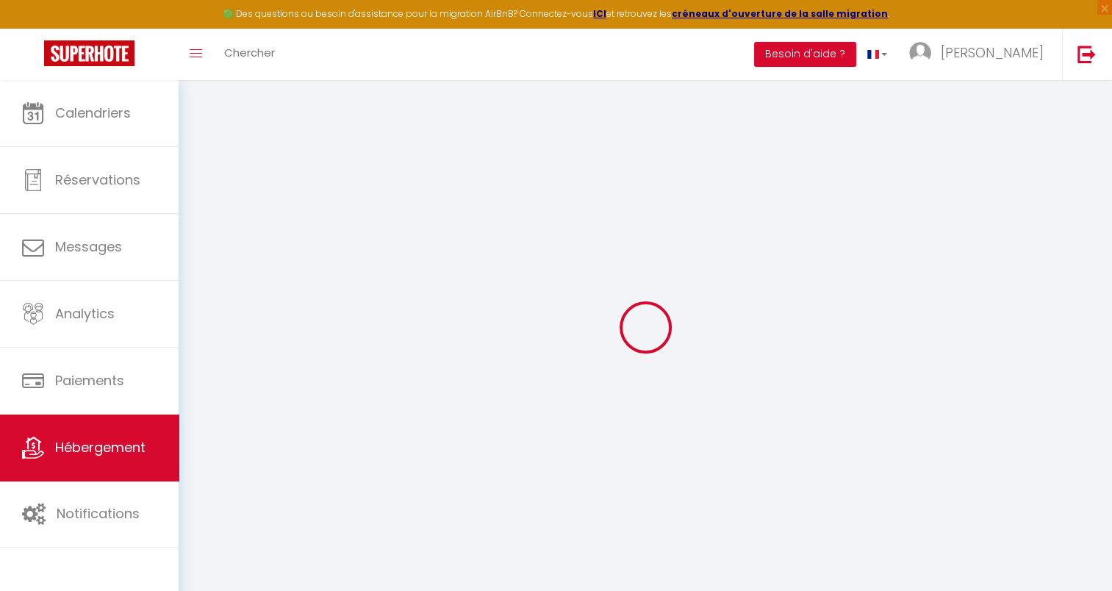
checkbox input "false"
select select
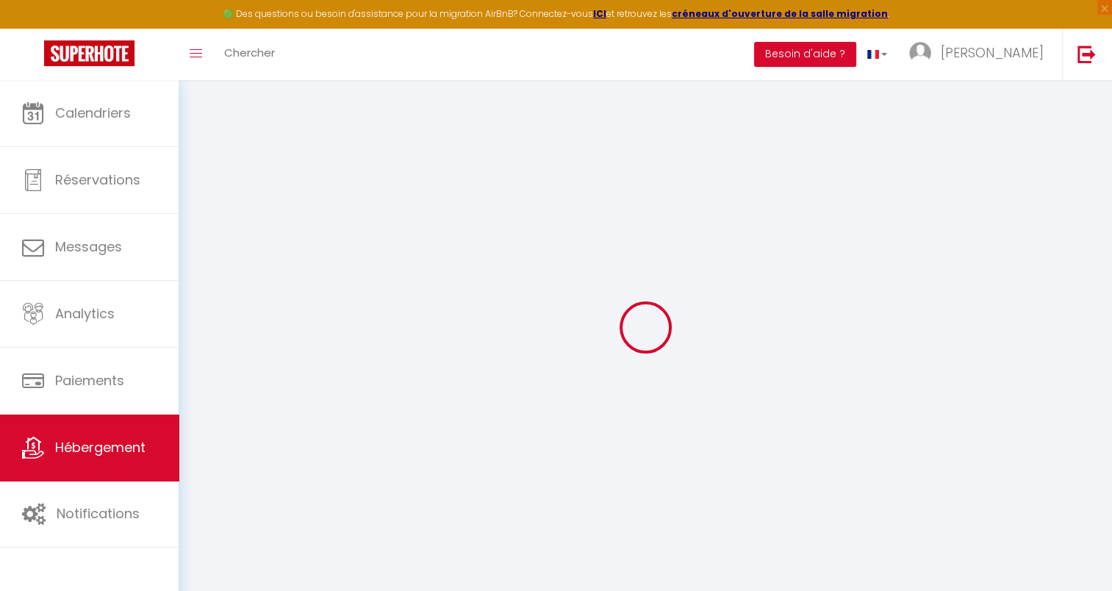
select select
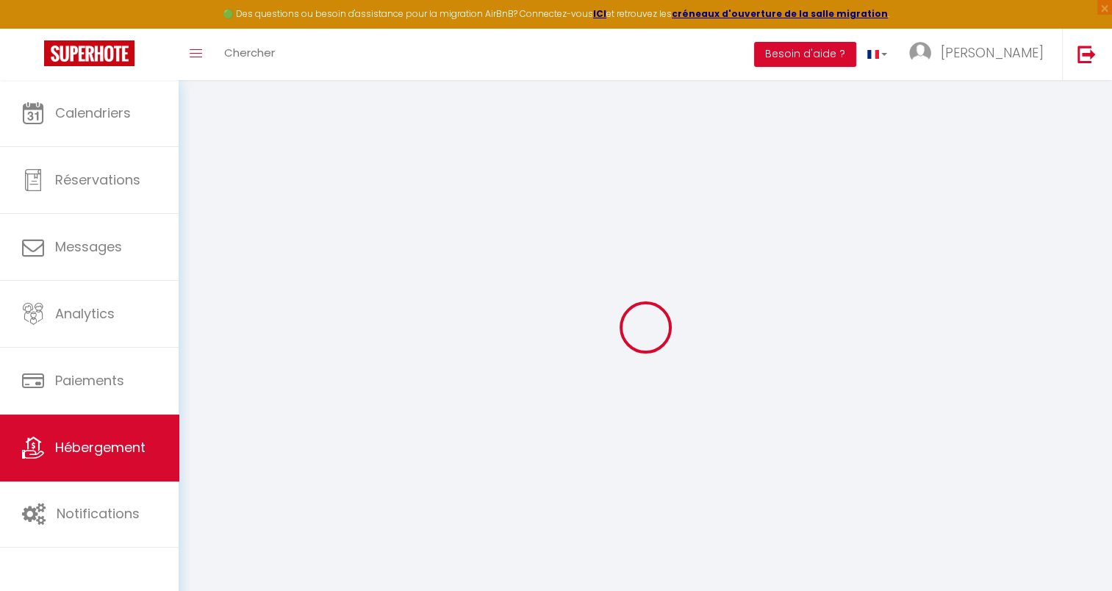
checkbox input "false"
select select
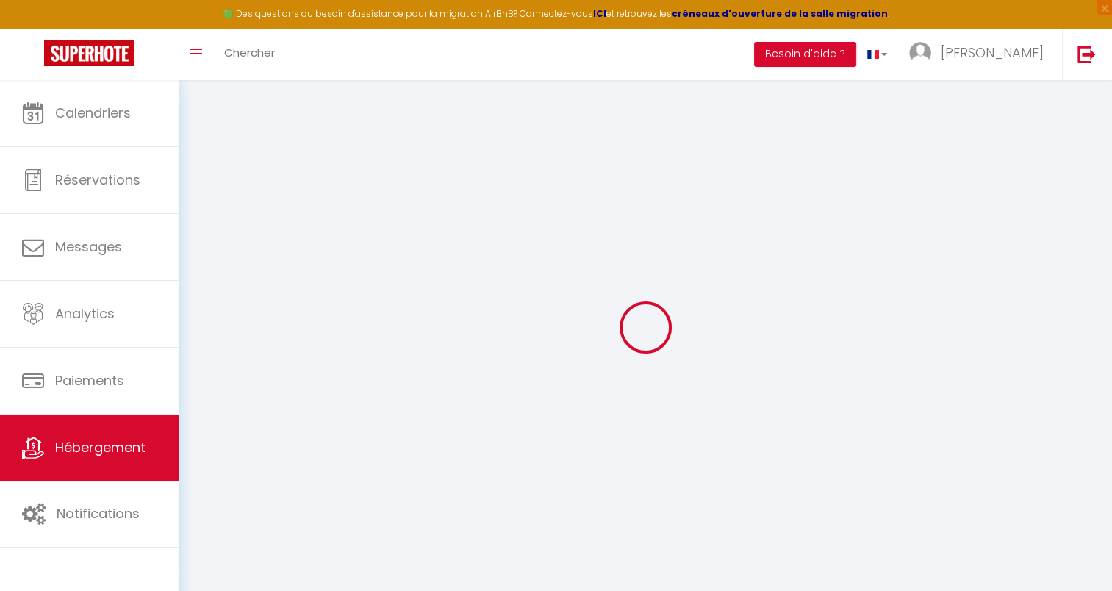
select select
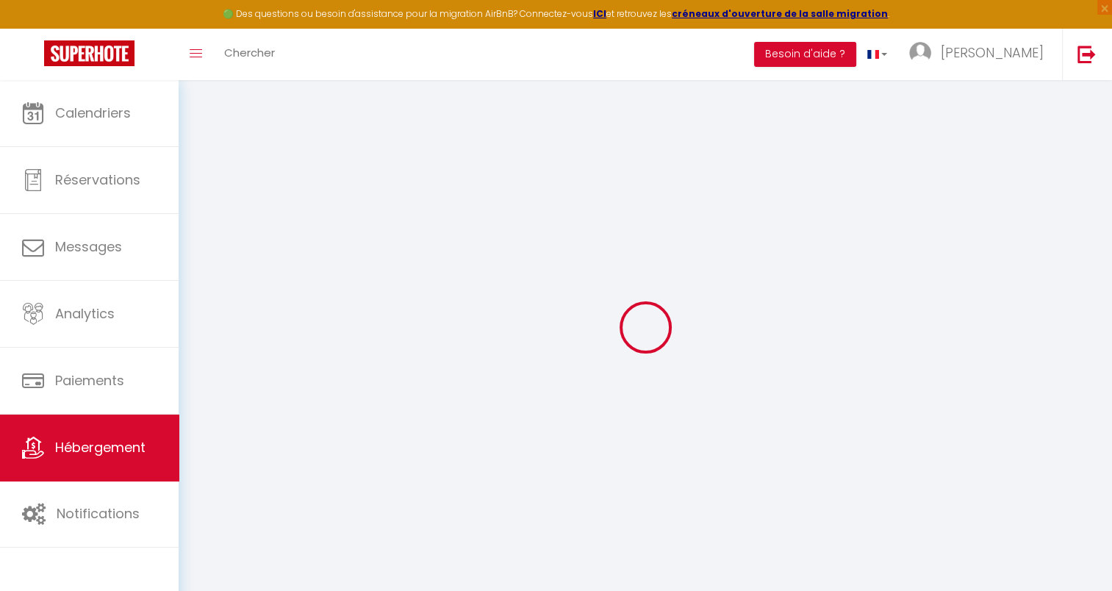
select select
checkbox input "false"
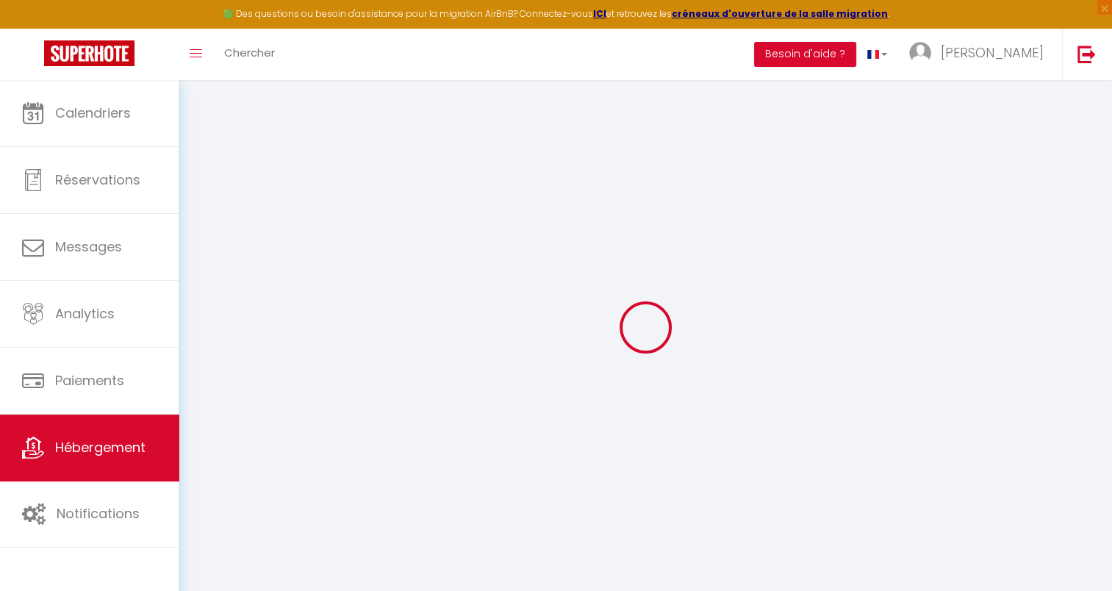
checkbox input "false"
select select
type input "Tranquillité citadine"
type input "[PERSON_NAME]"
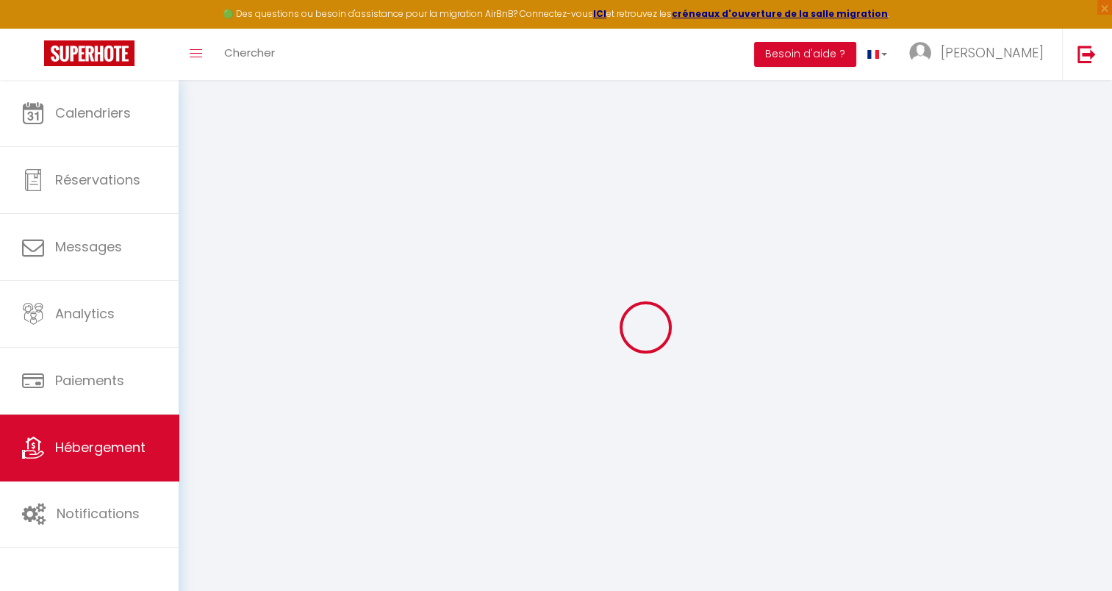
type input "[PERSON_NAME]"
type input "3, [PERSON_NAME]"
type input "93360"
type input "NEUILLY PLAISANCE"
select select "6"
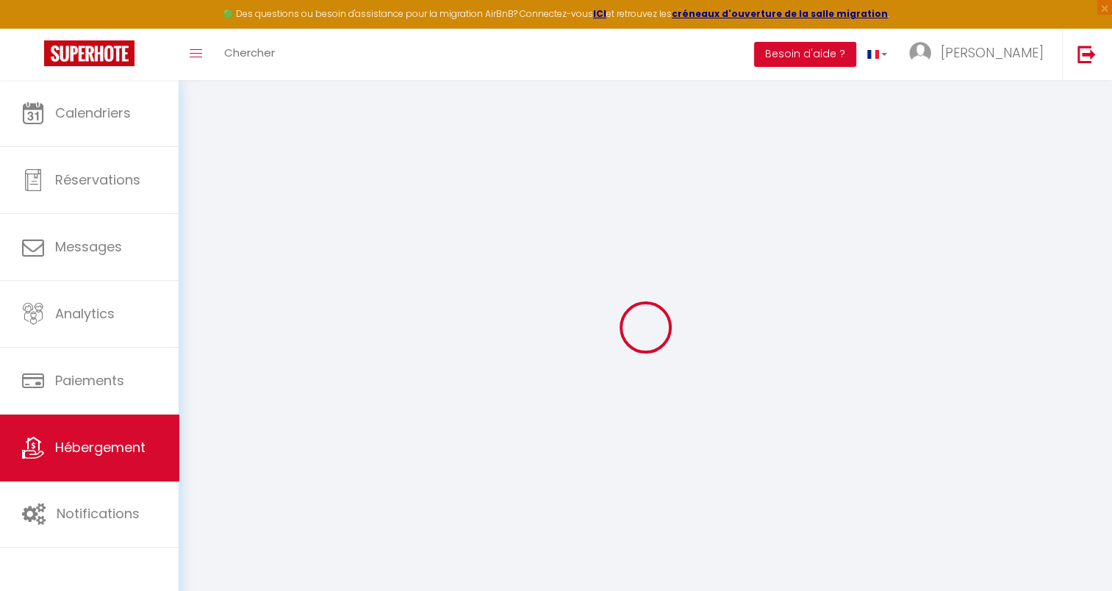
select select "2"
type input "90"
type input "75"
type input "1000"
select select
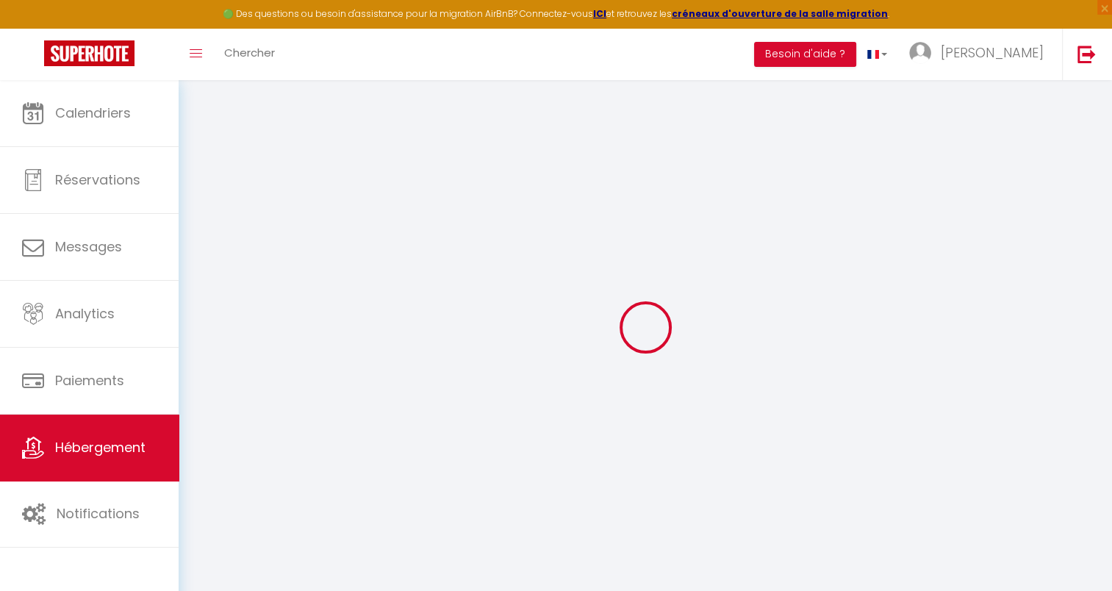
select select
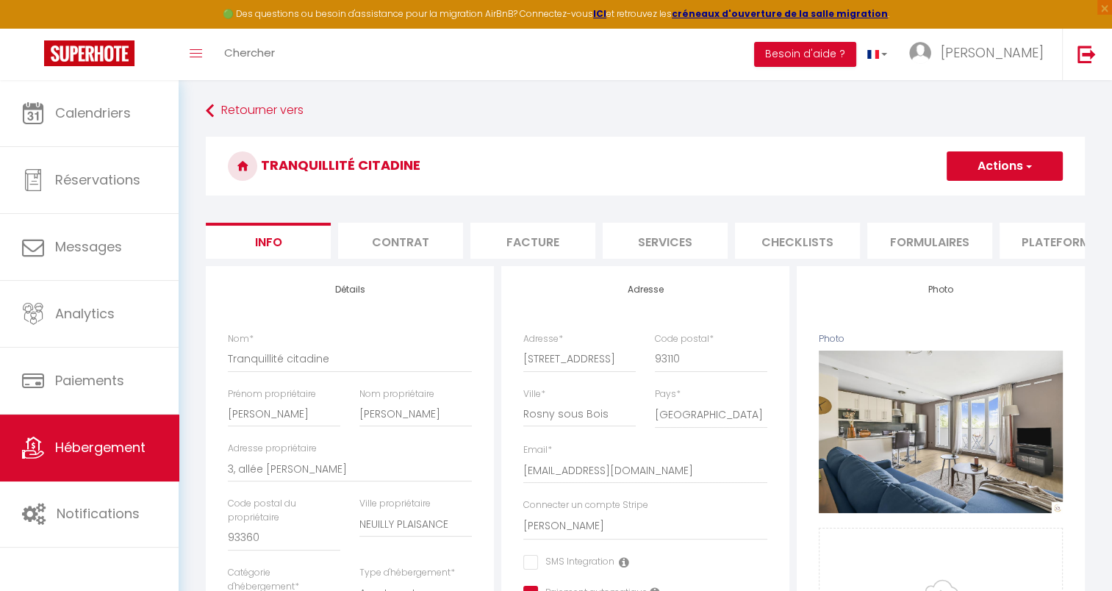
click at [680, 240] on li "Services" at bounding box center [665, 241] width 125 height 36
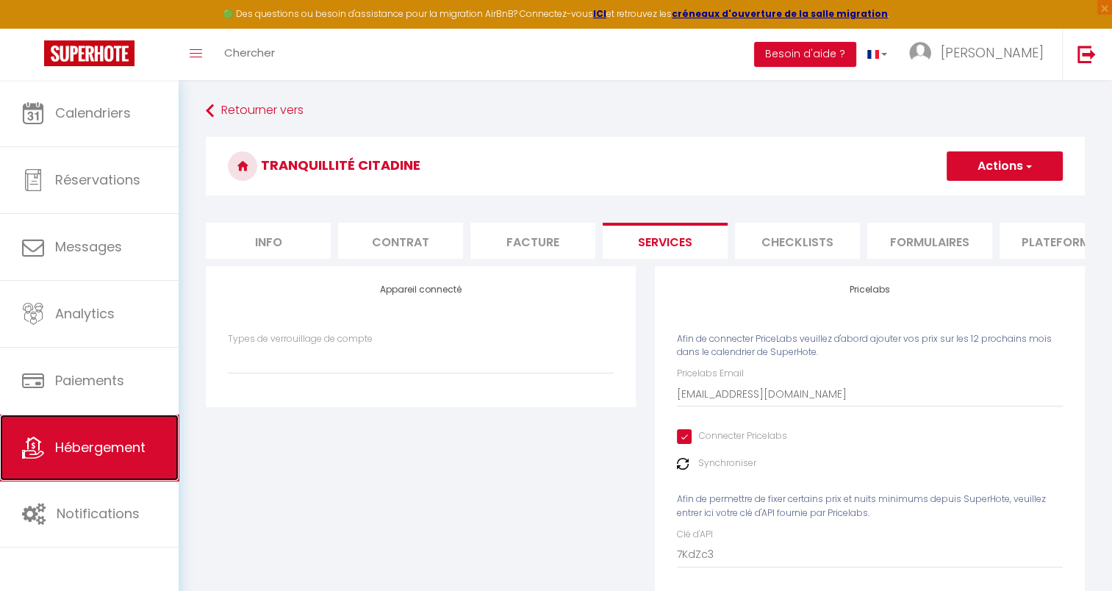
click at [81, 445] on span "Hébergement" at bounding box center [100, 447] width 90 height 18
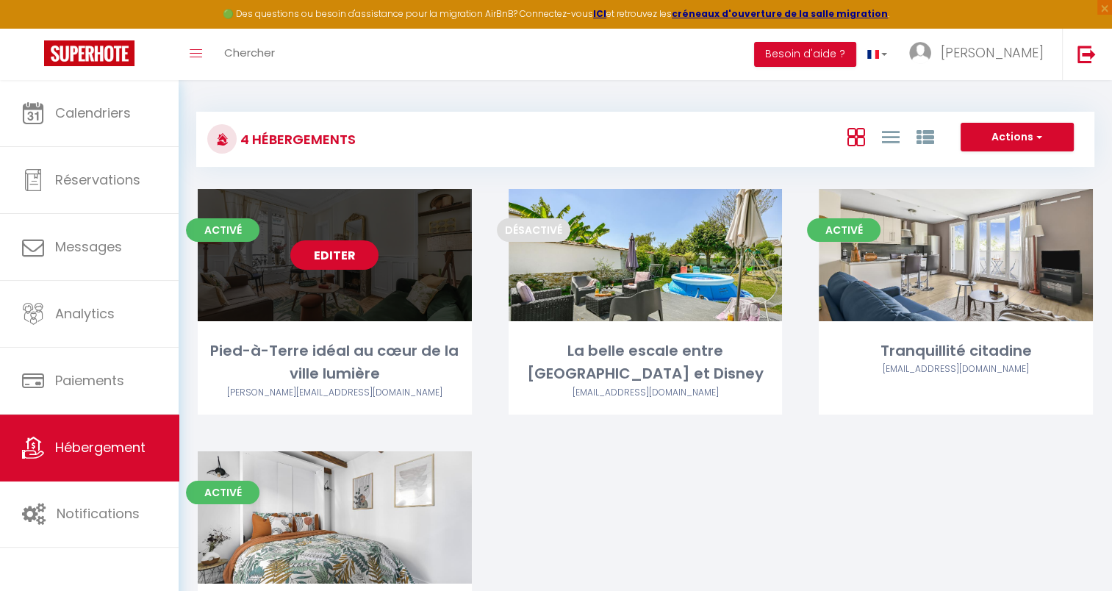
click at [329, 260] on link "Editer" at bounding box center [334, 254] width 88 height 29
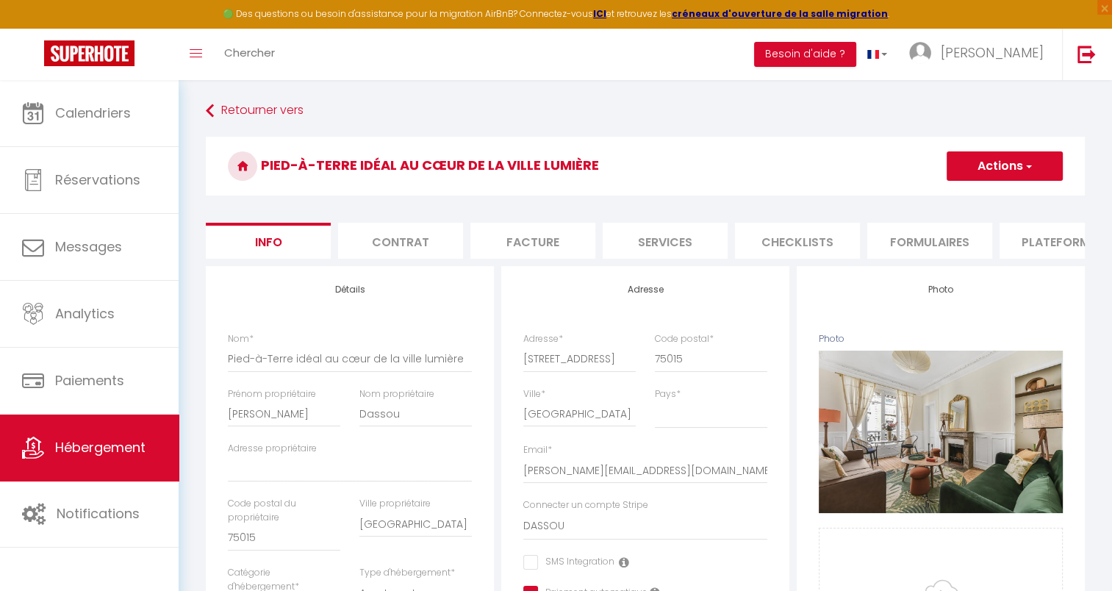
click at [650, 239] on li "Services" at bounding box center [665, 241] width 125 height 36
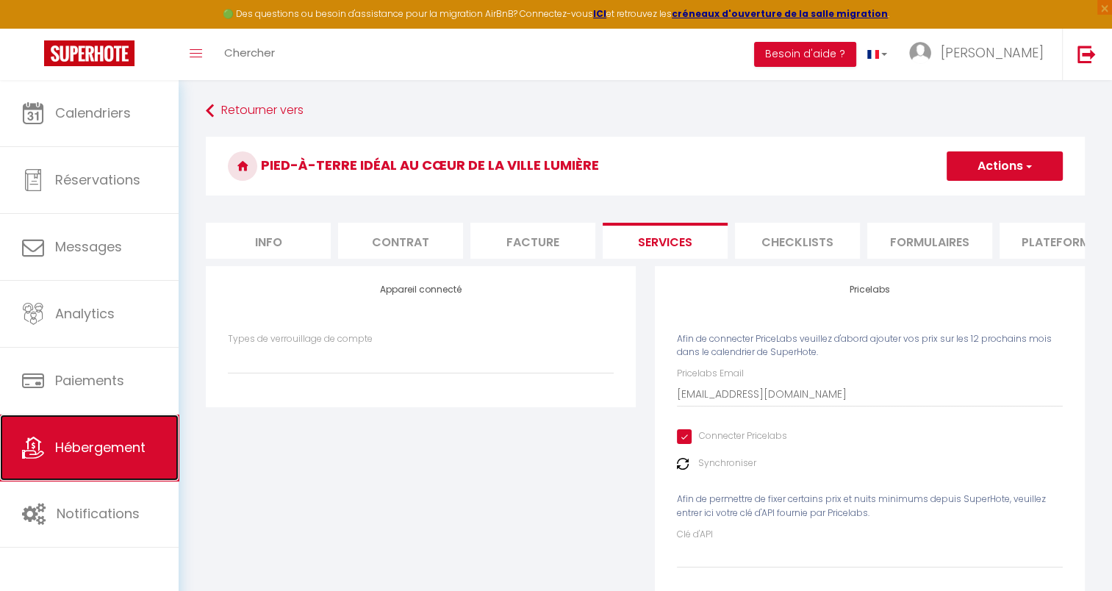
click at [112, 449] on span "Hébergement" at bounding box center [100, 447] width 90 height 18
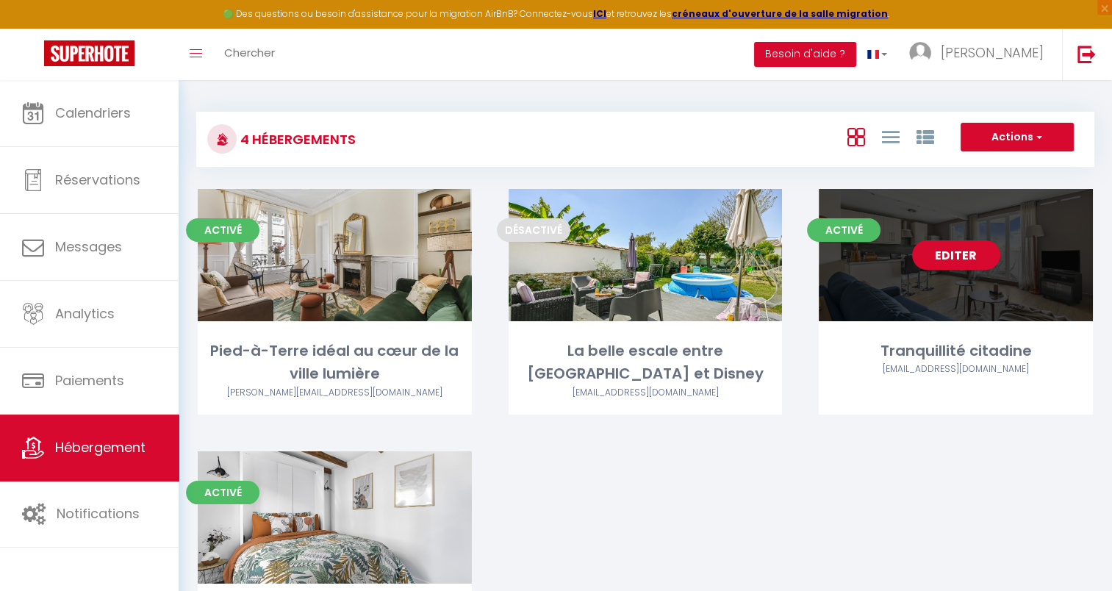
click at [943, 297] on div "Editer" at bounding box center [956, 255] width 274 height 132
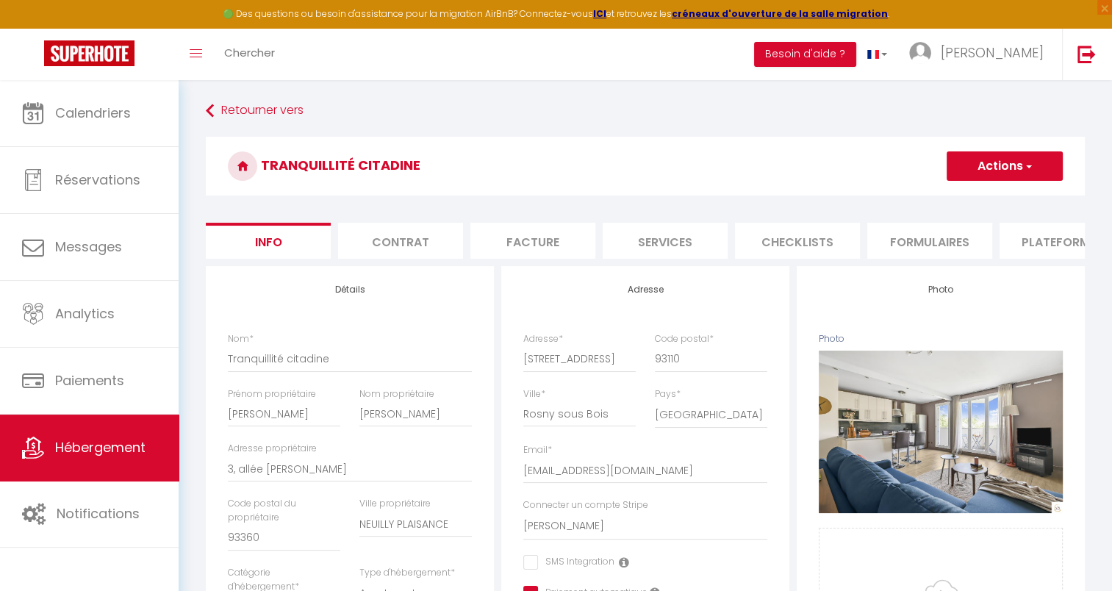
click at [659, 243] on li "Services" at bounding box center [665, 241] width 125 height 36
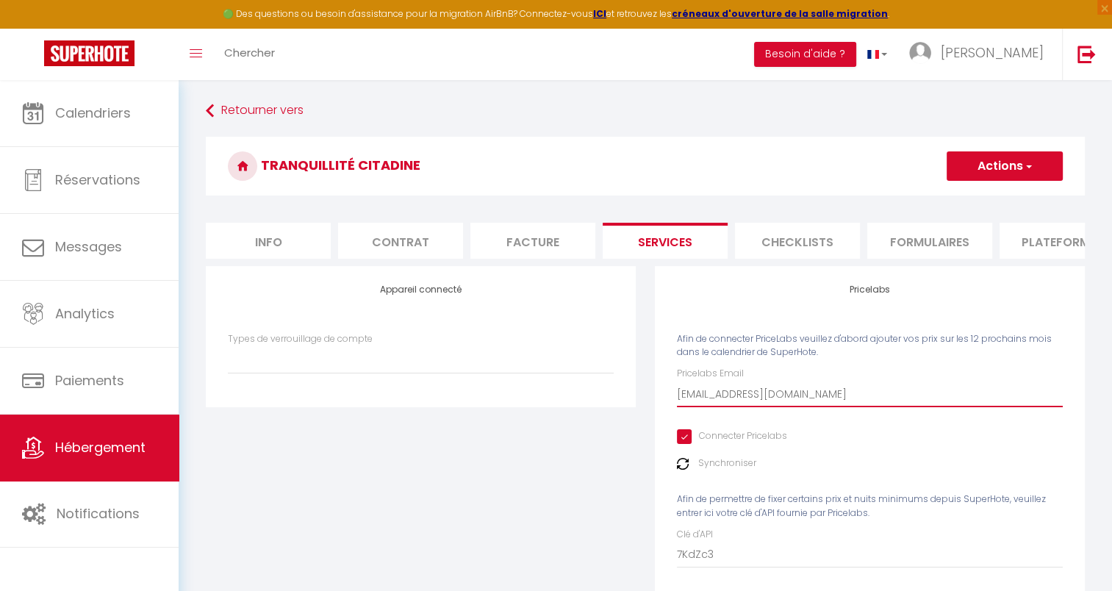
click at [836, 407] on input "[EMAIL_ADDRESS][DOMAIN_NAME]" at bounding box center [870, 394] width 386 height 26
drag, startPoint x: 819, startPoint y: 395, endPoint x: 653, endPoint y: 404, distance: 166.3
click at [653, 404] on div "Pricelabs Afin de connecter PriceLabs veuillez d'abord ajouter vos prix sur les…" at bounding box center [869, 447] width 449 height 362
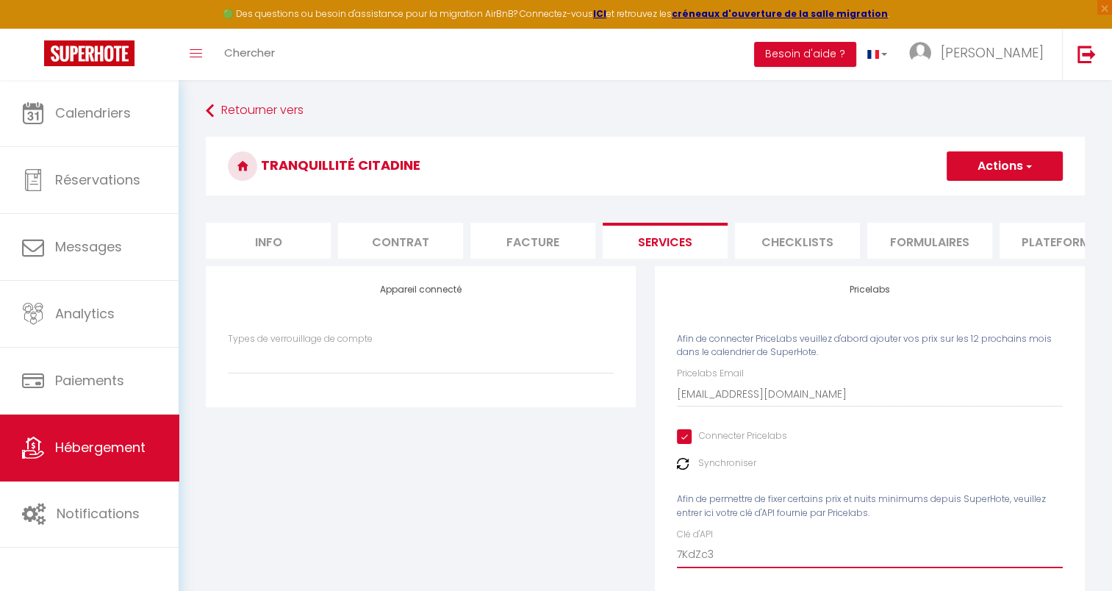
click at [714, 554] on input "7KdZc3" at bounding box center [870, 555] width 386 height 26
drag, startPoint x: 717, startPoint y: 557, endPoint x: 657, endPoint y: 553, distance: 60.4
click at [658, 558] on div "Pricelabs Afin de connecter PriceLabs veuillez d'abord ajouter vos prix sur les…" at bounding box center [870, 437] width 430 height 342
click at [966, 453] on div "Pricelabs Email contact@nsconciergerie.com Connecter Pricelabs Synchroniser Afi…" at bounding box center [870, 467] width 386 height 201
click at [685, 470] on img at bounding box center [683, 464] width 12 height 12
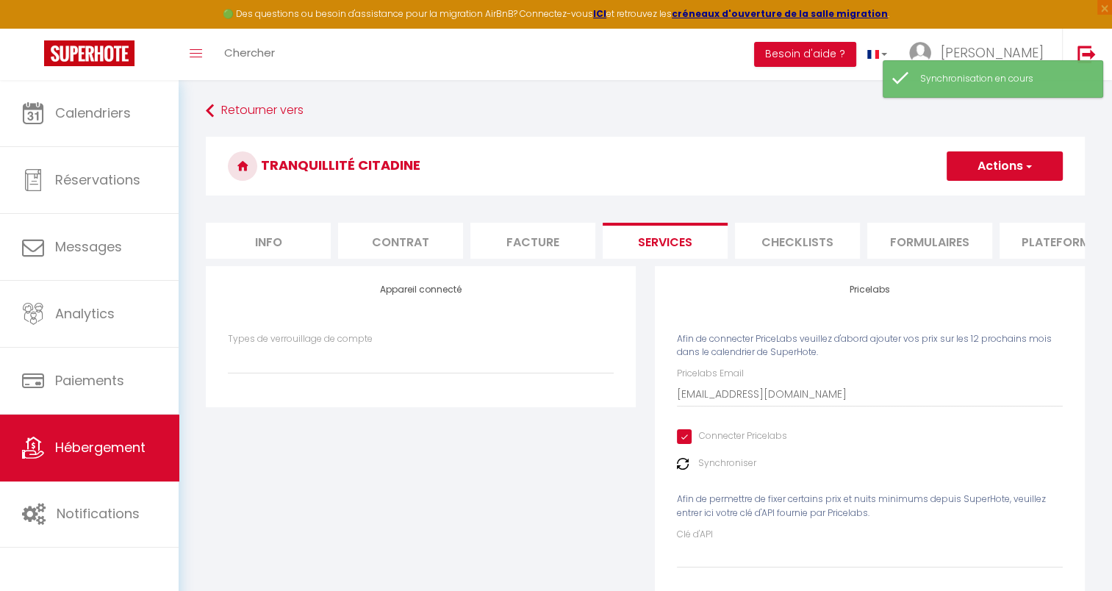
click at [991, 162] on button "Actions" at bounding box center [1005, 165] width 116 height 29
click at [972, 196] on link "Enregistrer" at bounding box center [1004, 198] width 116 height 19
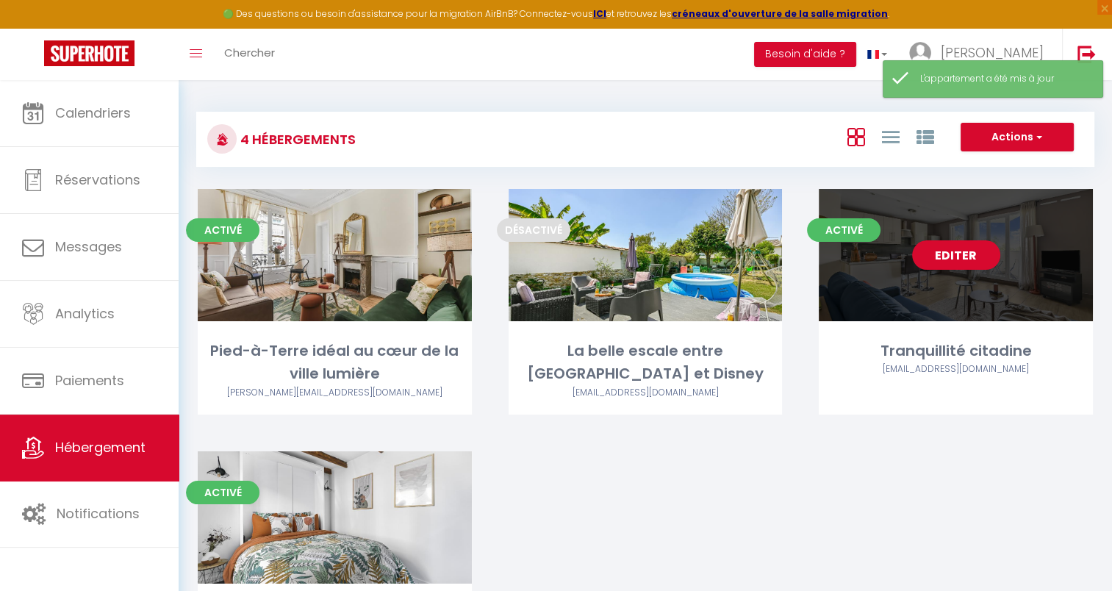
click at [912, 301] on div "Editer" at bounding box center [956, 255] width 274 height 132
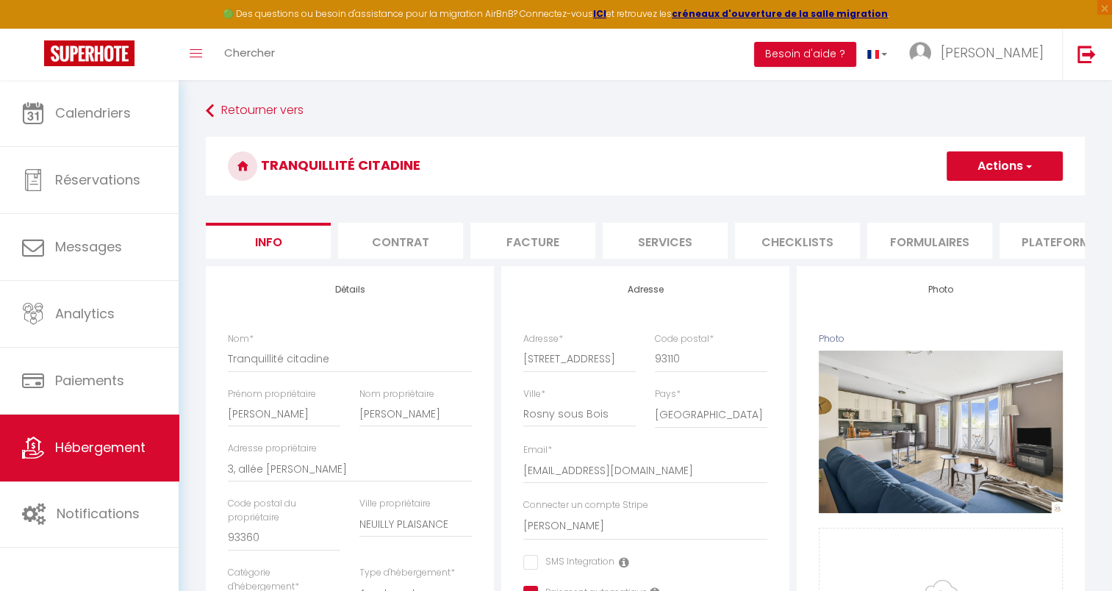
click at [675, 241] on li "Services" at bounding box center [665, 241] width 125 height 36
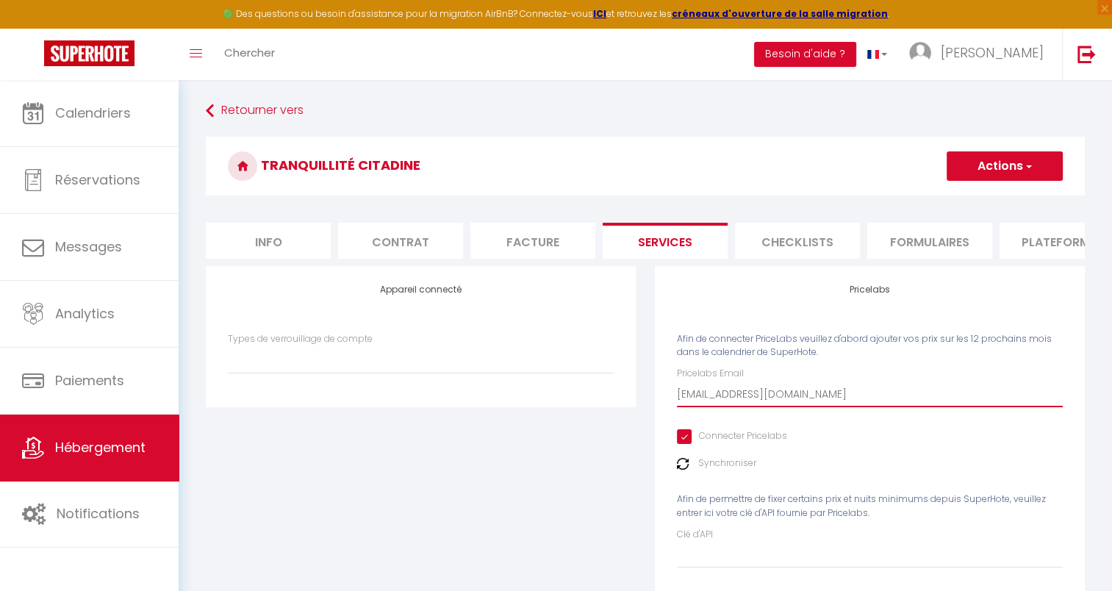
click at [806, 403] on input "[EMAIL_ADDRESS][DOMAIN_NAME]" at bounding box center [870, 394] width 386 height 26
drag, startPoint x: 825, startPoint y: 403, endPoint x: 659, endPoint y: 402, distance: 166.1
click at [659, 402] on div "Pricelabs Afin de connecter PriceLabs veuillez d'abord ajouter vos prix sur les…" at bounding box center [870, 437] width 430 height 342
click at [930, 422] on div "Pricelabs Email contact@nsconciergerie.com Connecter Pricelabs Synchroniser Afi…" at bounding box center [870, 467] width 386 height 201
click at [989, 168] on button "Actions" at bounding box center [1005, 165] width 116 height 29
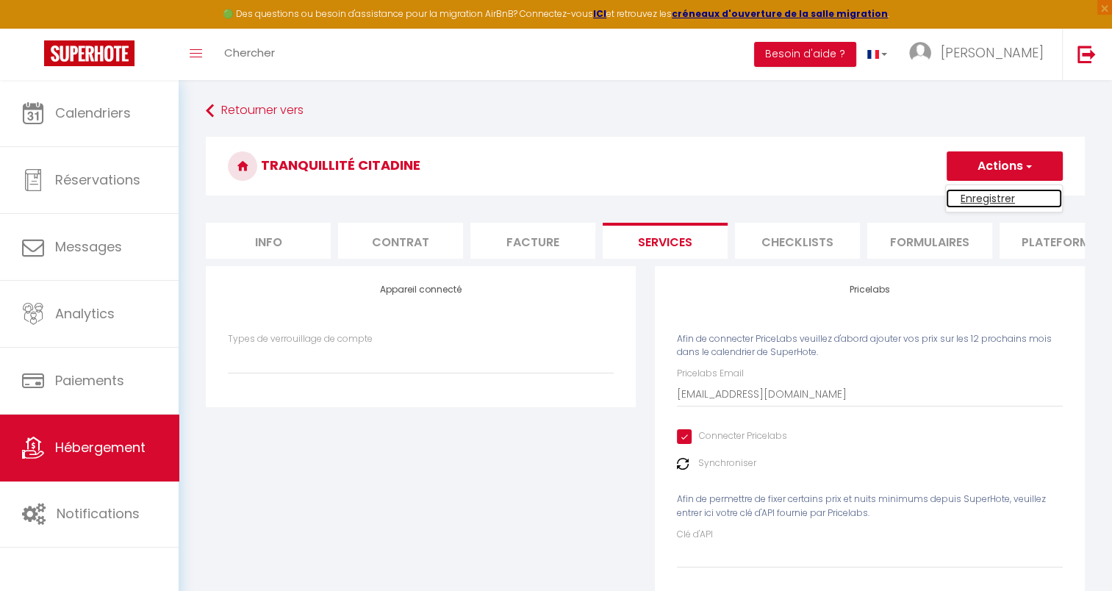
click at [978, 201] on link "Enregistrer" at bounding box center [1004, 198] width 116 height 19
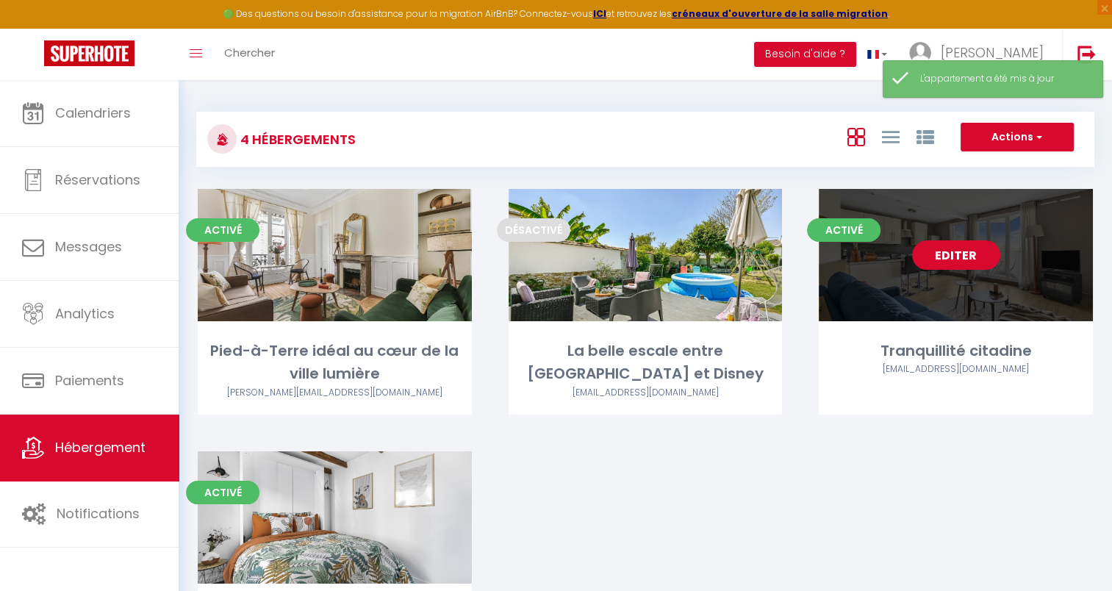
click at [938, 262] on link "Editer" at bounding box center [956, 254] width 88 height 29
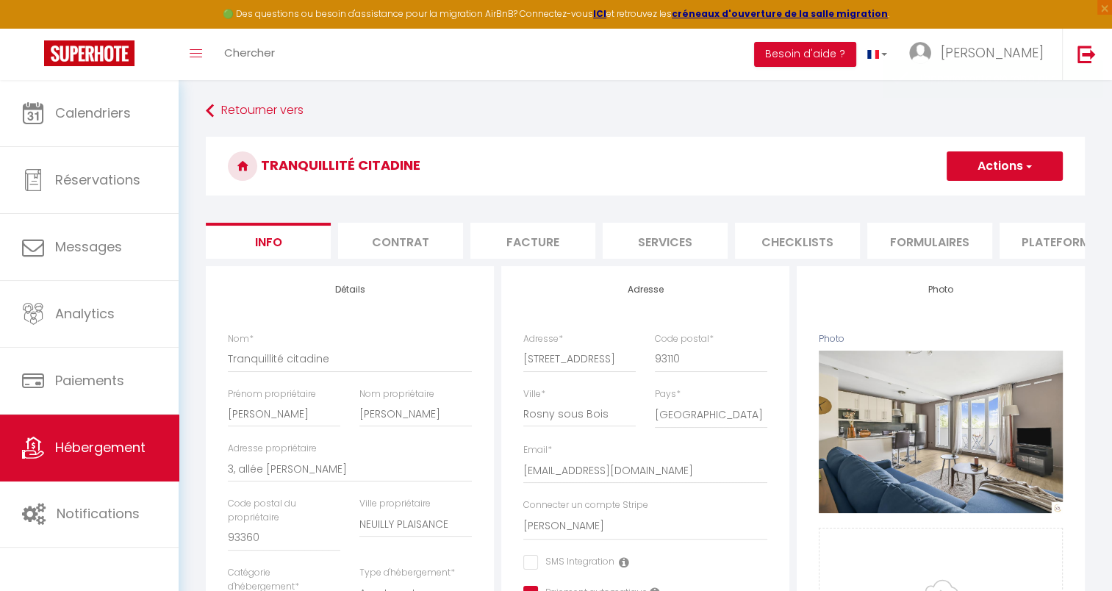
click at [673, 241] on li "Services" at bounding box center [665, 241] width 125 height 36
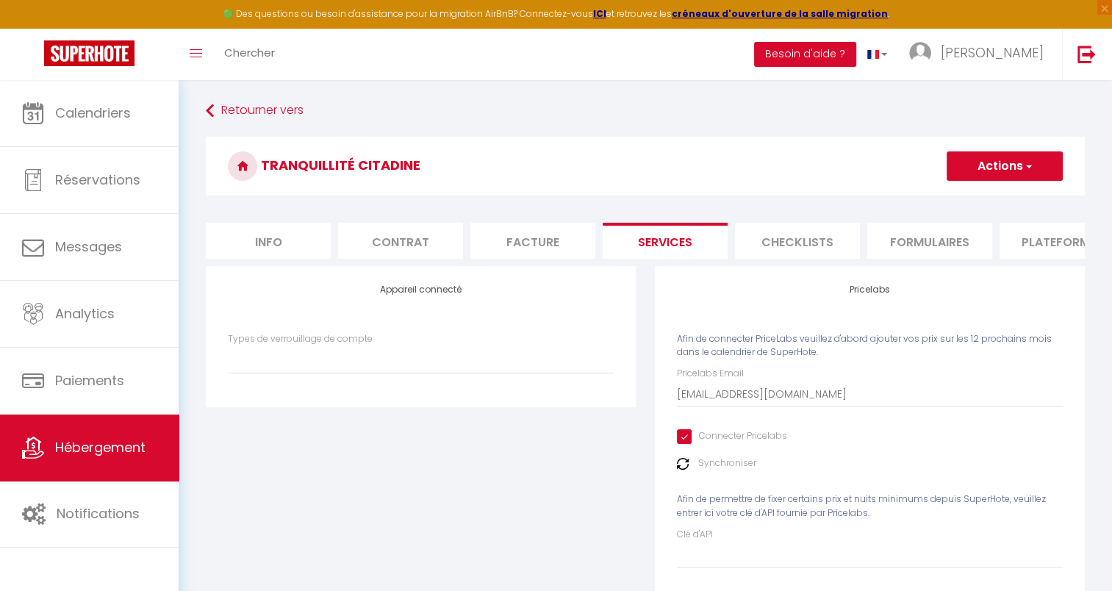
click at [683, 444] on input "Connecter Pricelabs" at bounding box center [732, 436] width 110 height 15
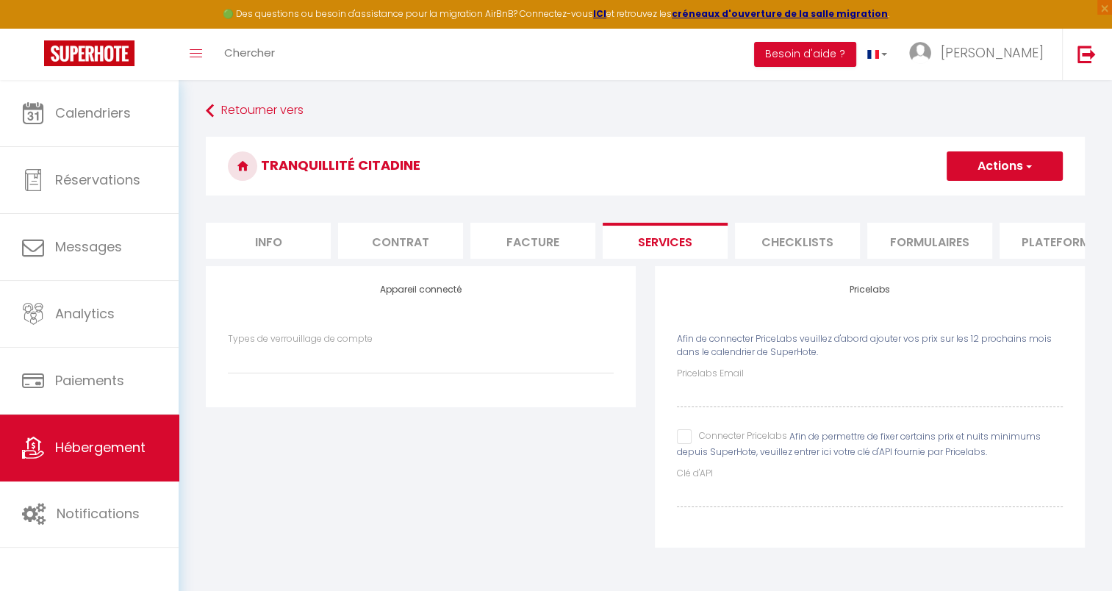
click at [740, 531] on div "Pricelabs Afin de connecter PriceLabs veuillez d'abord ajouter vos prix sur les…" at bounding box center [870, 406] width 430 height 281
click at [695, 421] on div "Pricelabs Email Connecter Pricelabs Afin de permettre de fixer certains prix et…" at bounding box center [870, 437] width 386 height 140
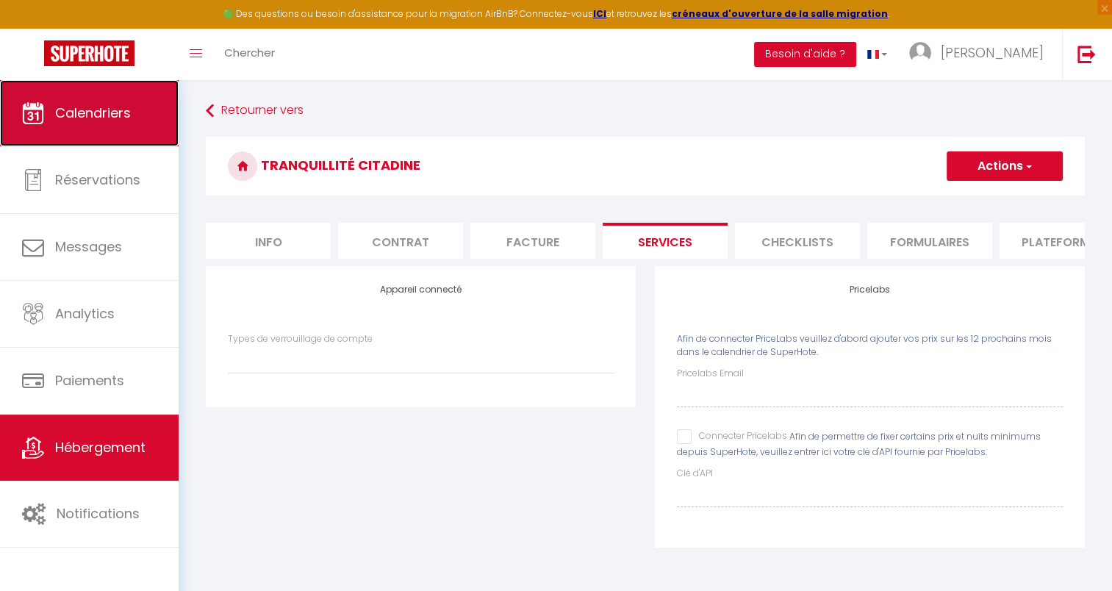
click at [107, 106] on span "Calendriers" at bounding box center [93, 113] width 76 height 18
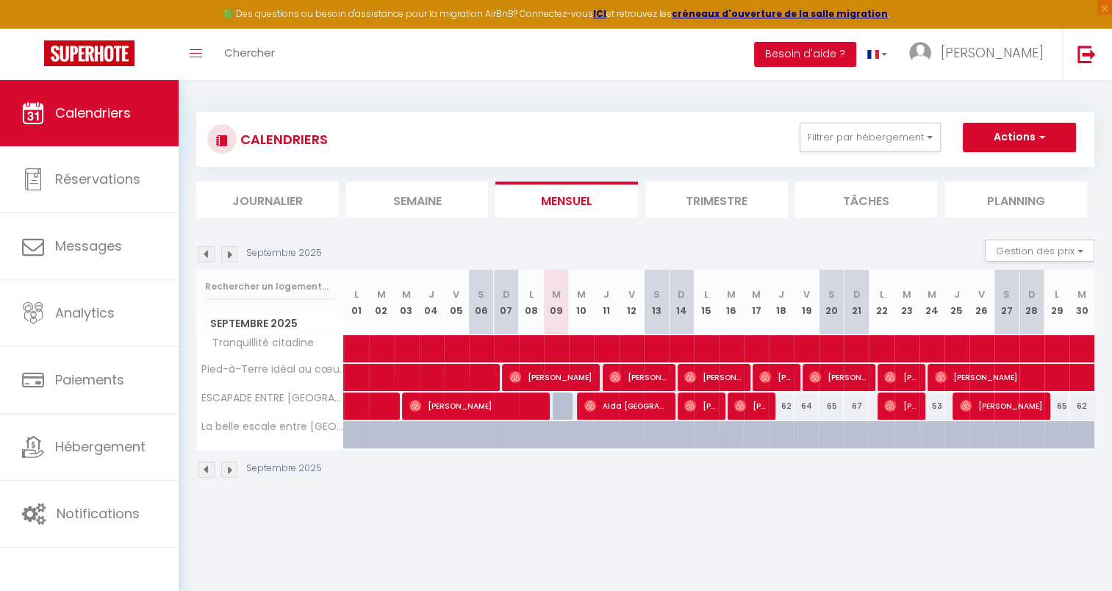
click at [230, 465] on img at bounding box center [229, 470] width 16 height 16
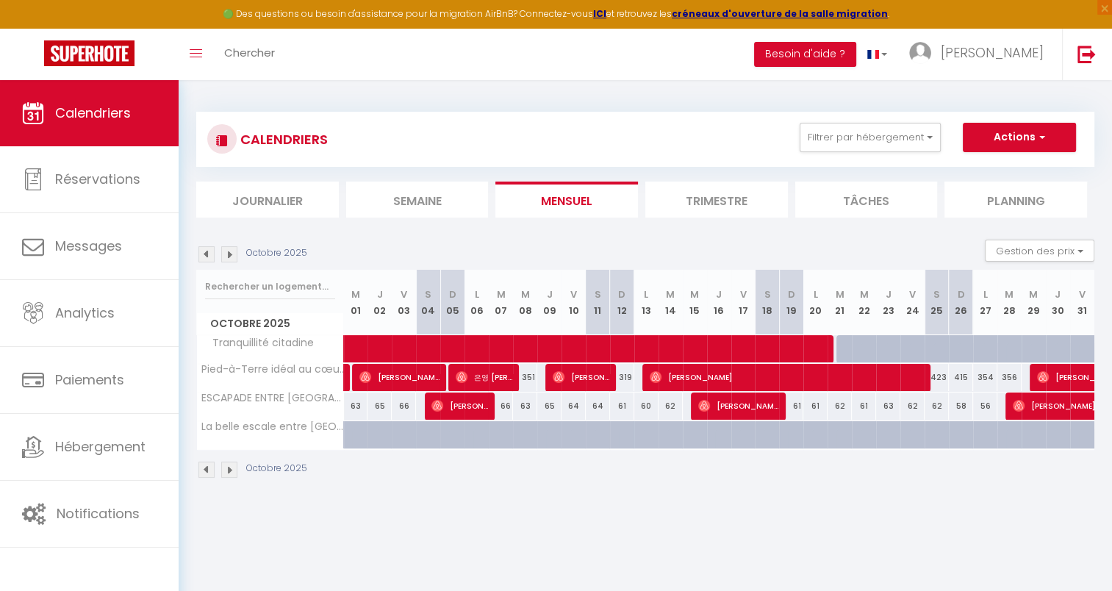
click at [230, 465] on img at bounding box center [229, 470] width 16 height 16
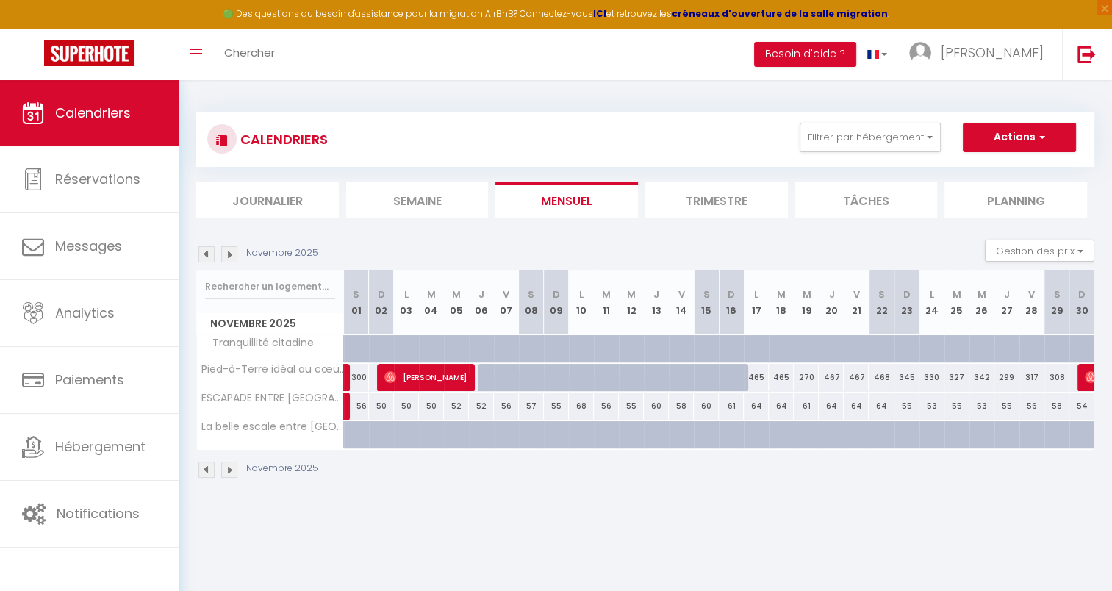
click at [206, 470] on img at bounding box center [206, 470] width 16 height 16
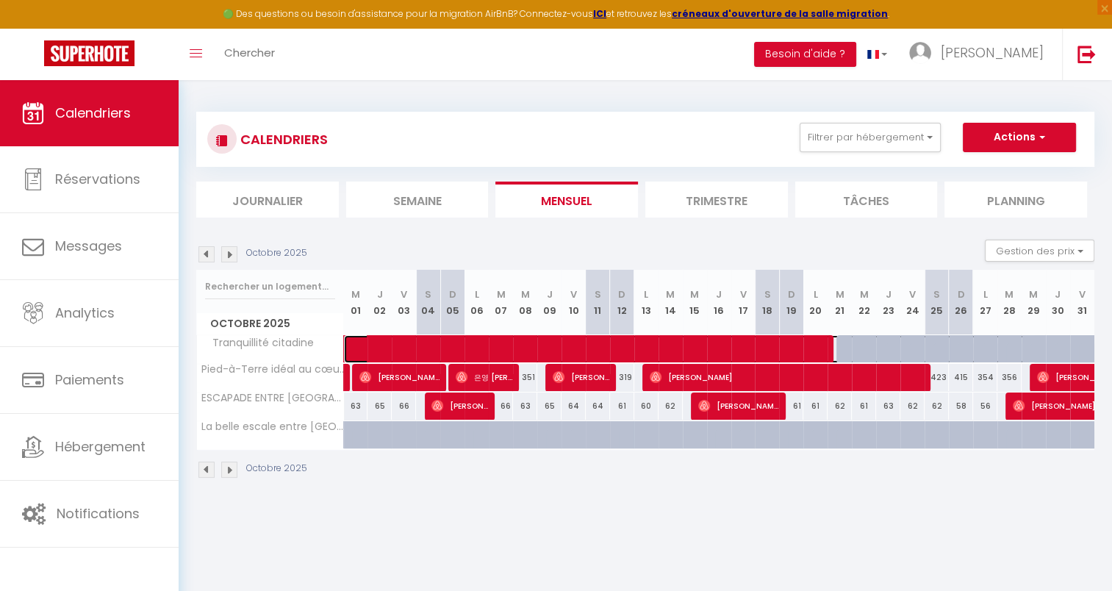
click at [849, 346] on span at bounding box center [697, 349] width 676 height 28
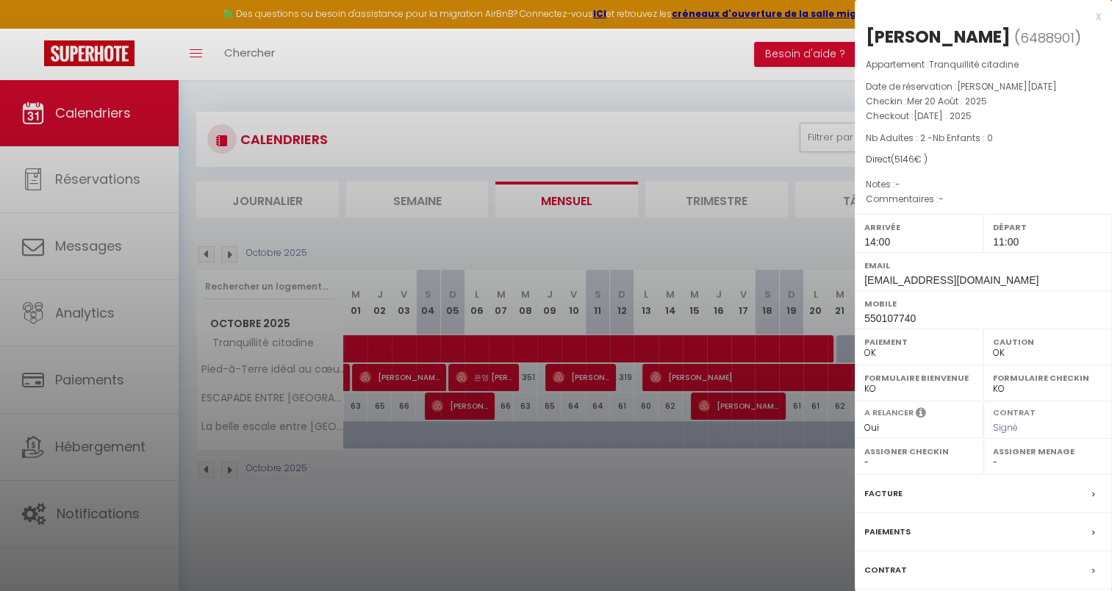
drag, startPoint x: 765, startPoint y: 503, endPoint x: 782, endPoint y: 478, distance: 30.2
click at [765, 503] on div at bounding box center [556, 295] width 1112 height 591
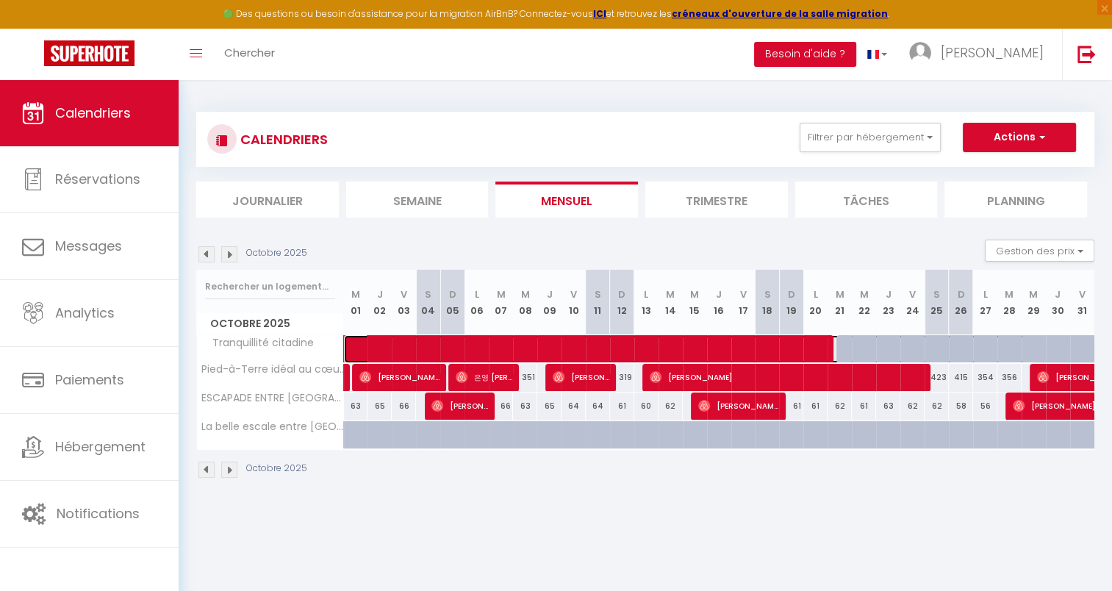
click at [889, 349] on span at bounding box center [697, 349] width 676 height 28
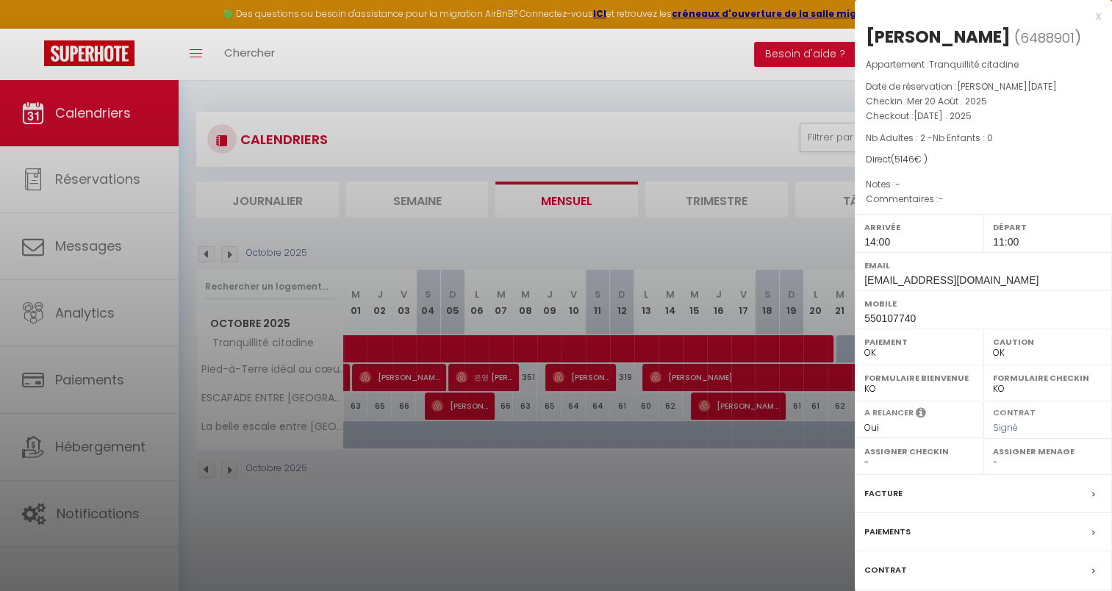
click at [764, 470] on div at bounding box center [556, 295] width 1112 height 591
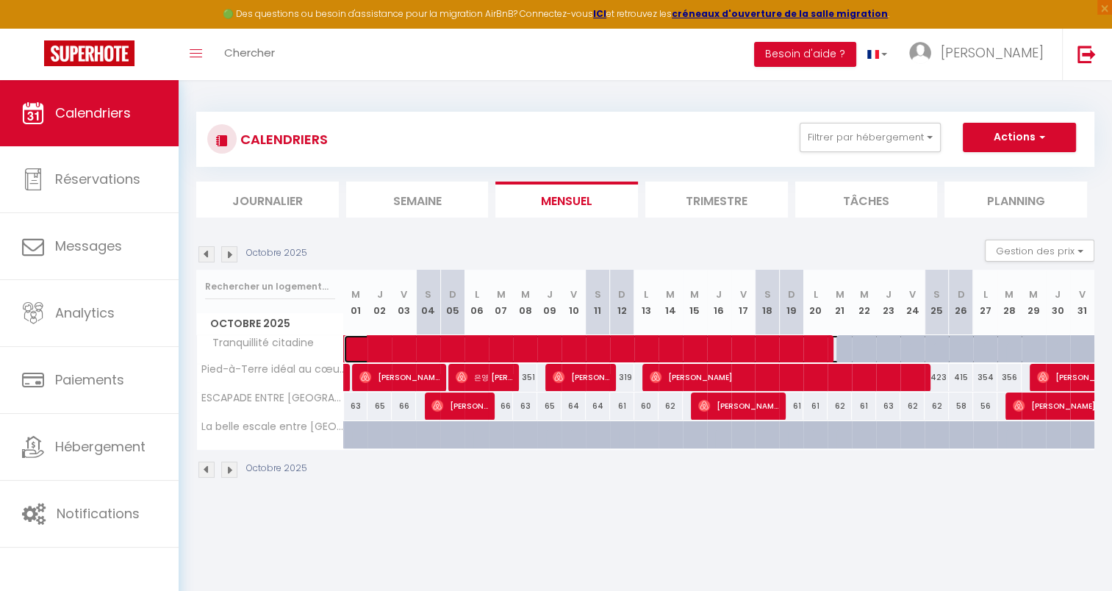
click at [879, 351] on span at bounding box center [697, 349] width 676 height 28
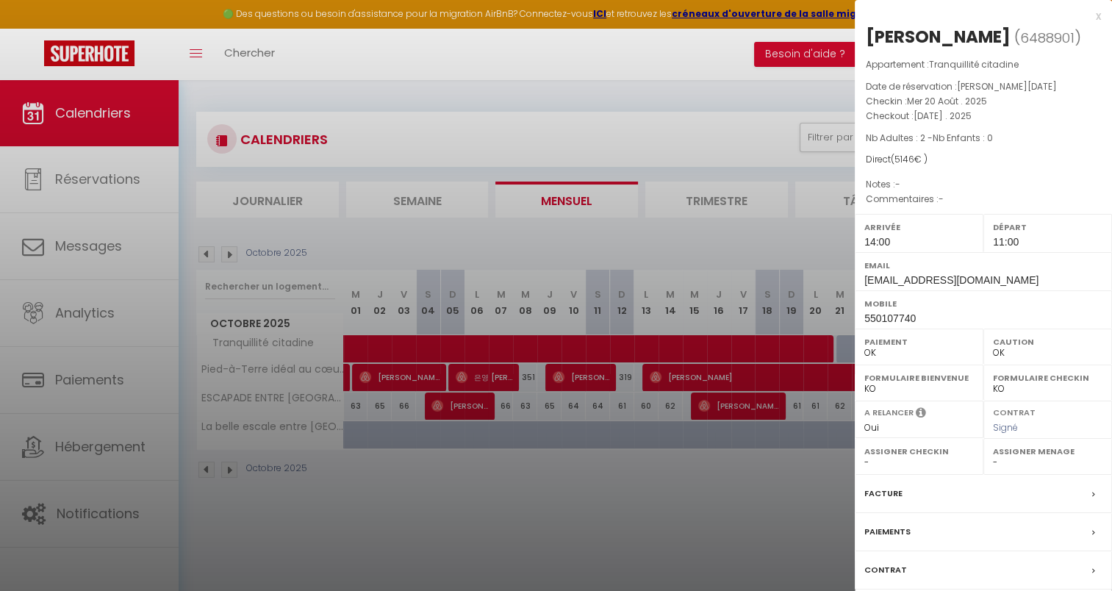
click at [742, 462] on div at bounding box center [556, 295] width 1112 height 591
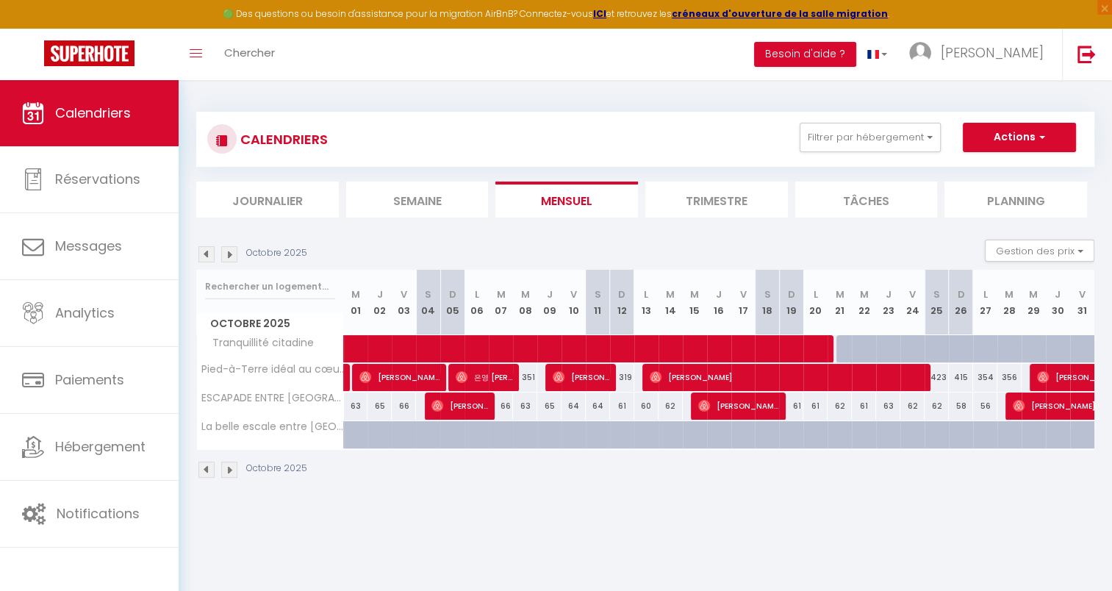
click at [229, 256] on img at bounding box center [229, 254] width 16 height 16
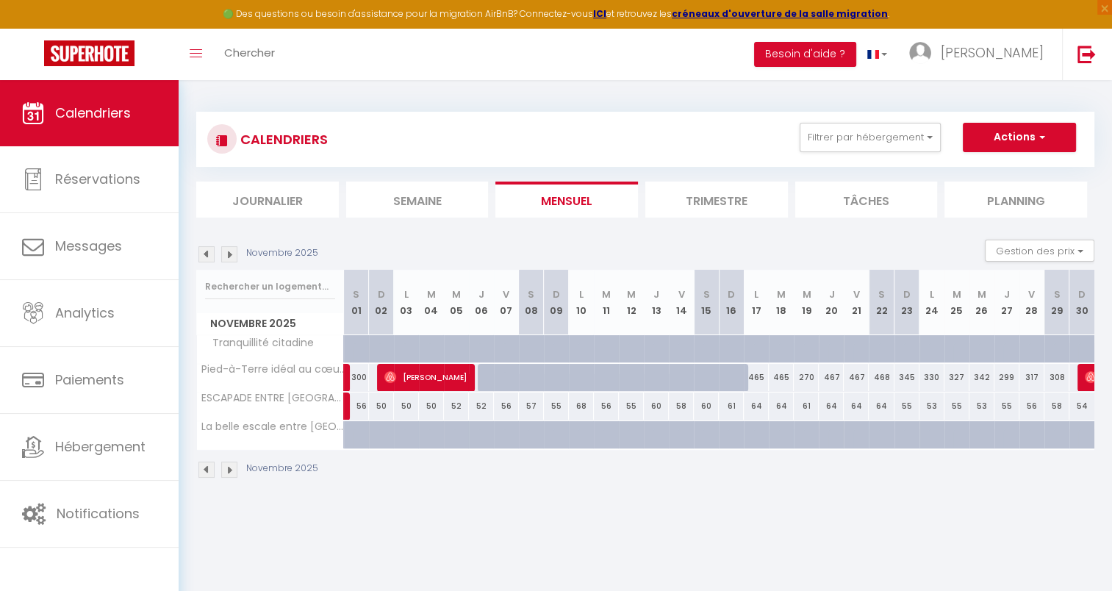
click at [470, 339] on div at bounding box center [481, 349] width 25 height 28
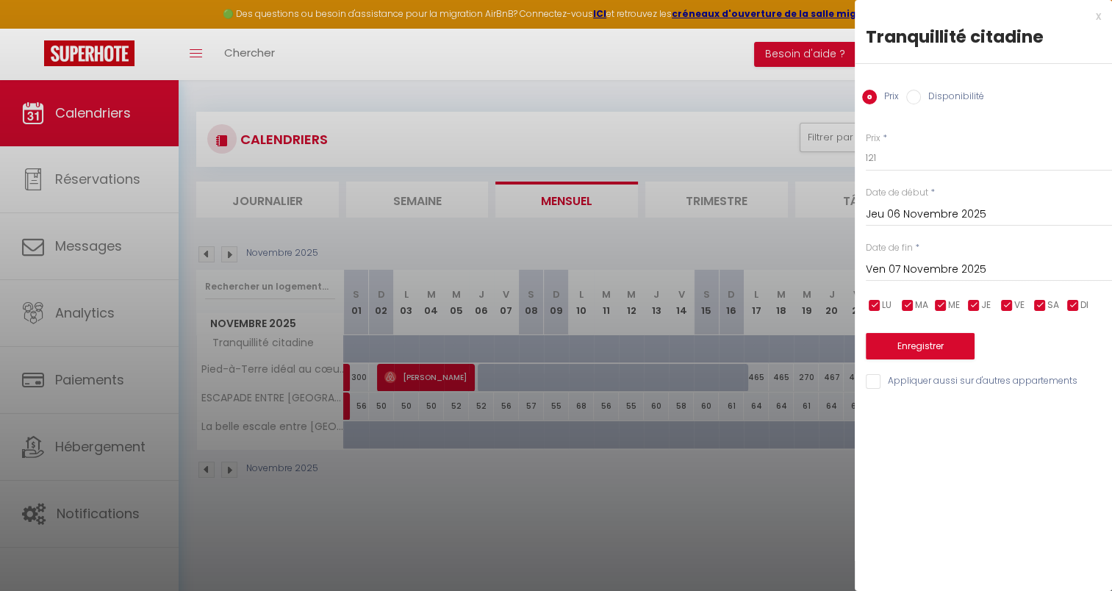
click at [914, 97] on input "Disponibilité" at bounding box center [913, 97] width 15 height 15
click at [900, 209] on input "Jeu 06 Novembre 2025" at bounding box center [989, 216] width 246 height 19
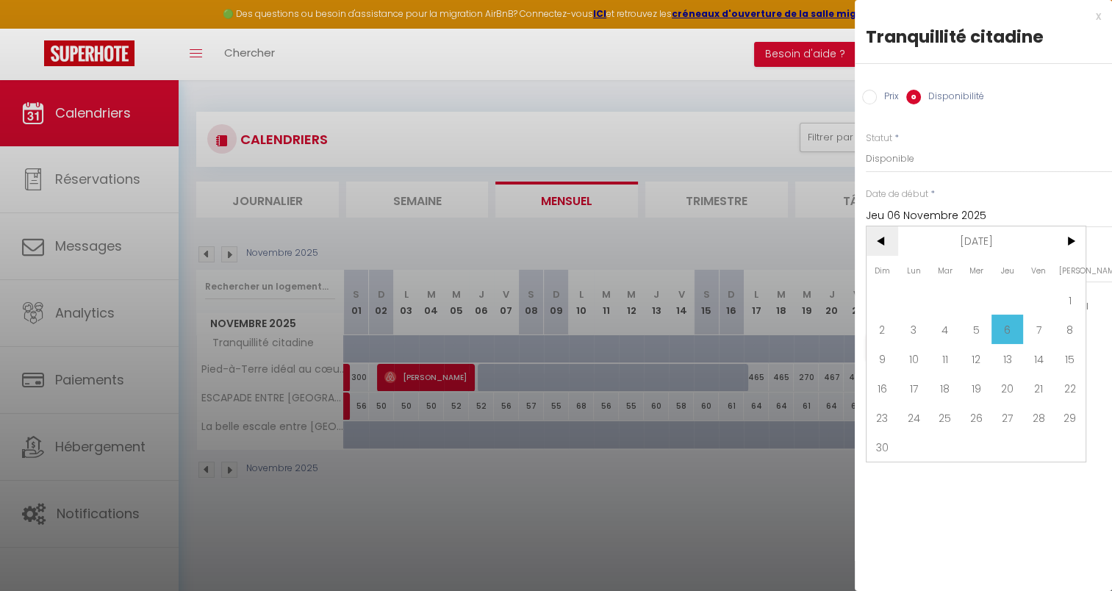
click at [876, 240] on span "<" at bounding box center [883, 240] width 32 height 29
click at [978, 390] on span "22" at bounding box center [977, 387] width 32 height 29
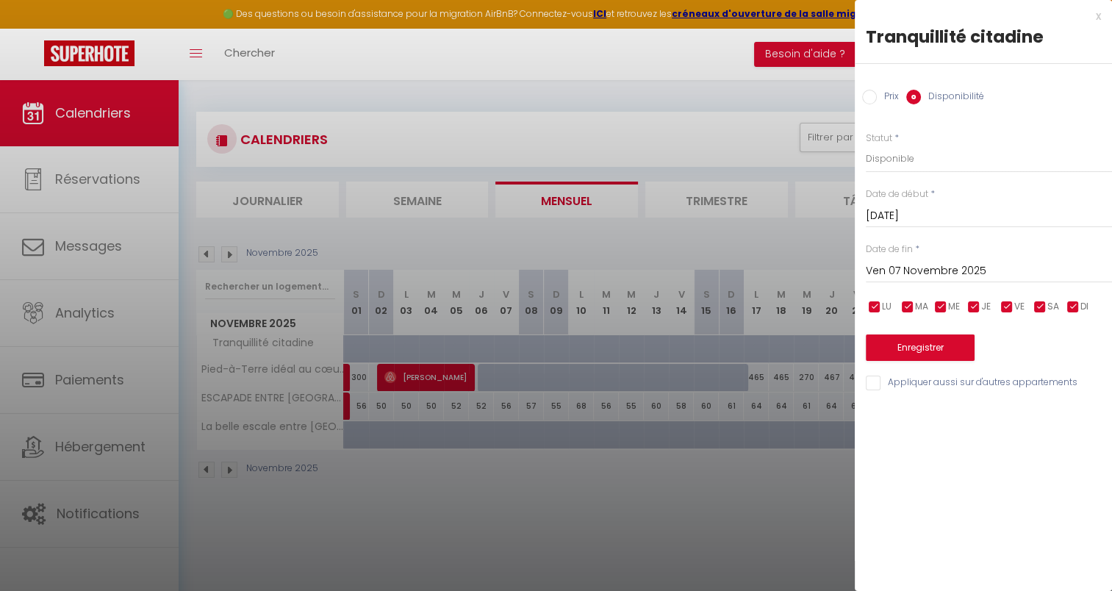
click at [953, 271] on input "Ven 07 Novembre 2025" at bounding box center [989, 271] width 246 height 19
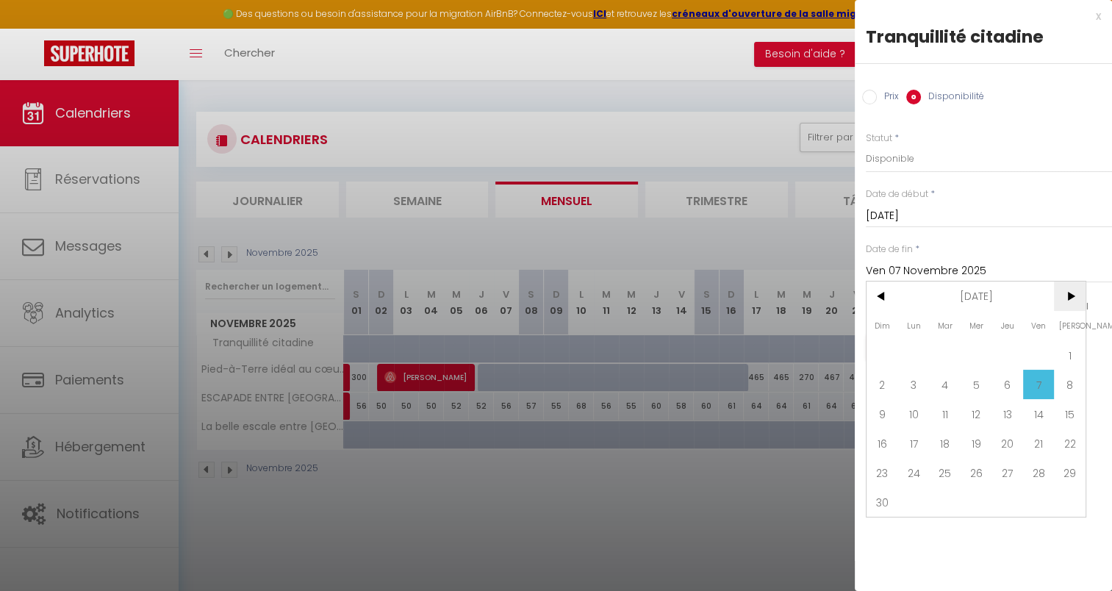
click at [1073, 295] on span ">" at bounding box center [1070, 295] width 32 height 29
click at [1072, 473] on span "31" at bounding box center [1070, 472] width 32 height 29
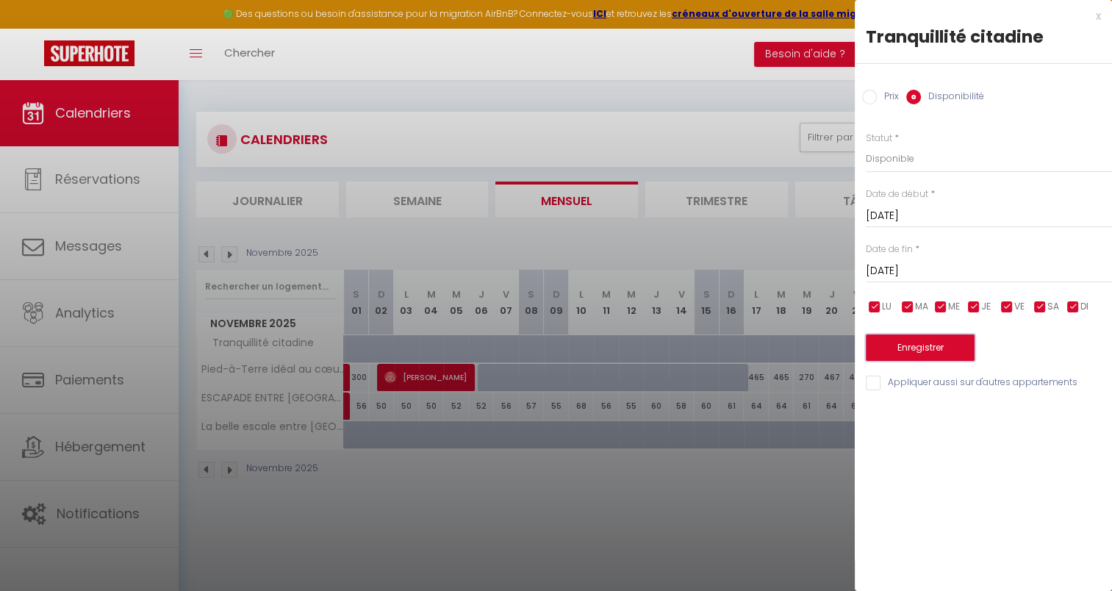
click at [929, 344] on button "Enregistrer" at bounding box center [920, 347] width 109 height 26
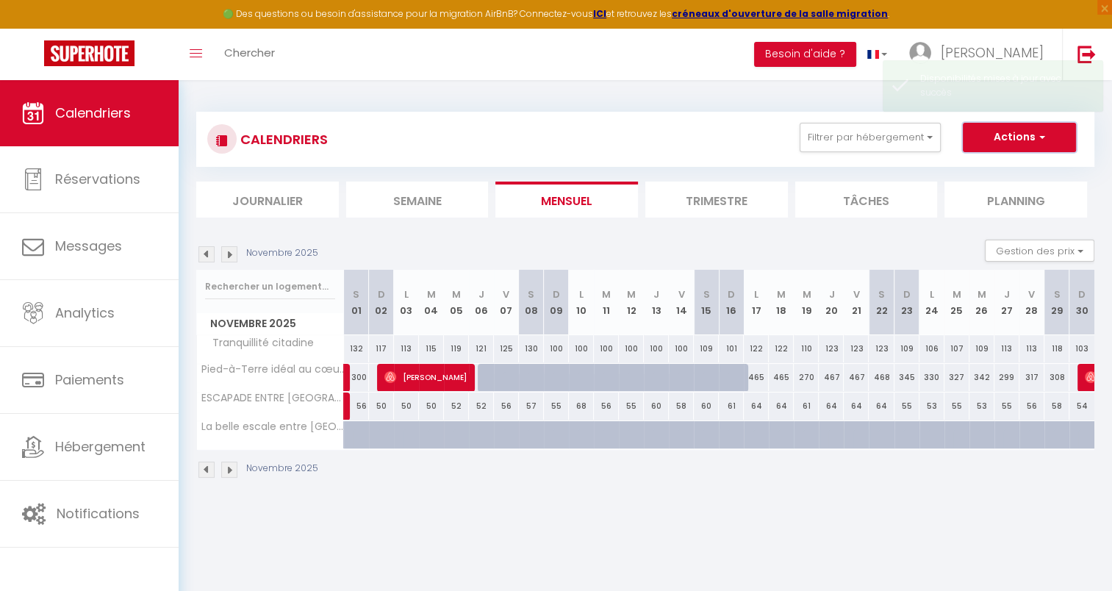
click at [997, 137] on button "Actions" at bounding box center [1019, 137] width 113 height 29
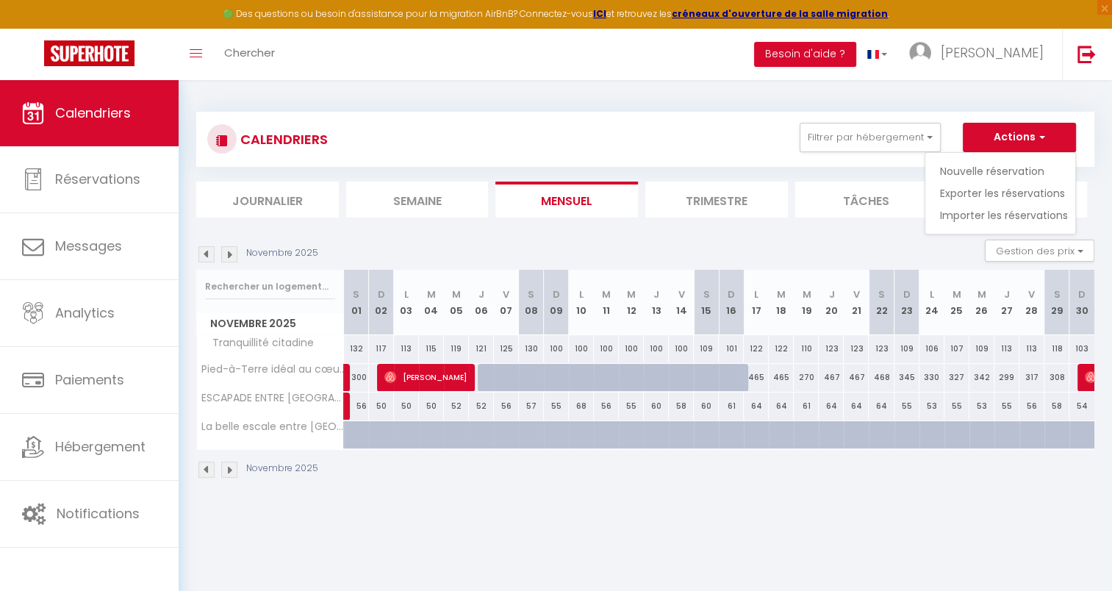
click at [482, 530] on body "🟢 Des questions ou besoin d'assistance pour la migration AirBnB? Connectez-vous…" at bounding box center [556, 375] width 1112 height 591
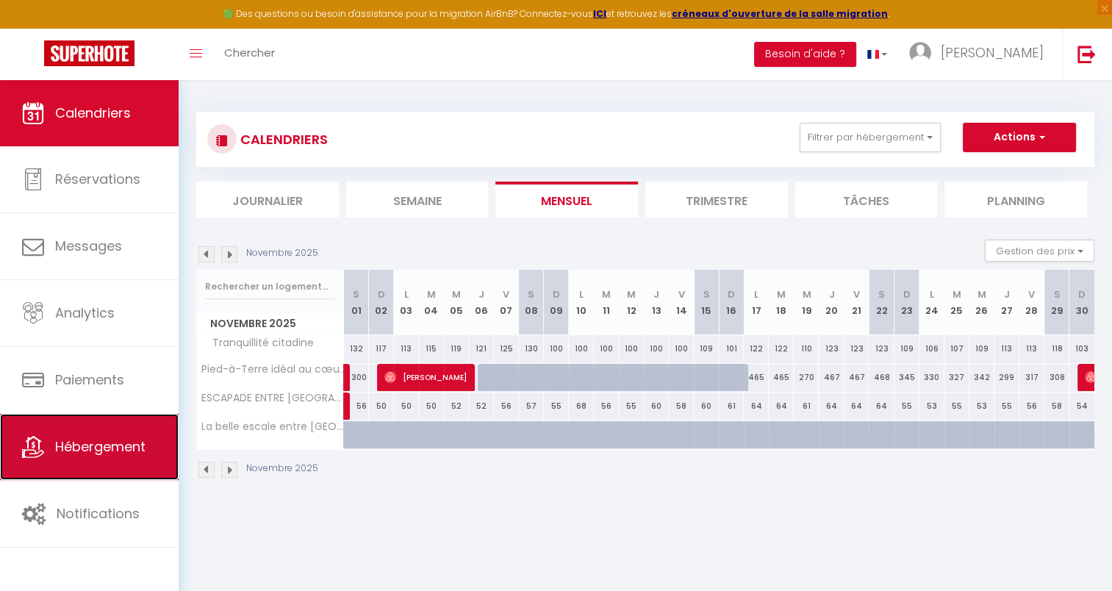
click at [137, 450] on span "Hébergement" at bounding box center [100, 446] width 90 height 18
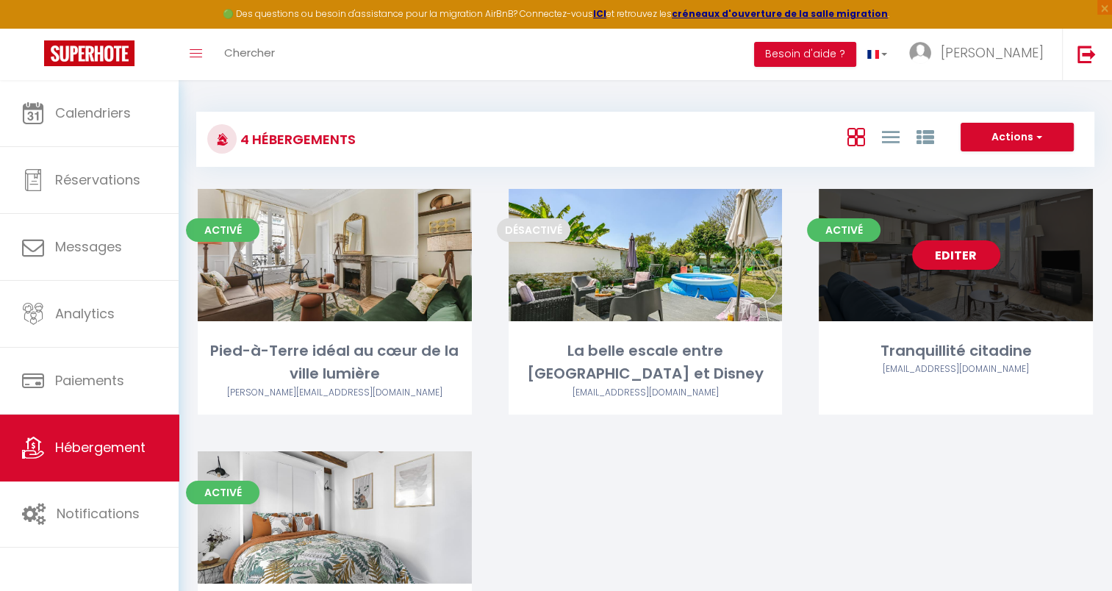
click at [942, 332] on div "Activé Editer Tranquillité citadine francktony@yahoo.fr" at bounding box center [956, 302] width 274 height 226
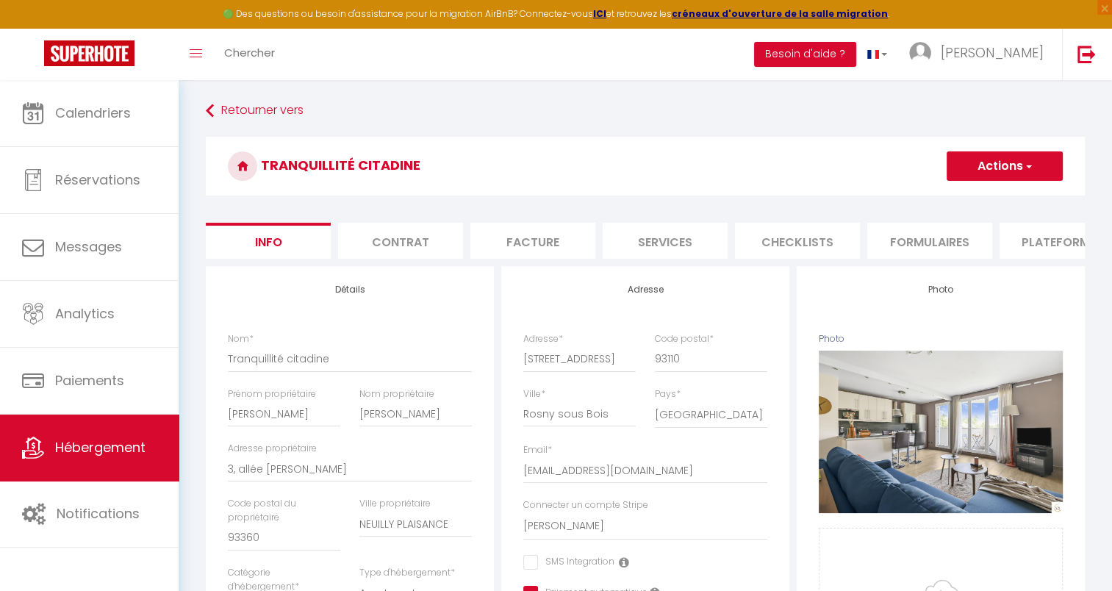
click at [691, 237] on li "Services" at bounding box center [665, 241] width 125 height 36
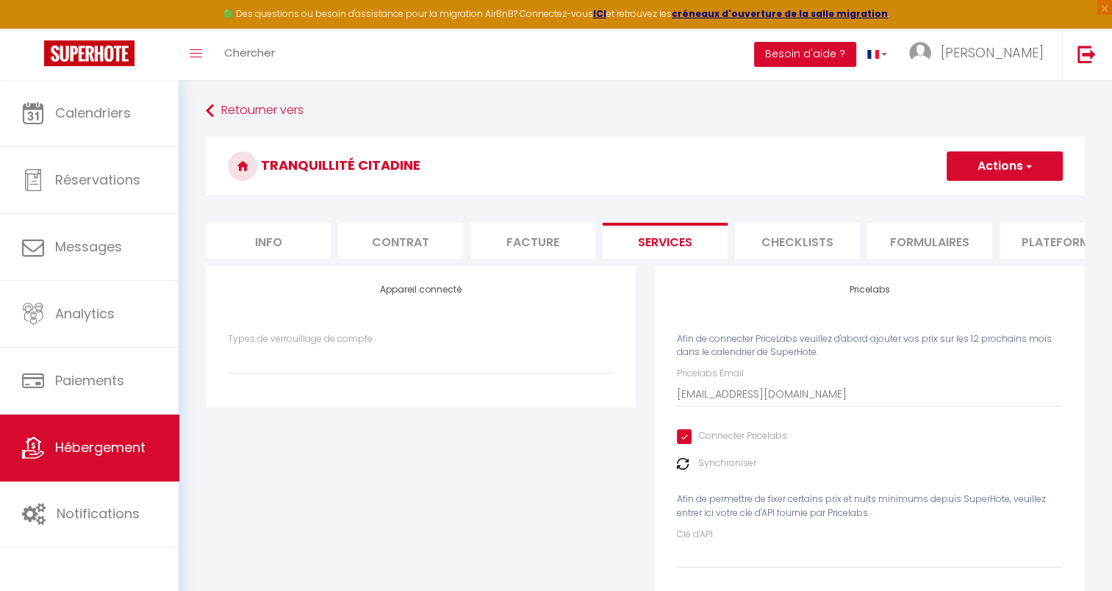
click at [682, 444] on input "Connecter Pricelabs" at bounding box center [732, 436] width 110 height 15
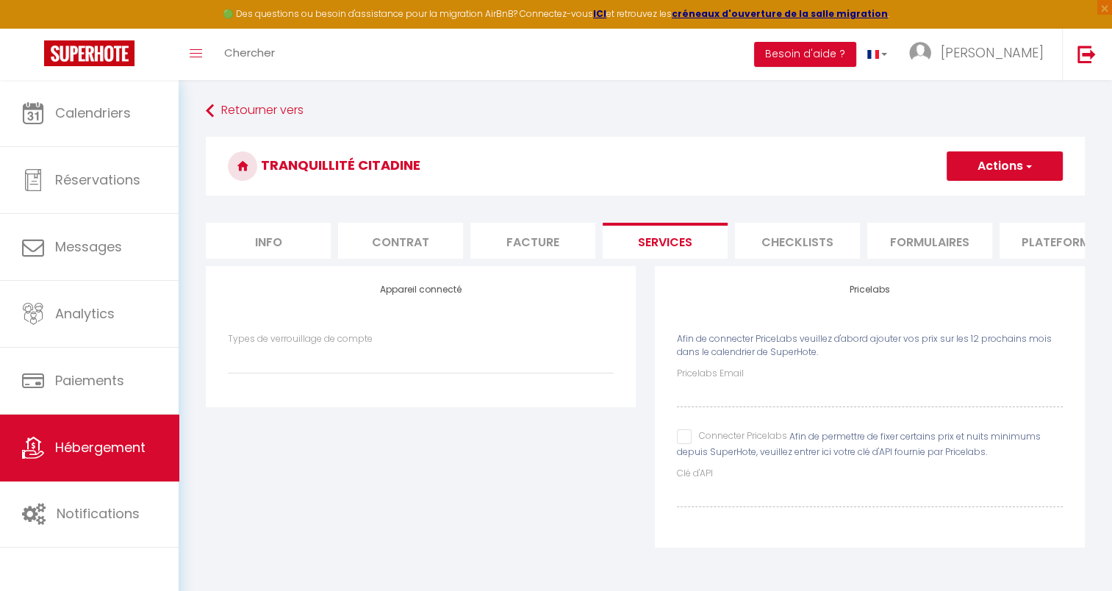
click at [689, 444] on input "Connecter Pricelabs" at bounding box center [732, 436] width 110 height 15
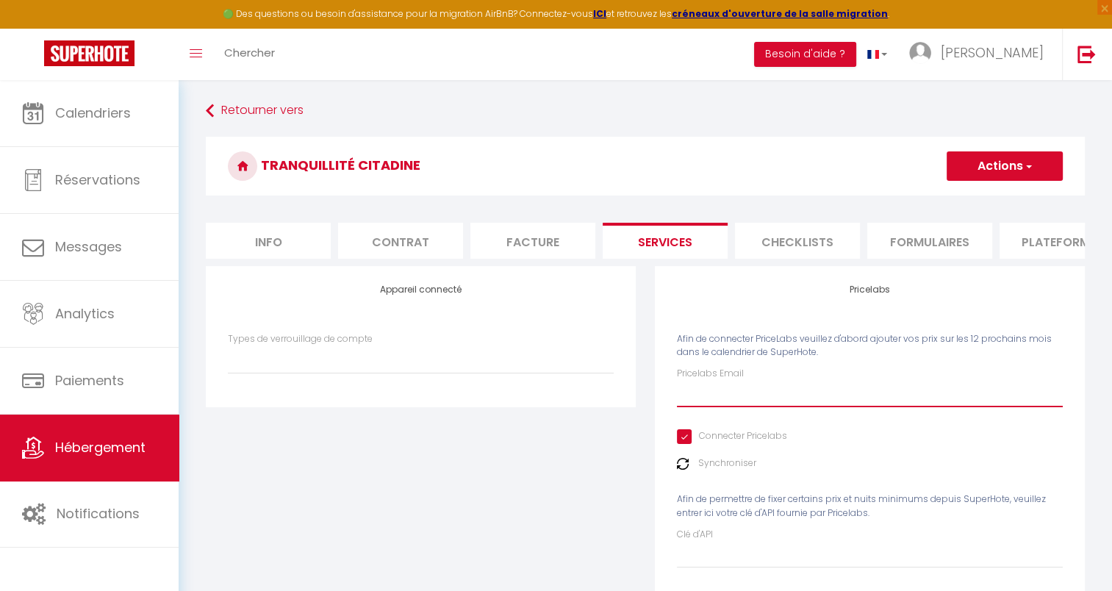
click at [722, 407] on input "Pricelabs Email" at bounding box center [870, 394] width 386 height 26
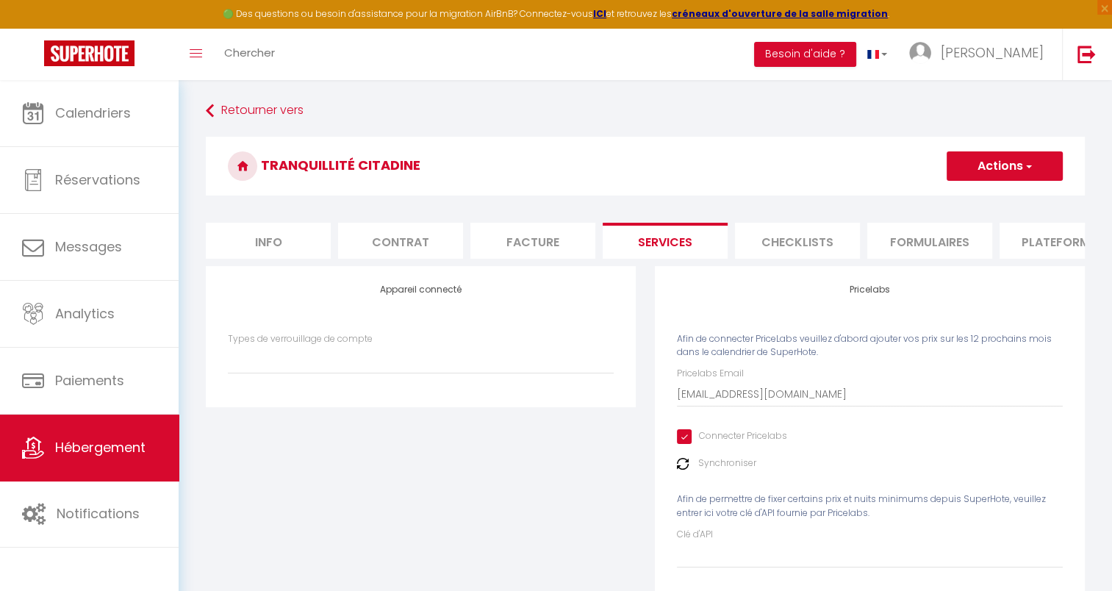
click at [678, 470] on img at bounding box center [683, 464] width 12 height 12
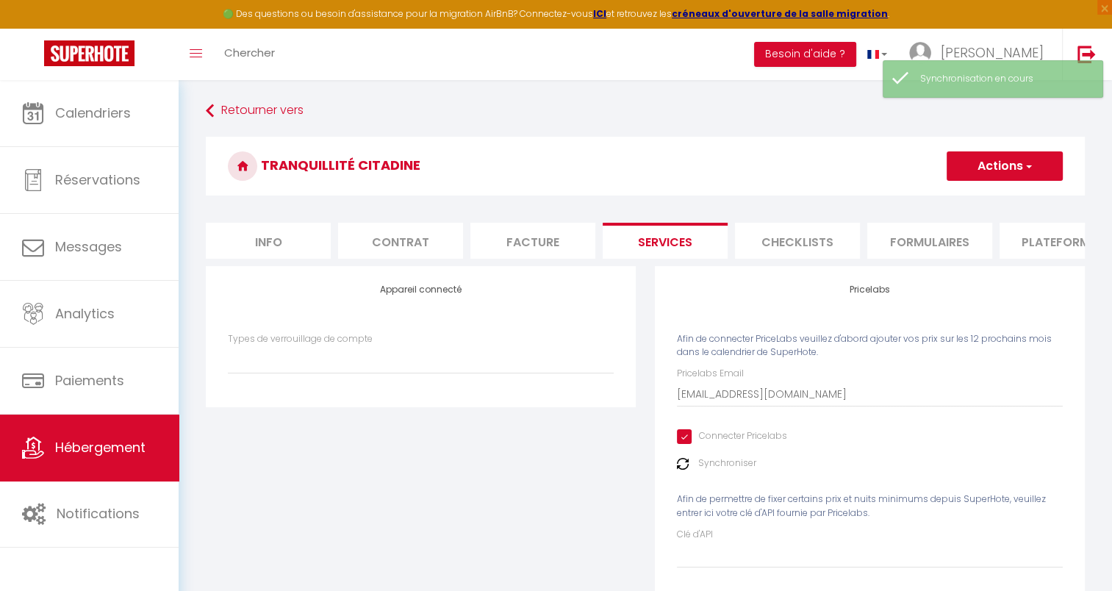
click at [684, 470] on img at bounding box center [683, 464] width 12 height 12
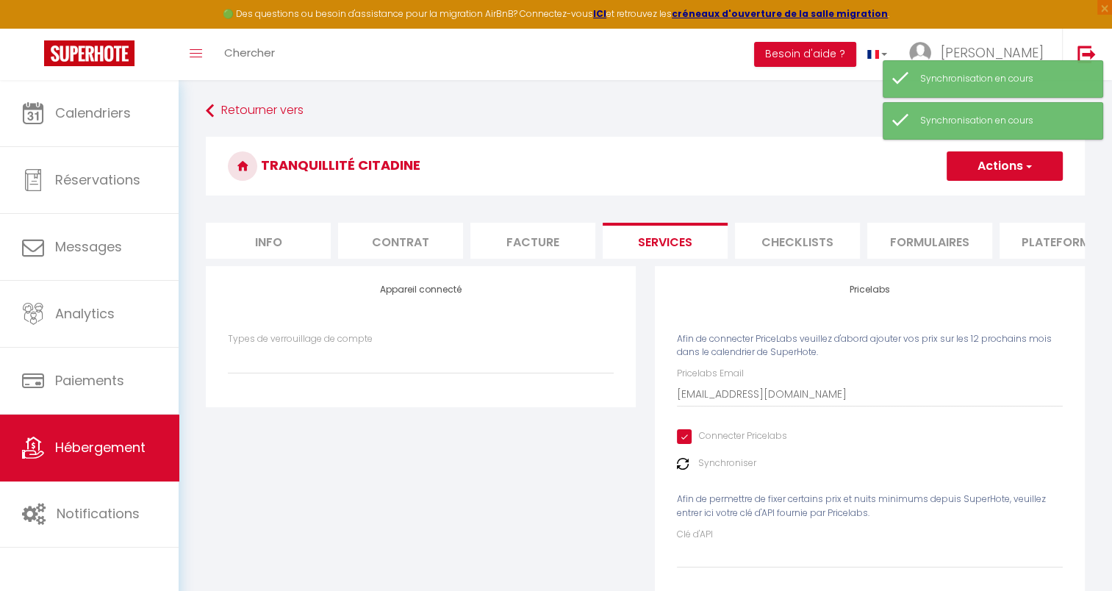
click at [991, 161] on button "Actions" at bounding box center [1005, 165] width 116 height 29
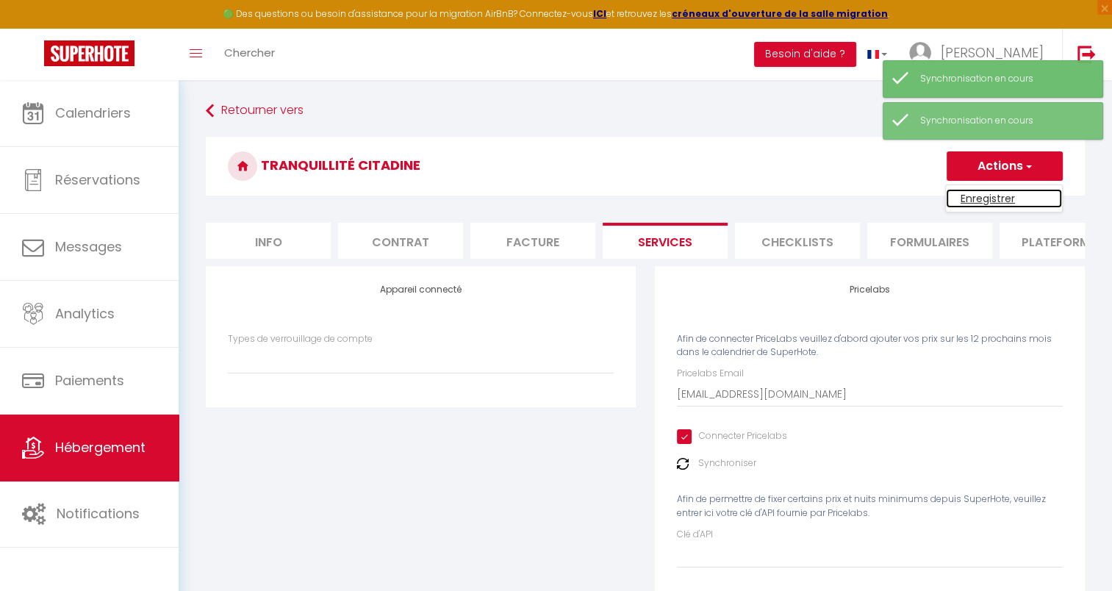
click at [981, 197] on link "Enregistrer" at bounding box center [1004, 198] width 116 height 19
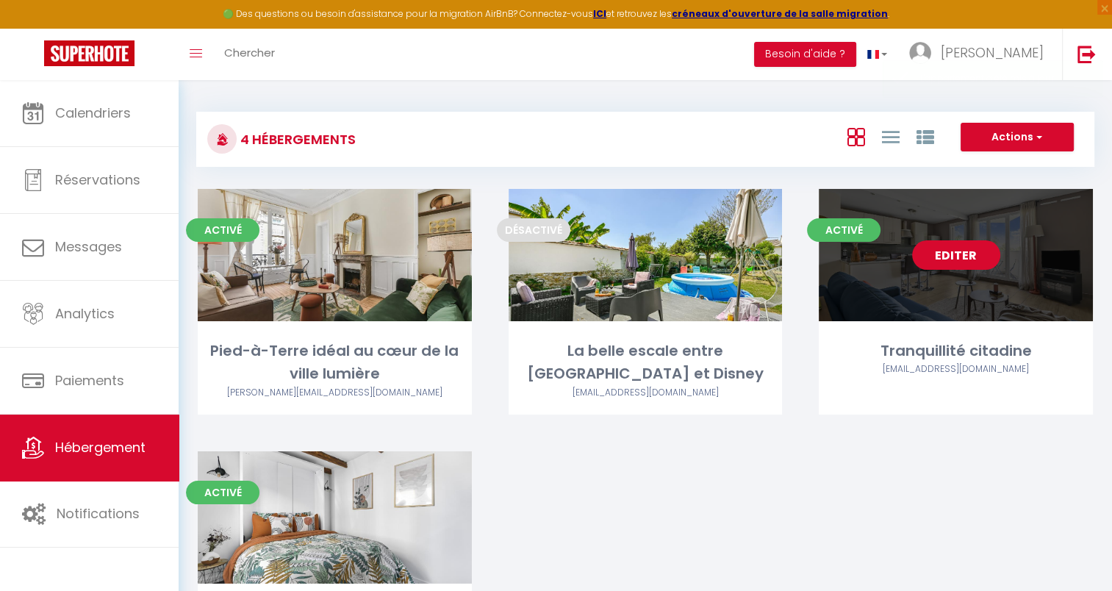
click at [956, 255] on link "Editer" at bounding box center [956, 254] width 88 height 29
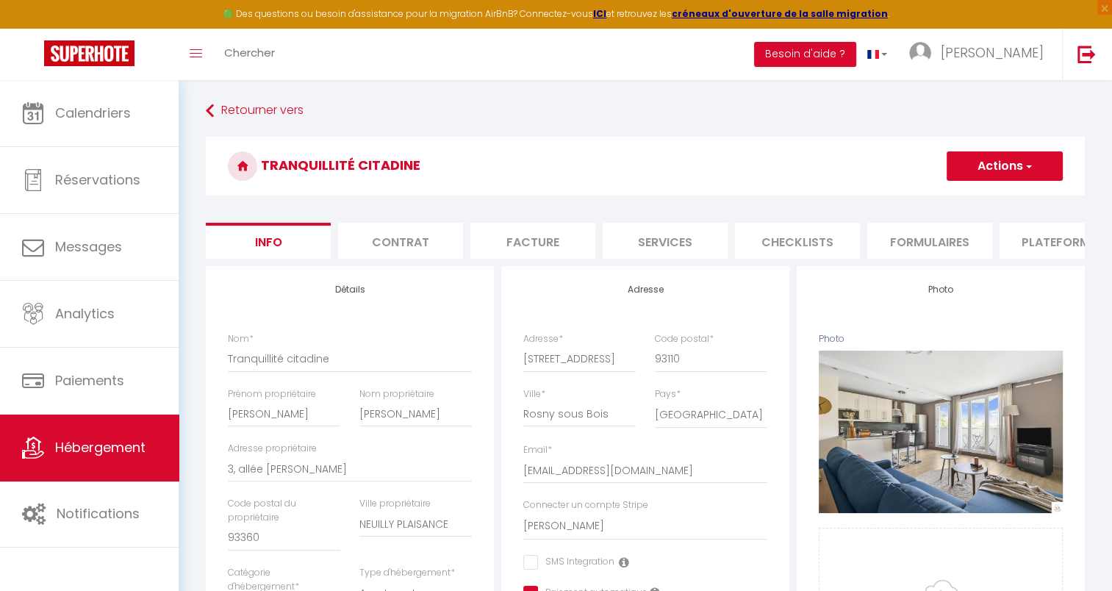
click at [661, 232] on li "Services" at bounding box center [665, 241] width 125 height 36
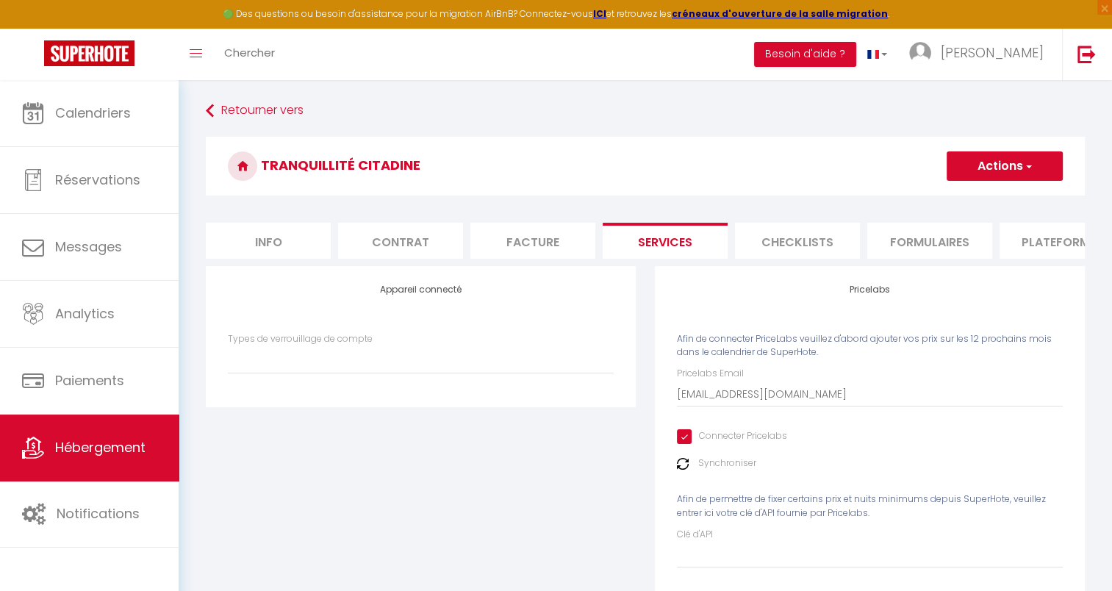
click at [579, 508] on div "Appareil connecté Types de verrouillage de compte" at bounding box center [420, 447] width 449 height 362
click at [849, 57] on button "Besoin d'aide ?" at bounding box center [805, 54] width 102 height 25
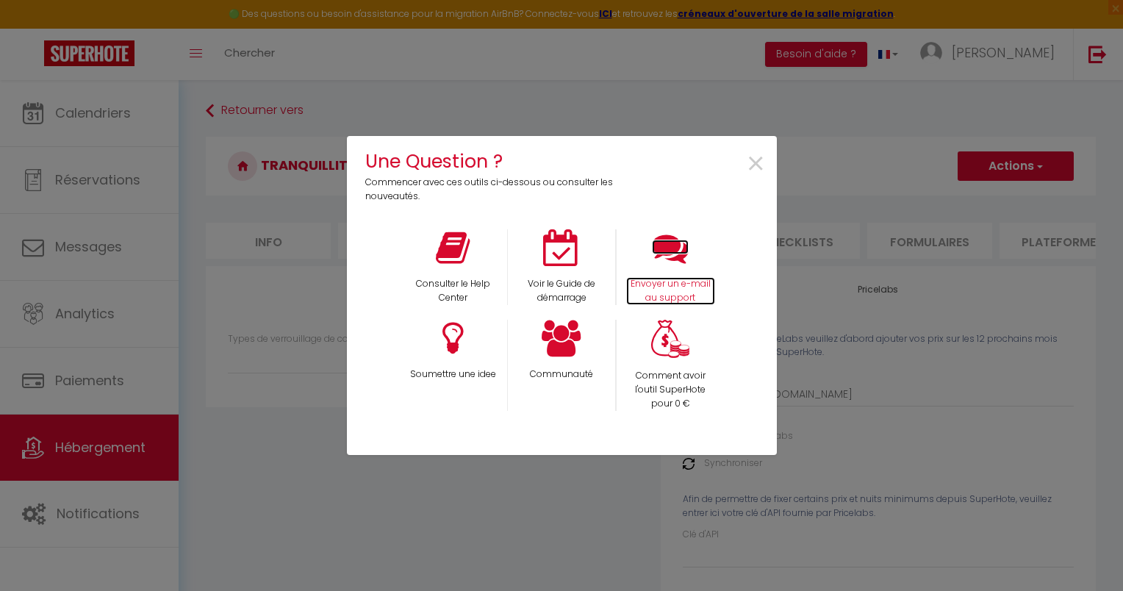
click at [672, 262] on icon at bounding box center [670, 247] width 37 height 37
click at [756, 157] on span "×" at bounding box center [756, 164] width 20 height 46
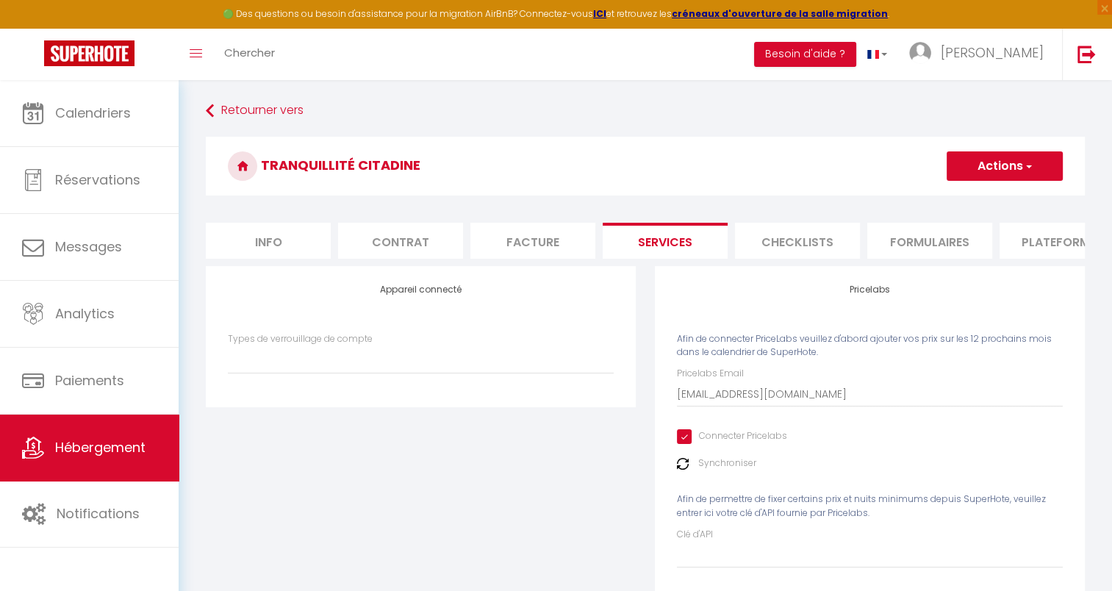
click at [205, 107] on div "Retourner vers Tranquillité citadine Actions Enregistrer Info Contrat Facture S…" at bounding box center [645, 363] width 898 height 530
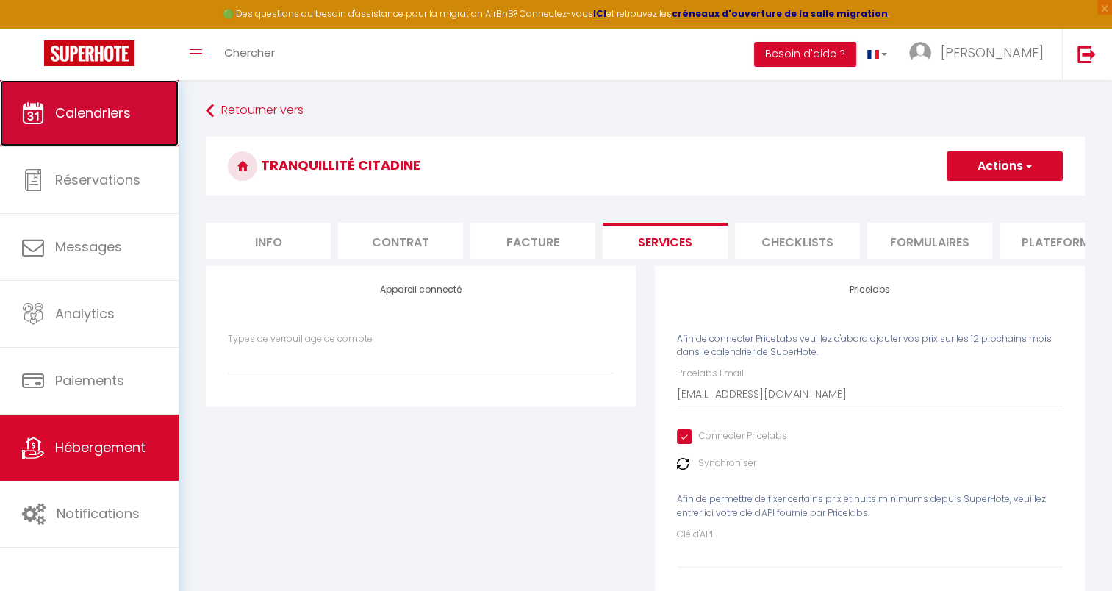
click at [115, 132] on link "Calendriers" at bounding box center [89, 113] width 179 height 66
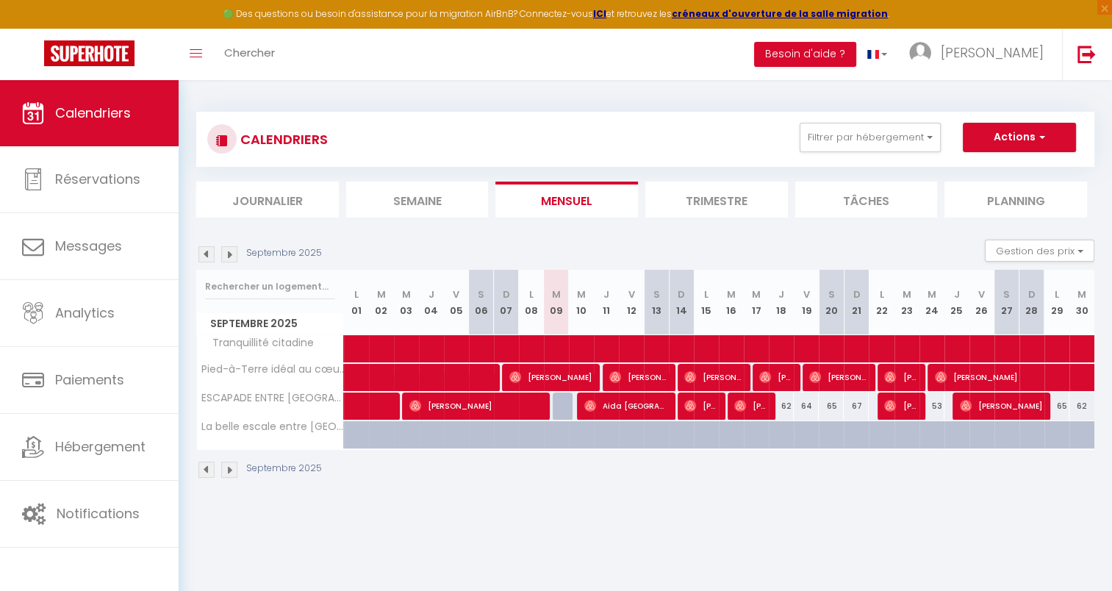
click at [233, 253] on img at bounding box center [229, 254] width 16 height 16
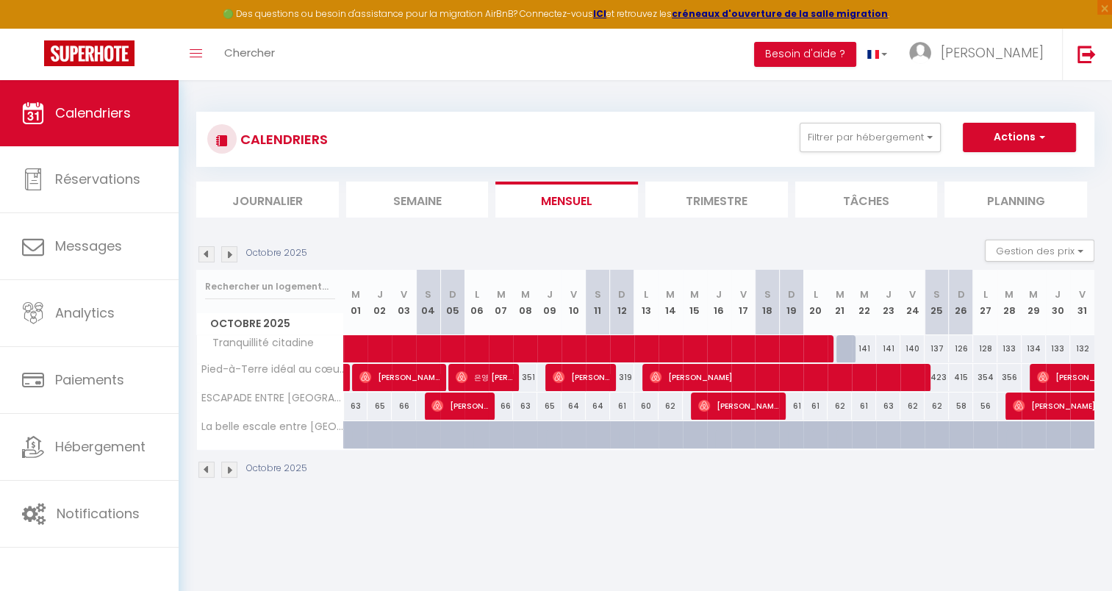
click at [232, 253] on img at bounding box center [229, 254] width 16 height 16
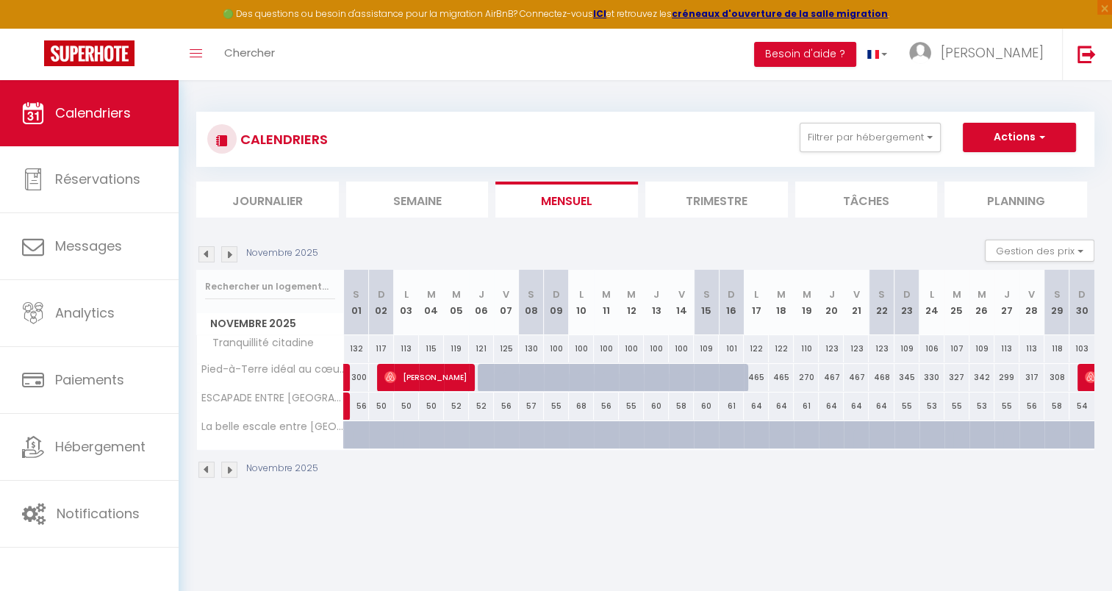
click at [232, 253] on img at bounding box center [229, 254] width 16 height 16
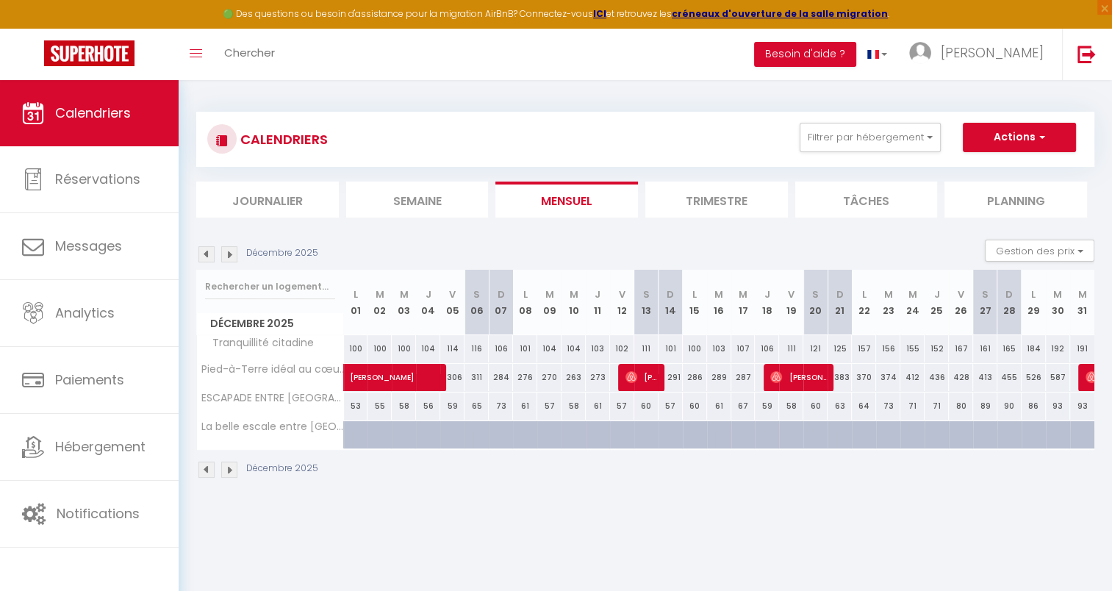
click at [207, 254] on img at bounding box center [206, 254] width 16 height 16
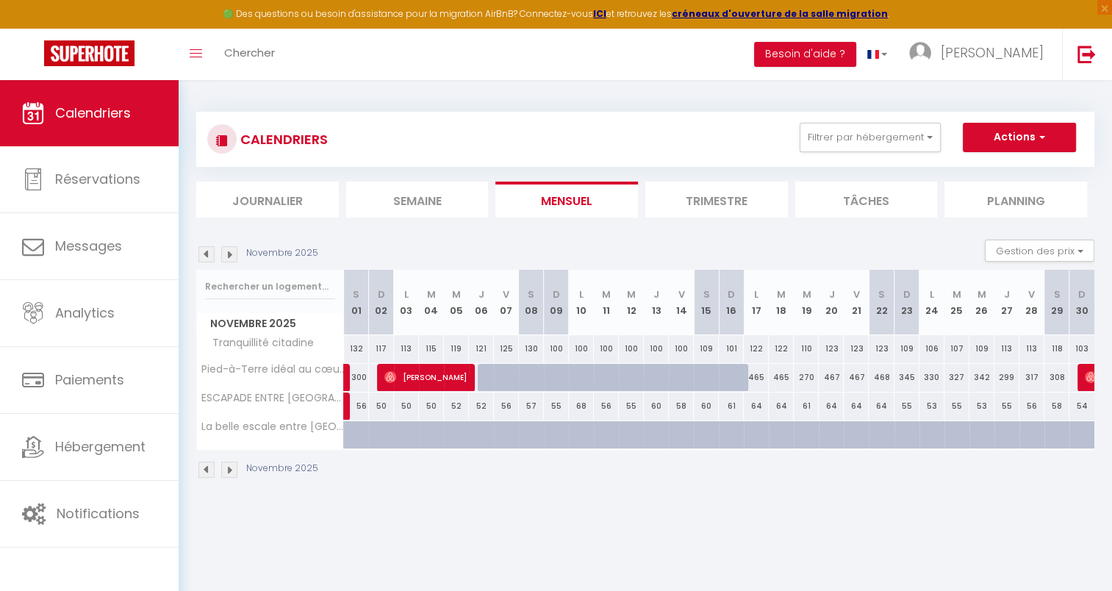
click at [207, 254] on img at bounding box center [206, 254] width 16 height 16
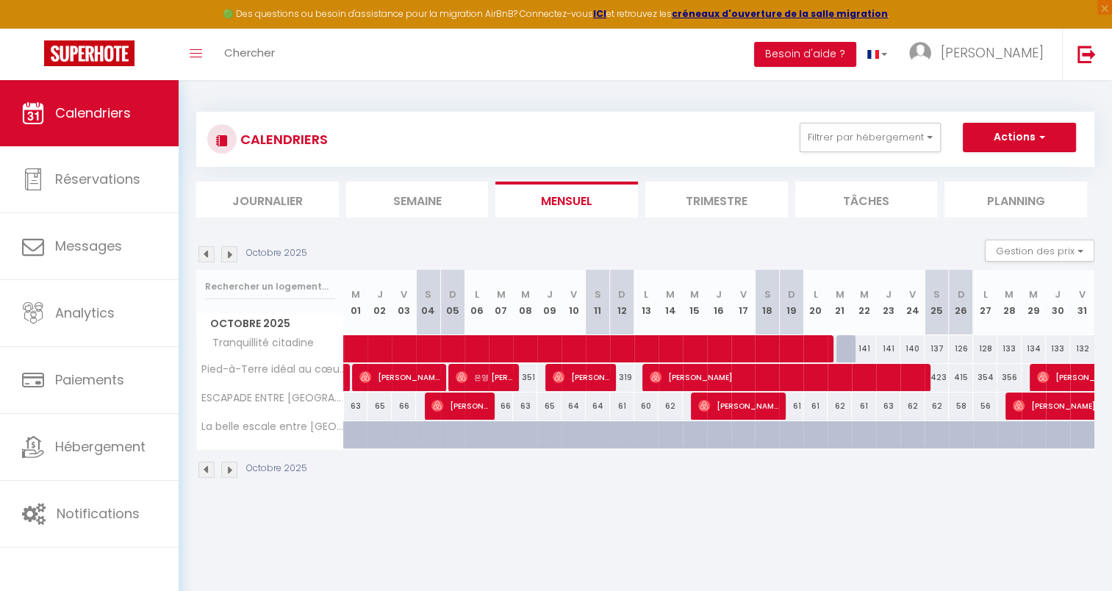
click at [227, 251] on img at bounding box center [229, 254] width 16 height 16
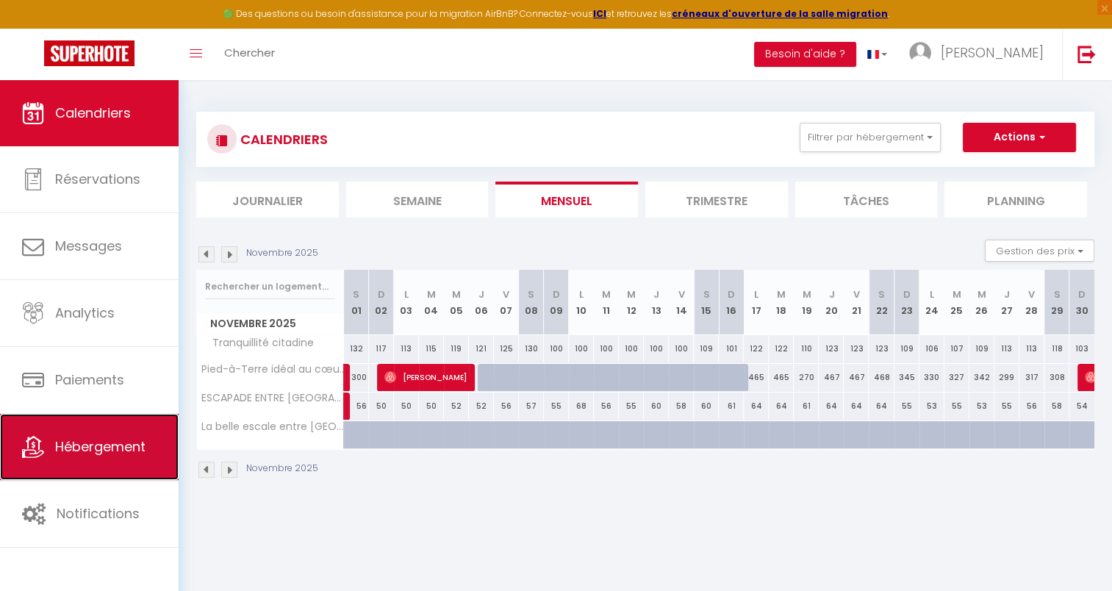
click at [101, 441] on span "Hébergement" at bounding box center [100, 446] width 90 height 18
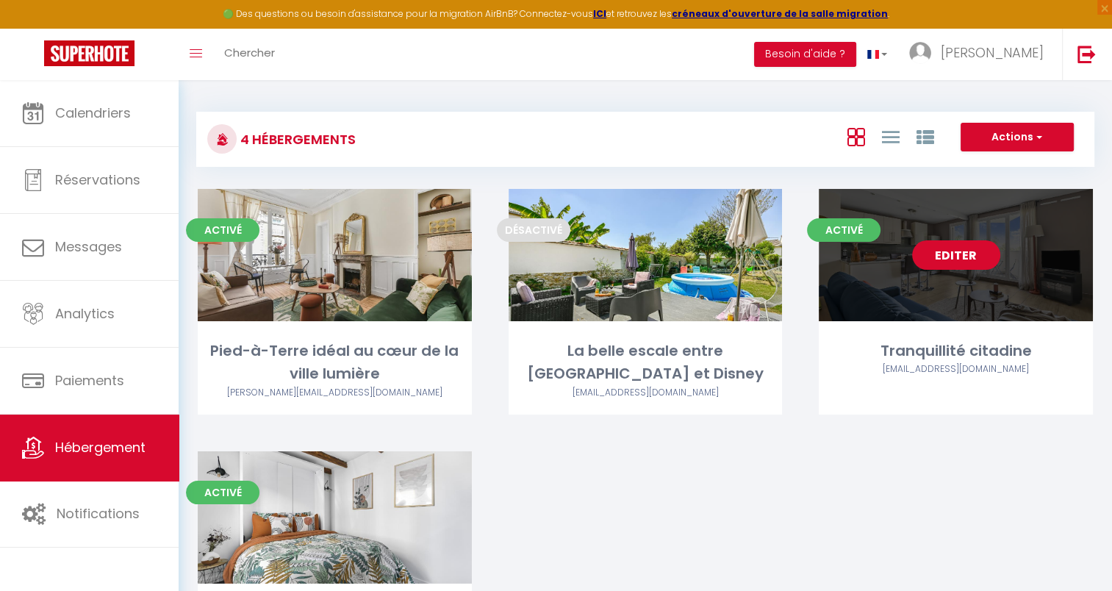
click at [945, 262] on link "Editer" at bounding box center [956, 254] width 88 height 29
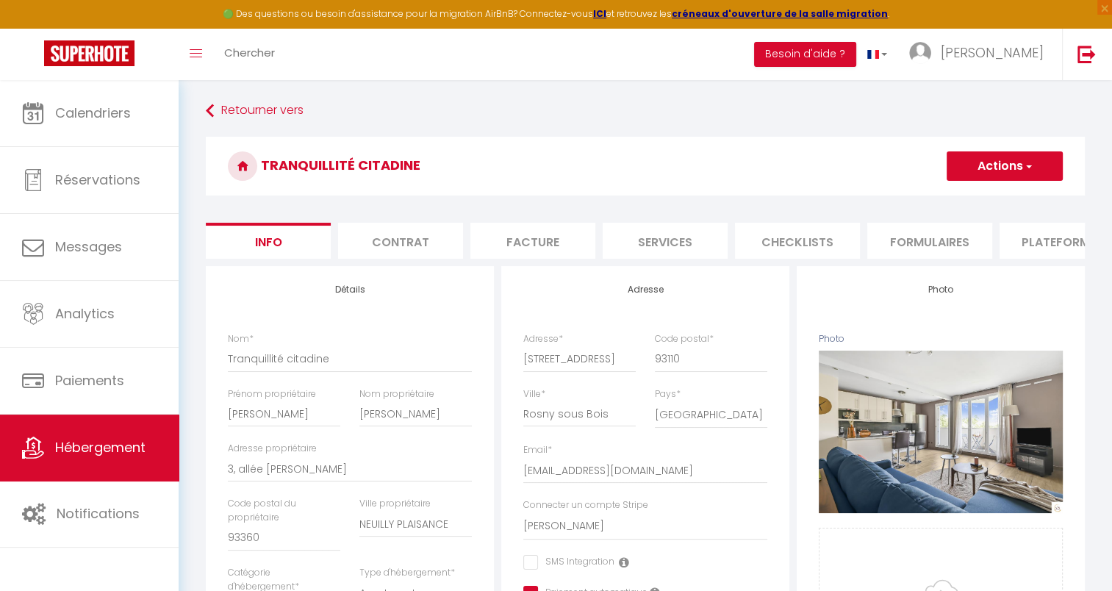
click at [686, 245] on li "Services" at bounding box center [665, 241] width 125 height 36
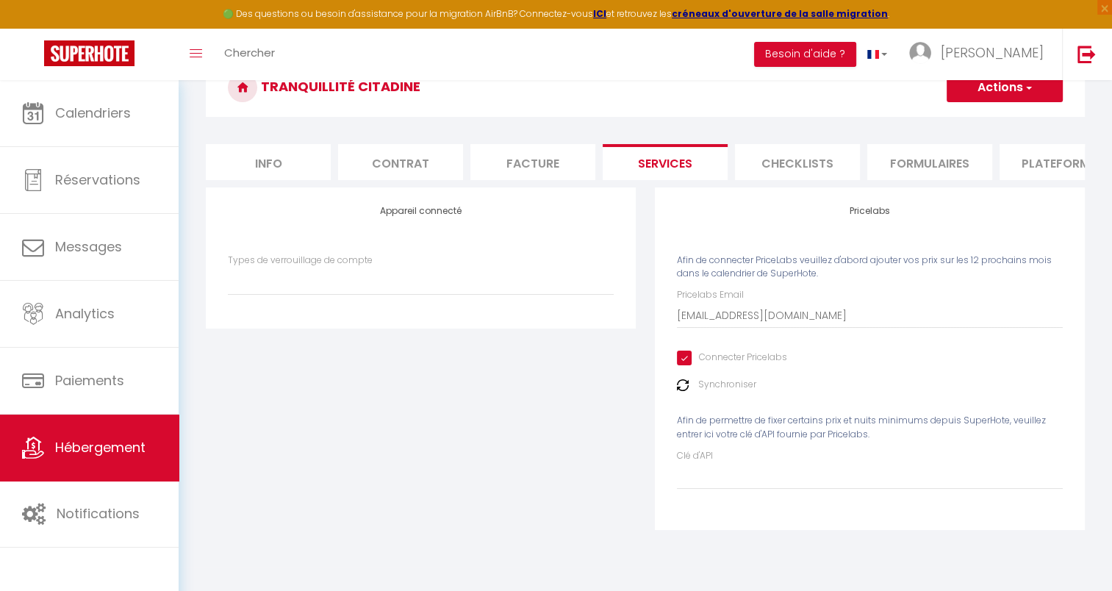
scroll to position [79, 0]
click at [905, 390] on div "Synchroniser" at bounding box center [870, 384] width 386 height 14
click at [749, 328] on input "[EMAIL_ADDRESS][DOMAIN_NAME]" at bounding box center [870, 314] width 386 height 26
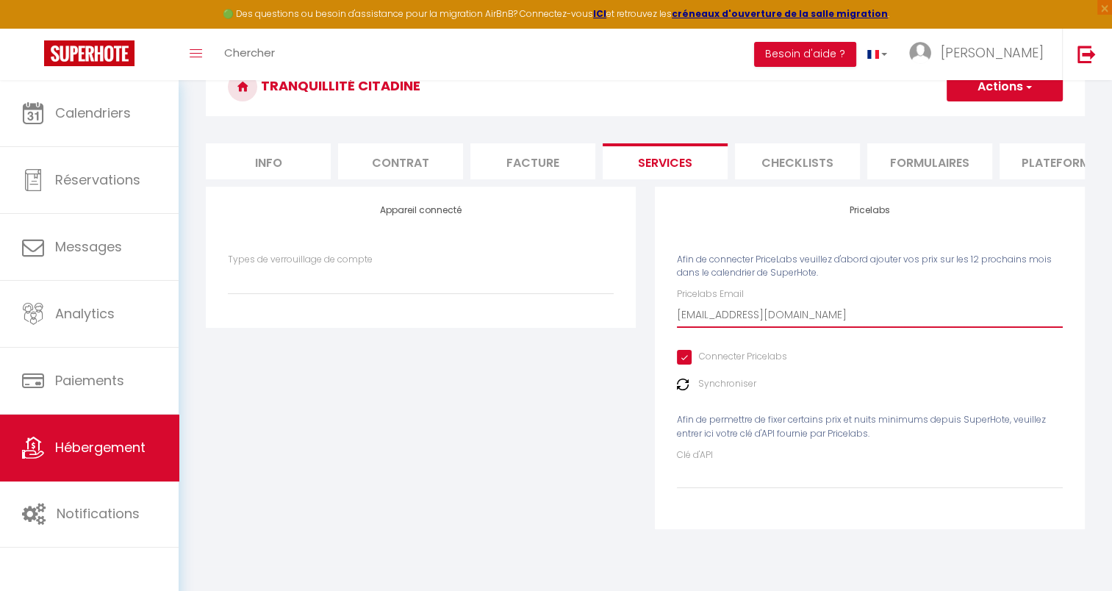
click at [749, 328] on input "[EMAIL_ADDRESS][DOMAIN_NAME]" at bounding box center [870, 314] width 386 height 26
click at [766, 328] on input "Pricelabs Email" at bounding box center [870, 314] width 386 height 26
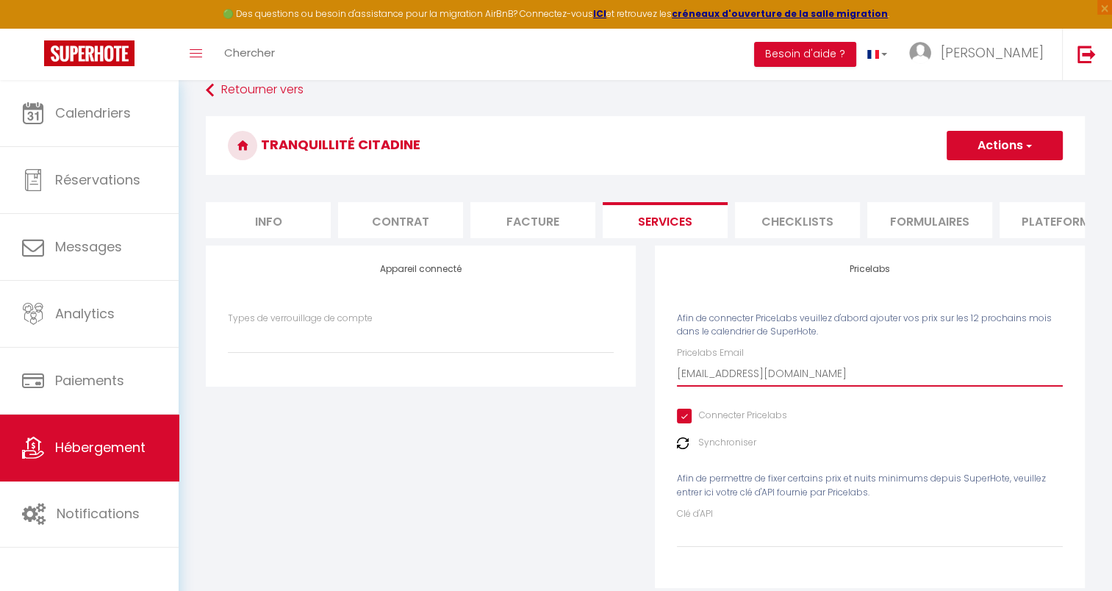
scroll to position [6, 0]
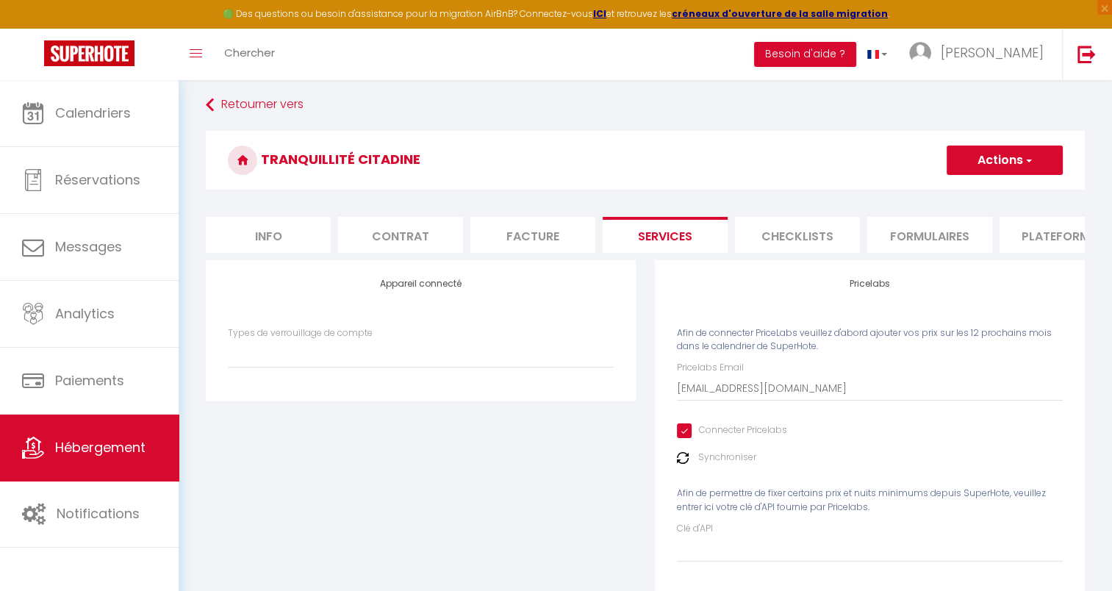
click at [995, 153] on button "Actions" at bounding box center [1005, 160] width 116 height 29
click at [988, 190] on link "Enregistrer" at bounding box center [1004, 192] width 116 height 19
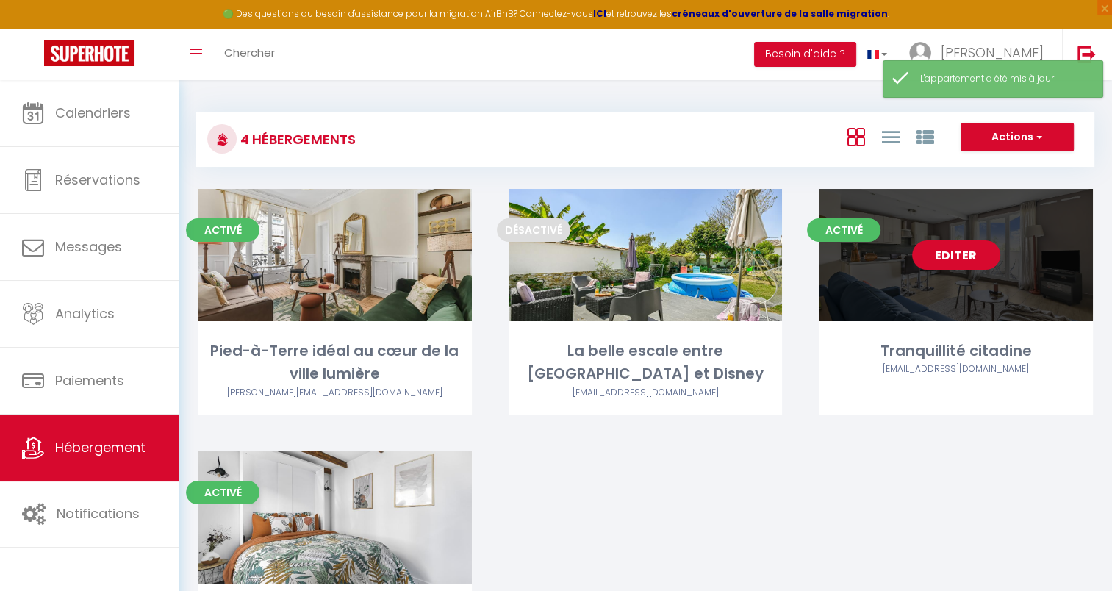
click at [958, 258] on link "Editer" at bounding box center [956, 254] width 88 height 29
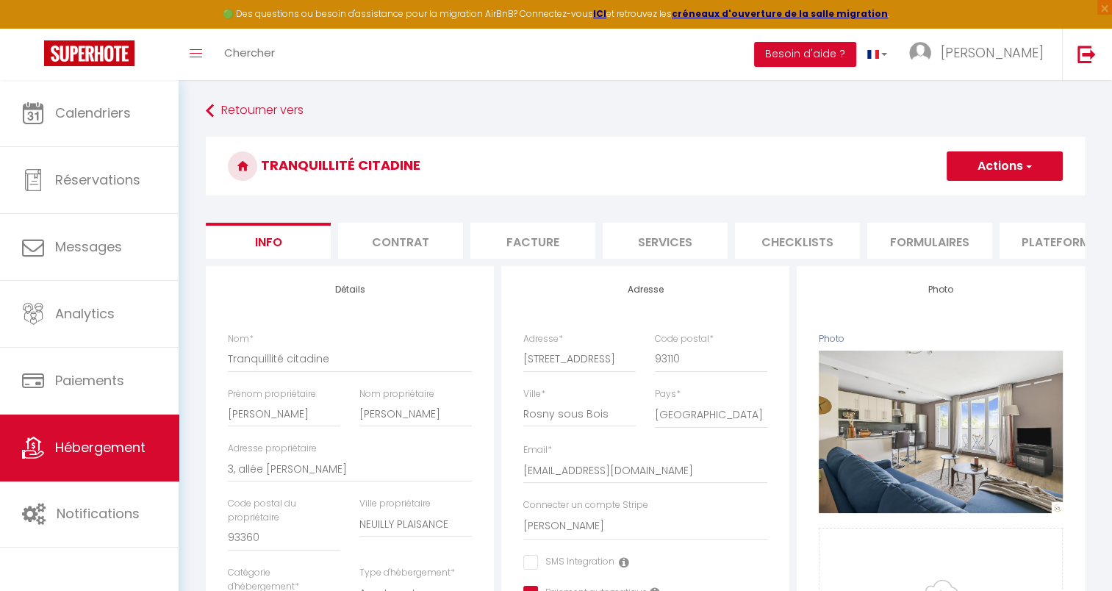
click at [677, 241] on li "Services" at bounding box center [665, 241] width 125 height 36
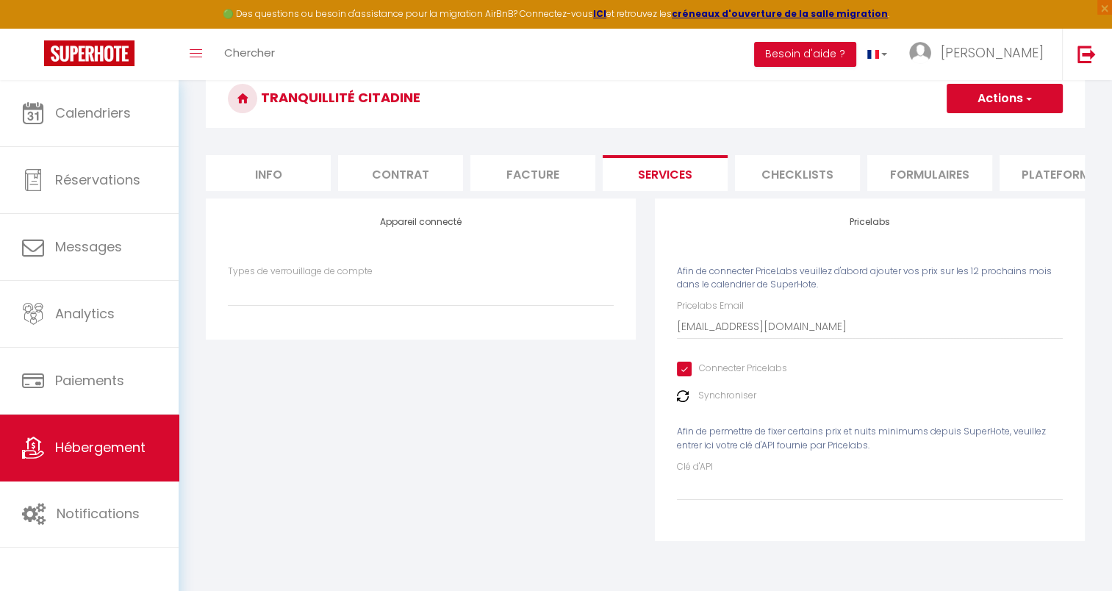
scroll to position [79, 0]
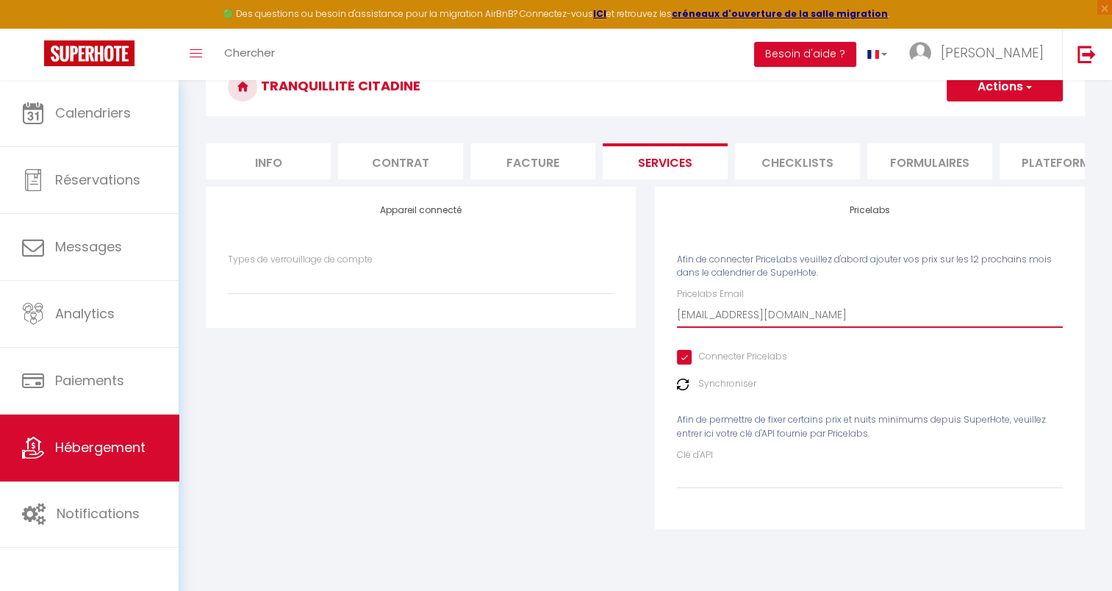
click at [770, 327] on input "[EMAIL_ADDRESS][DOMAIN_NAME]" at bounding box center [870, 314] width 386 height 26
click at [772, 326] on input "[EMAIL_ADDRESS][DOMAIN_NAME]" at bounding box center [870, 314] width 386 height 26
click at [773, 326] on input "[EMAIL_ADDRESS][DOMAIN_NAME]" at bounding box center [870, 314] width 386 height 26
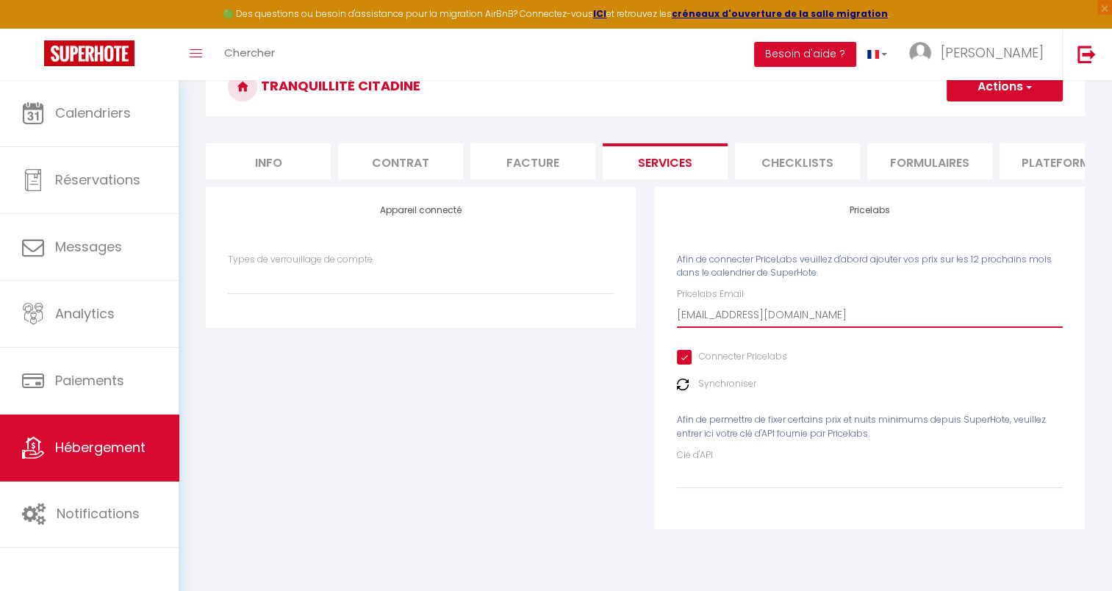
drag, startPoint x: 844, startPoint y: 323, endPoint x: 605, endPoint y: 320, distance: 238.9
click at [605, 320] on div "Appareil connecté Types de verrouillage de compte Pricelabs Afin de connecter P…" at bounding box center [645, 368] width 898 height 362
click at [684, 390] on img at bounding box center [683, 385] width 12 height 12
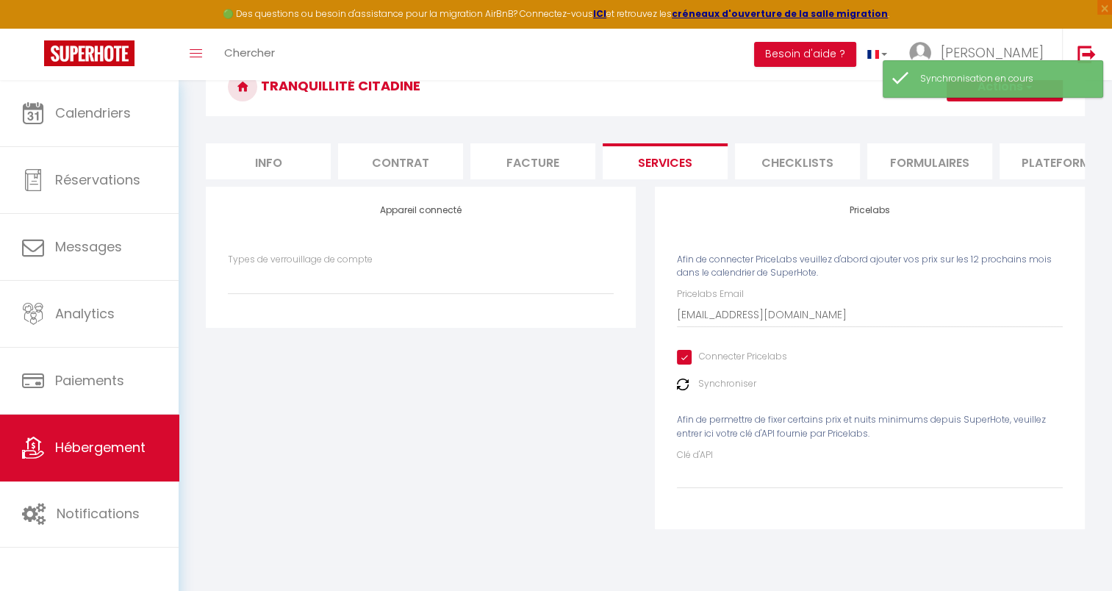
click at [684, 365] on input "Connecter Pricelabs" at bounding box center [732, 357] width 110 height 15
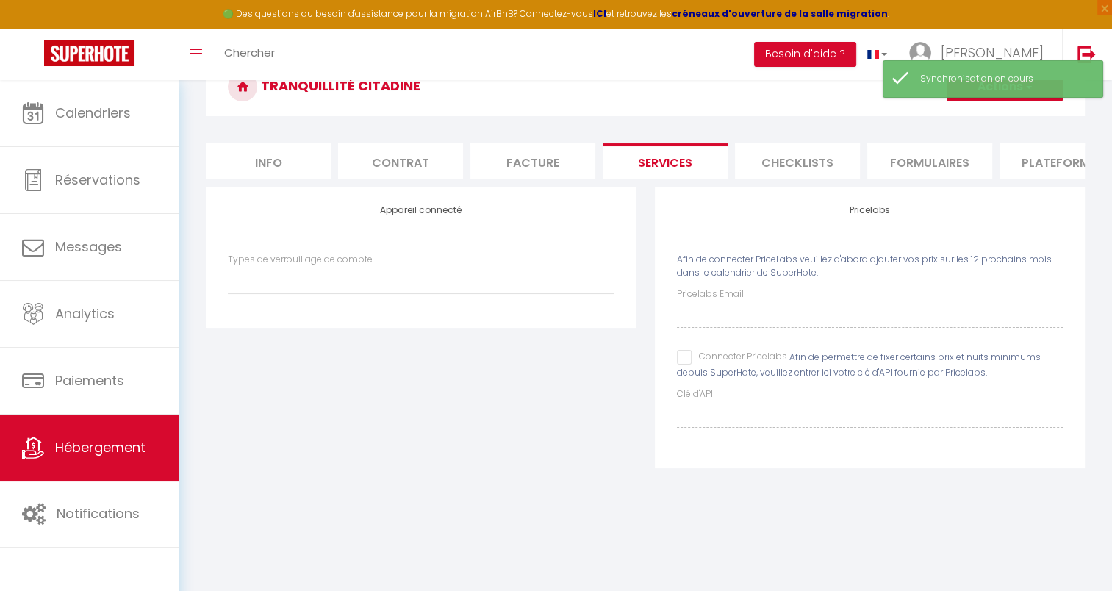
click at [686, 365] on input "Connecter Pricelabs" at bounding box center [732, 357] width 110 height 15
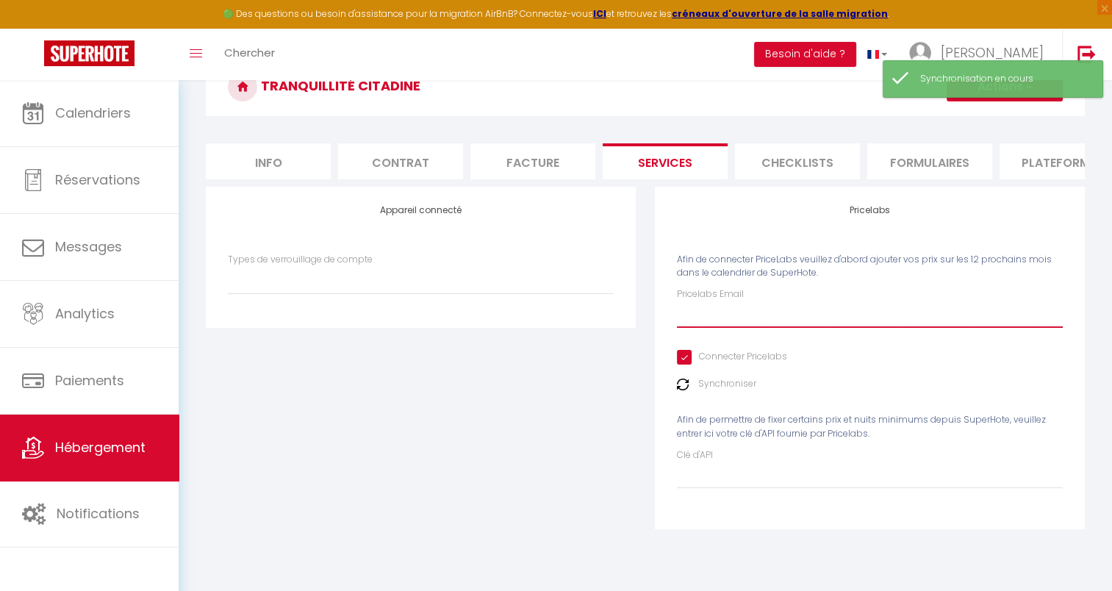
click at [695, 328] on input "Pricelabs Email" at bounding box center [870, 314] width 386 height 26
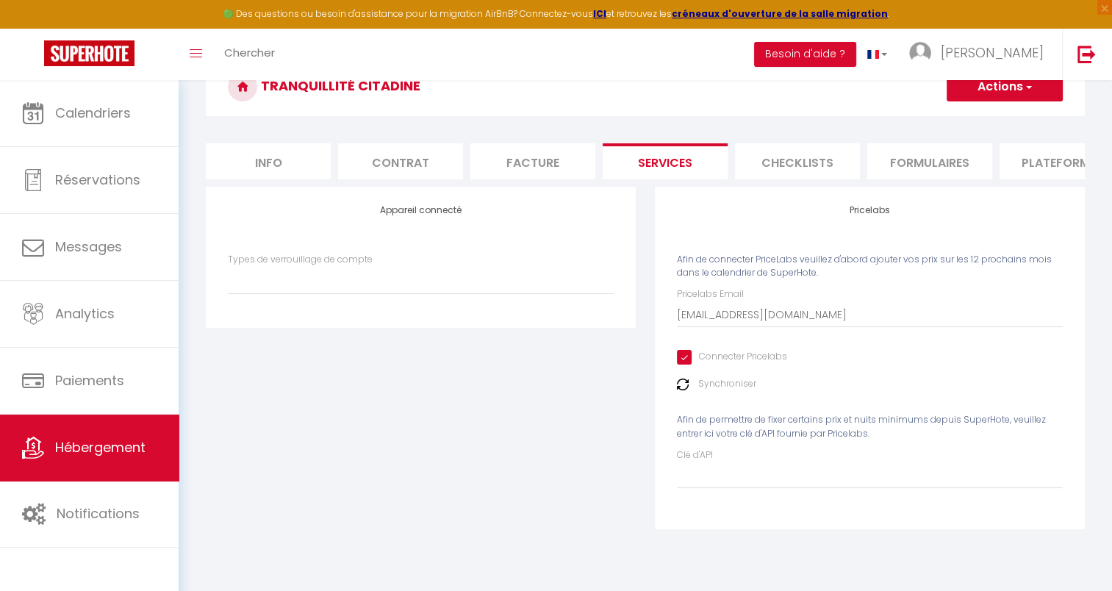
click at [679, 390] on img at bounding box center [683, 385] width 12 height 12
click at [976, 87] on button "Actions" at bounding box center [1005, 86] width 116 height 29
click at [972, 115] on link "Enregistrer" at bounding box center [1004, 119] width 116 height 19
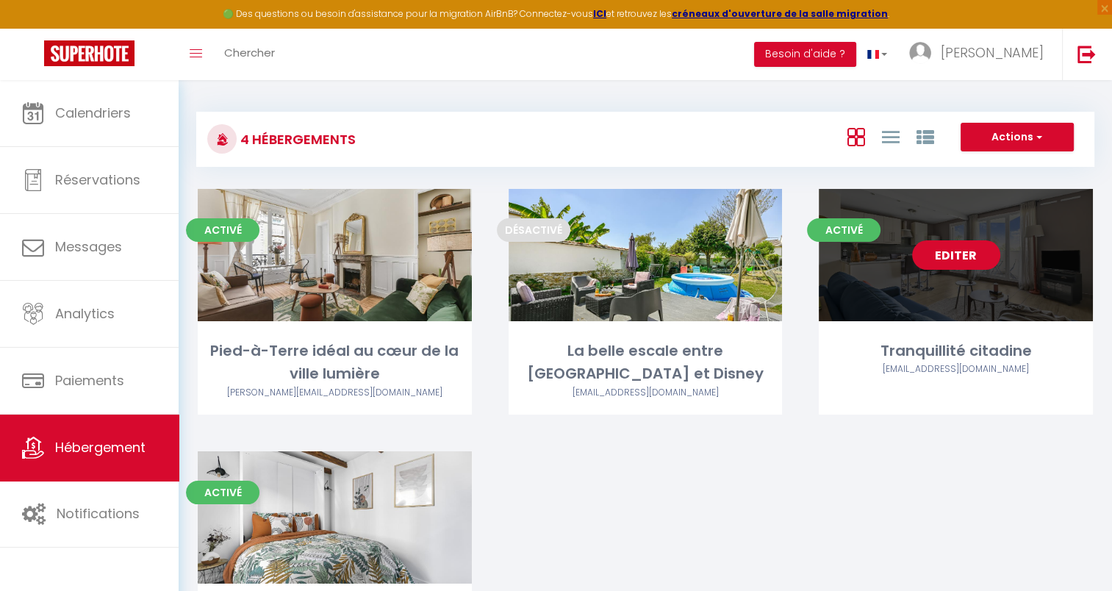
click at [973, 259] on link "Editer" at bounding box center [956, 254] width 88 height 29
click at [953, 258] on link "Editer" at bounding box center [956, 254] width 88 height 29
click at [941, 270] on div "Editer" at bounding box center [956, 255] width 274 height 132
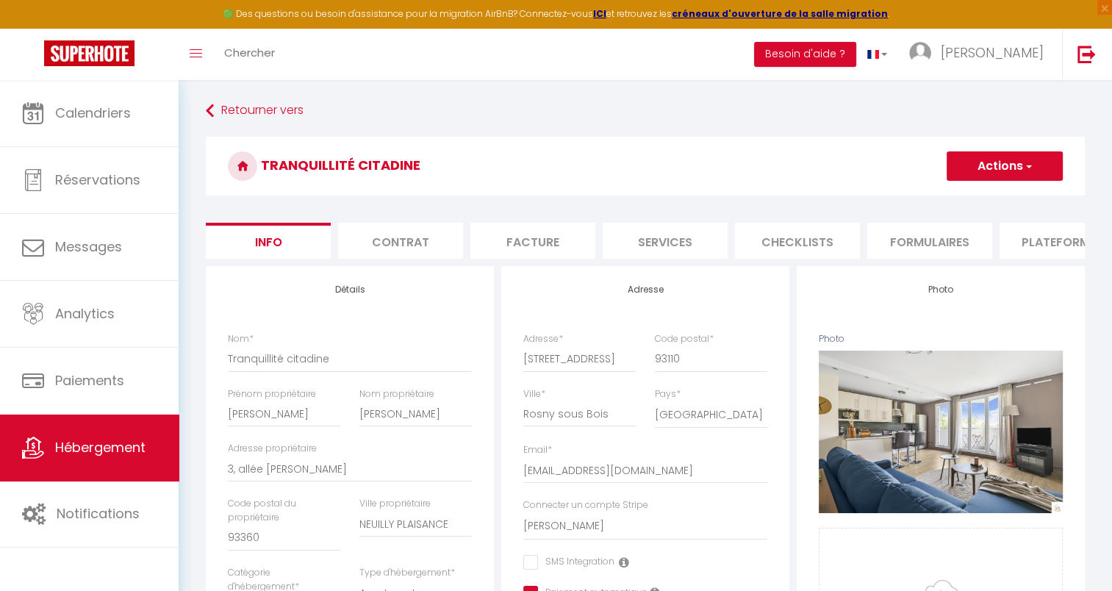
click at [650, 238] on li "Services" at bounding box center [665, 241] width 125 height 36
